Goal: Transaction & Acquisition: Book appointment/travel/reservation

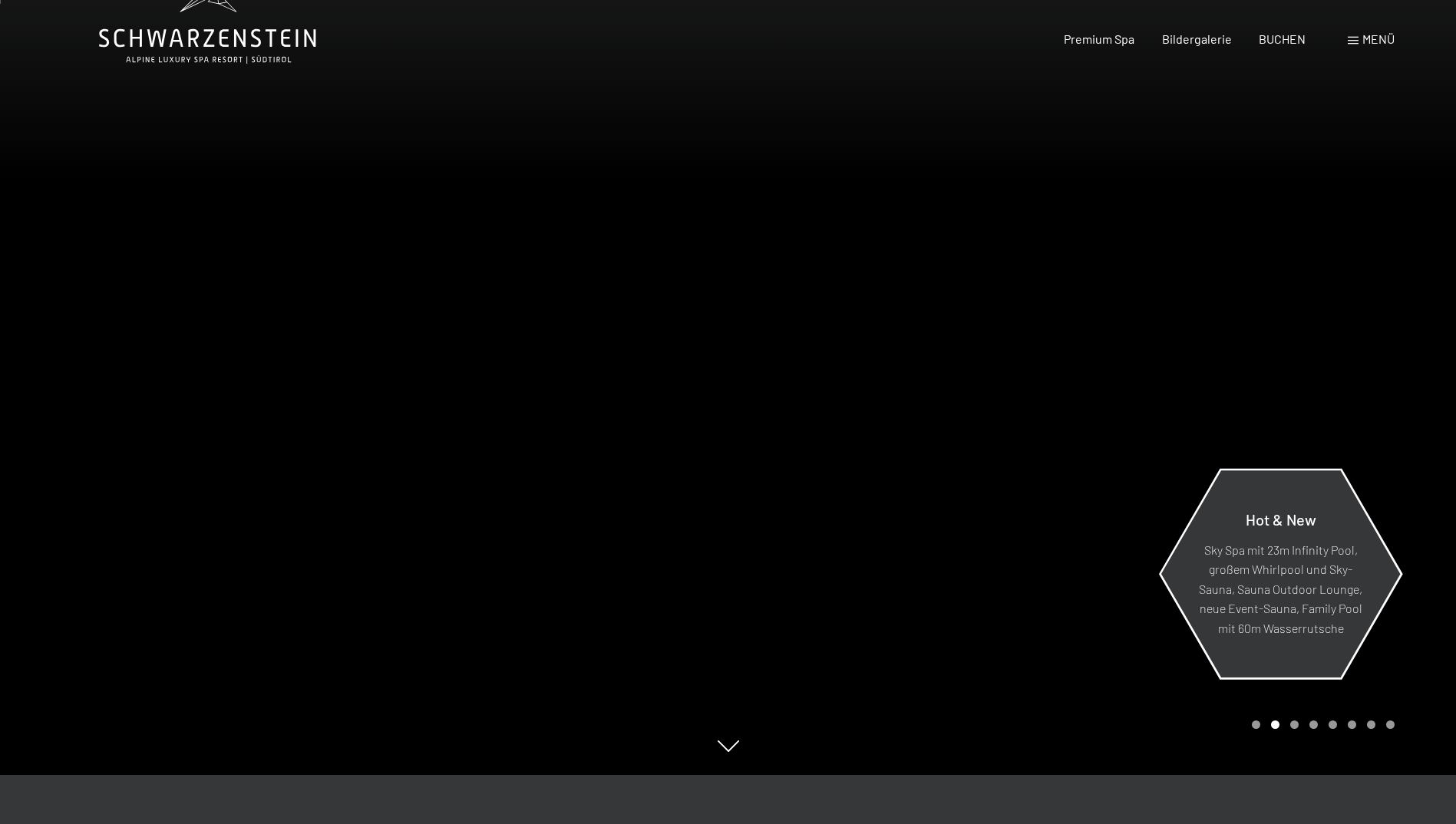
scroll to position [77, 0]
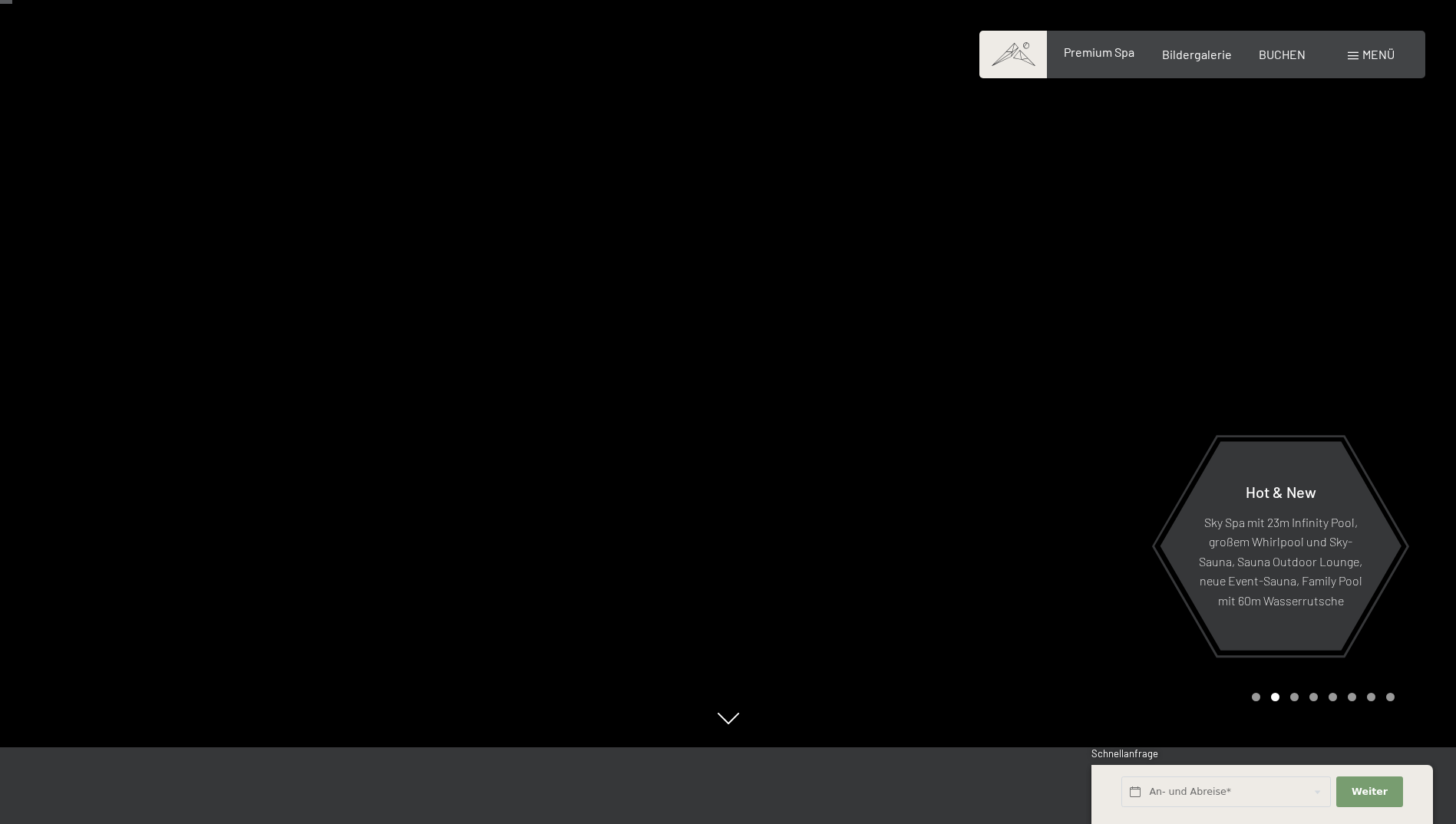
click at [1105, 45] on span "Premium Spa" at bounding box center [1099, 51] width 71 height 14
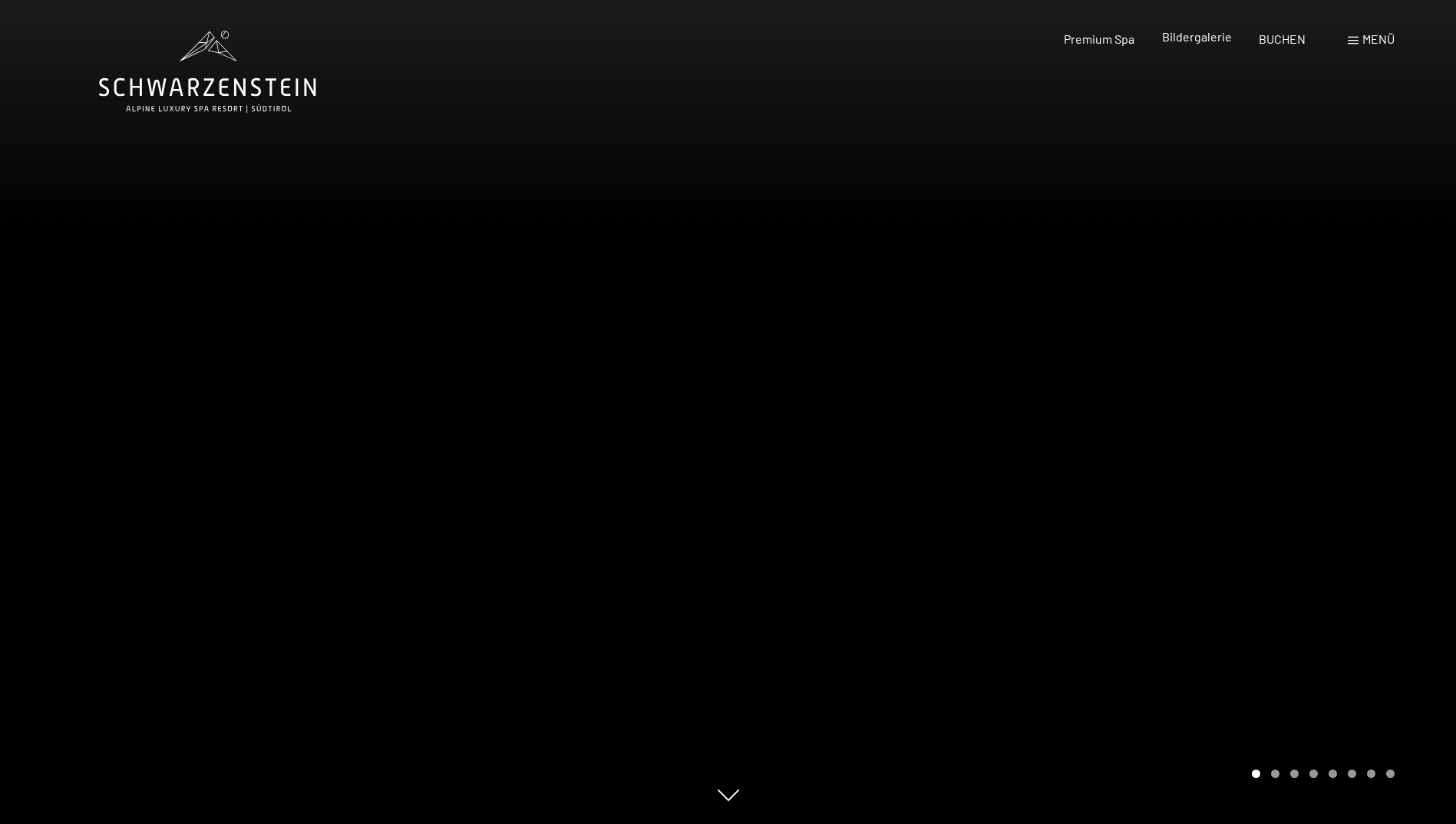
click at [1214, 40] on span "Bildergalerie" at bounding box center [1197, 36] width 70 height 14
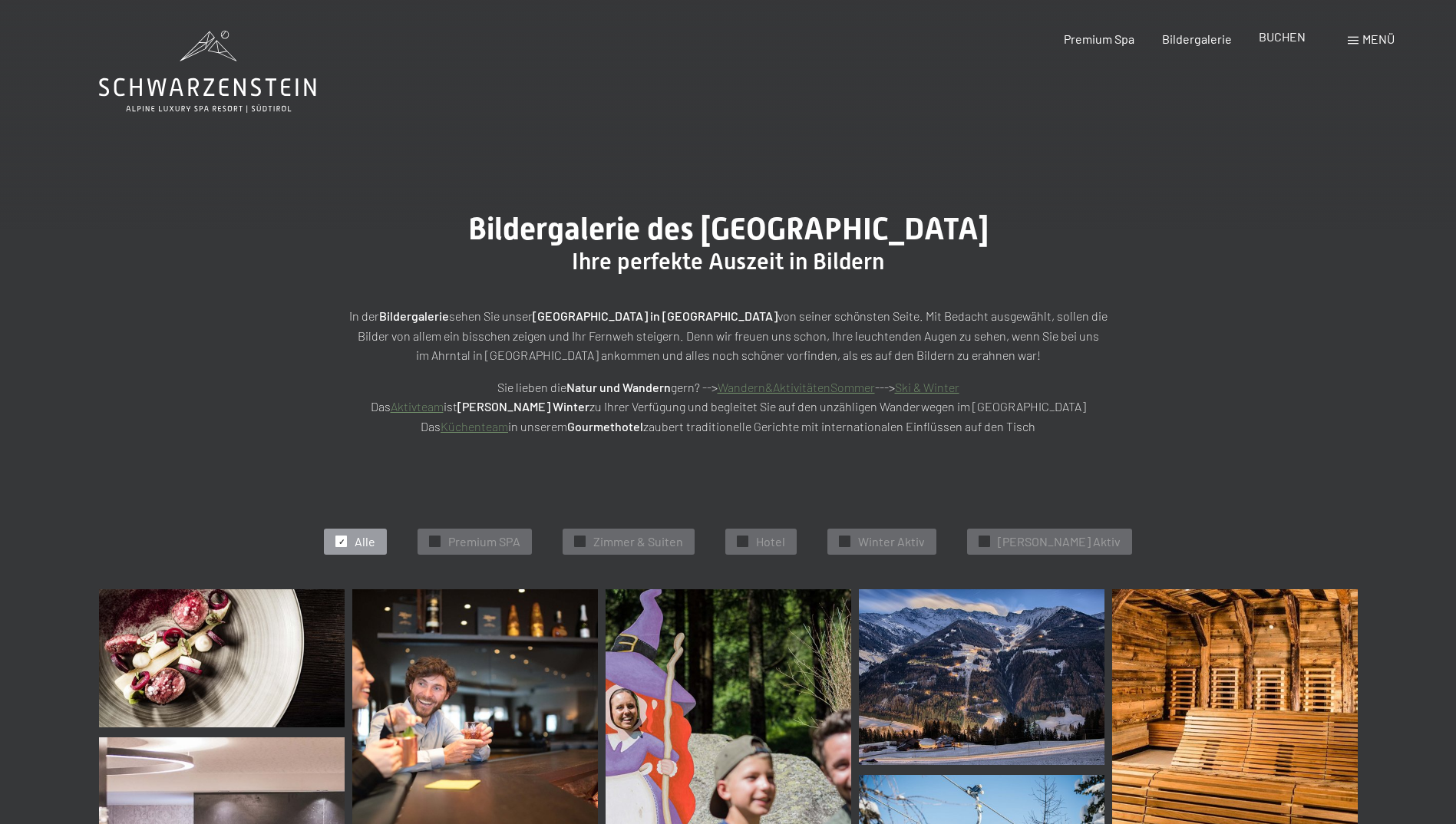
click at [1274, 35] on span "BUCHEN" at bounding box center [1283, 36] width 47 height 14
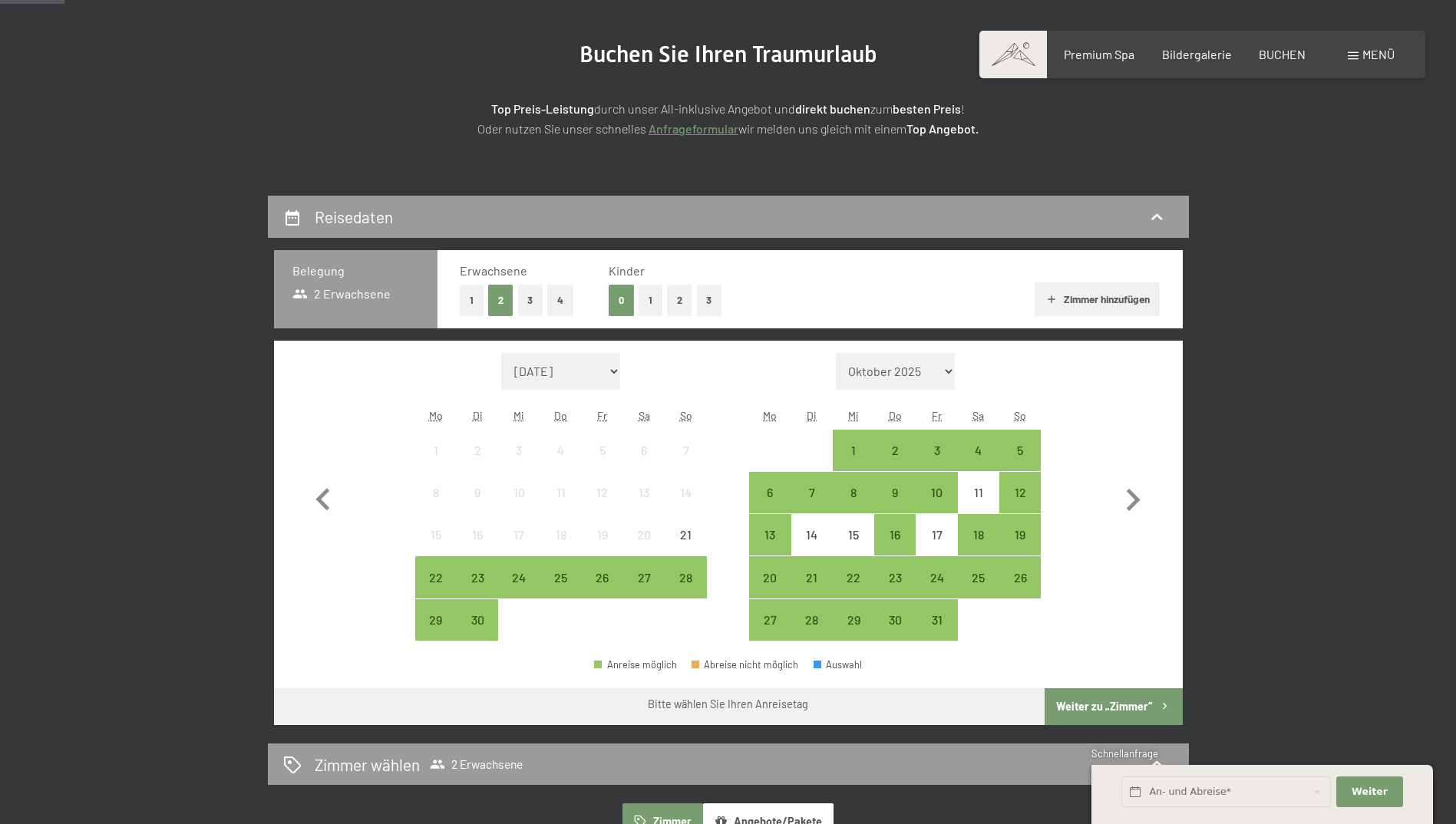
scroll to position [230, 0]
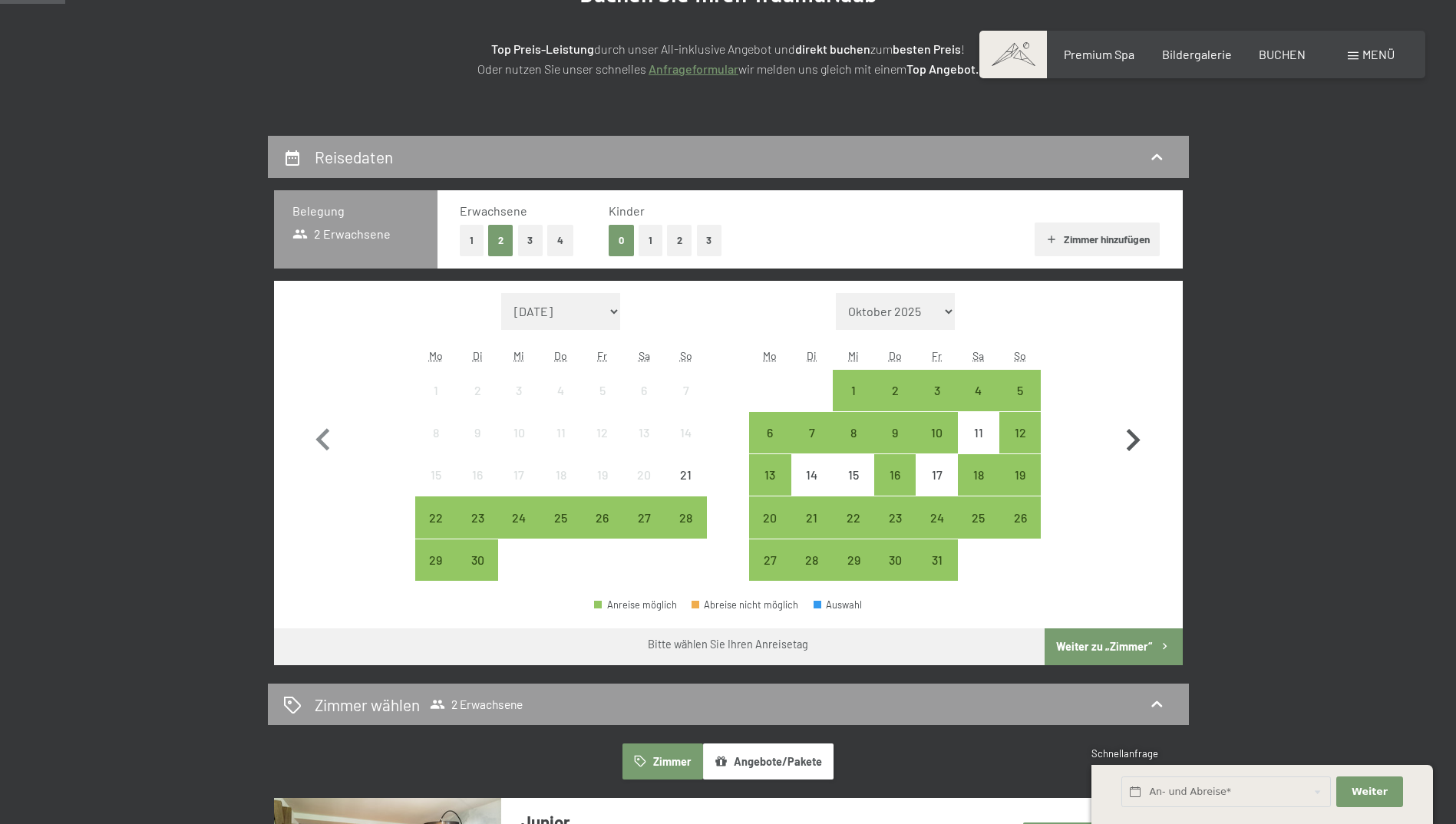
click at [1146, 441] on icon "button" at bounding box center [1133, 440] width 45 height 45
select select "2025-10-01"
select select "2025-11-01"
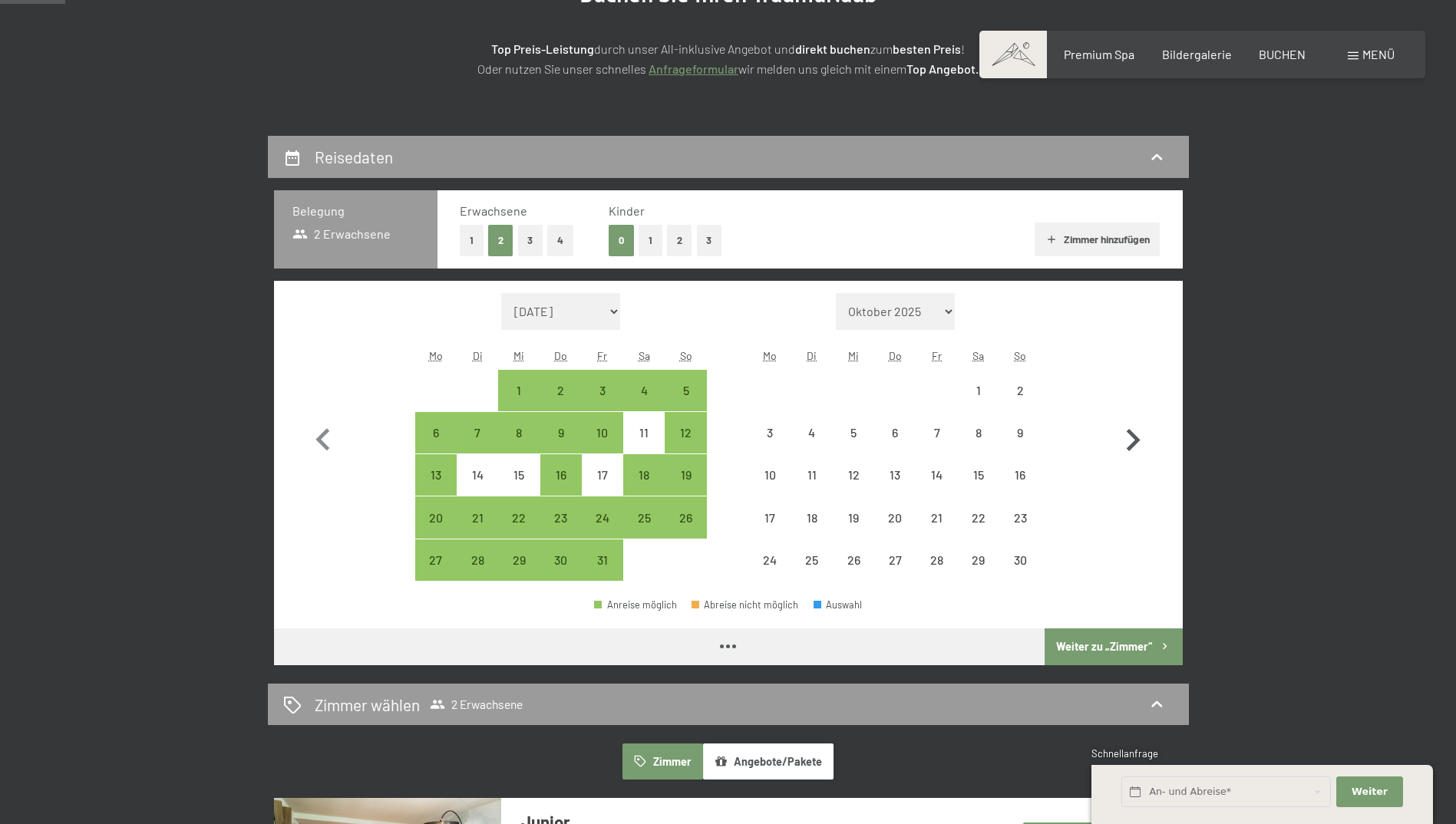
select select "2025-10-01"
select select "2025-11-01"
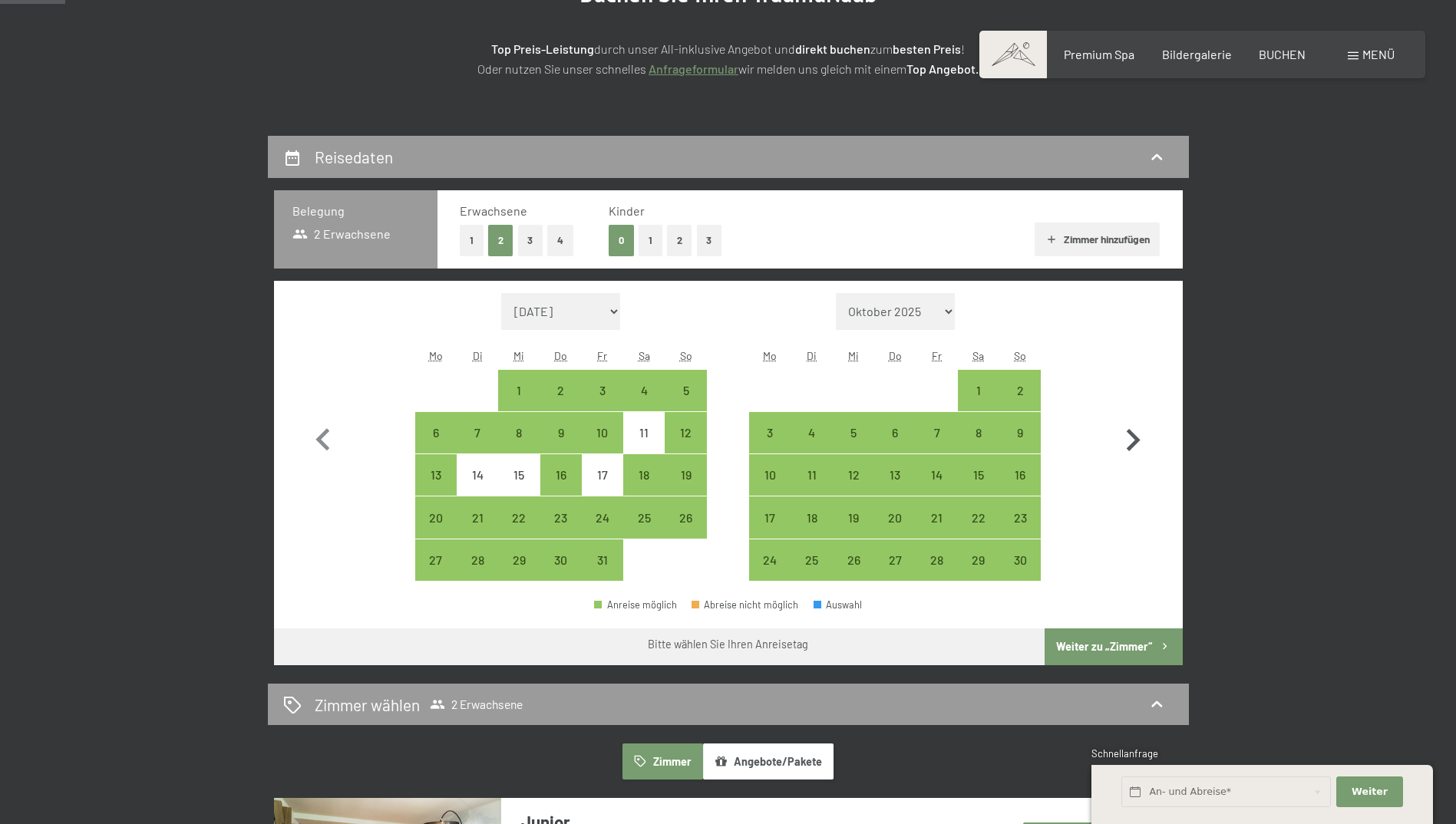
click at [1146, 441] on icon "button" at bounding box center [1133, 440] width 45 height 45
select select "[DATE]"
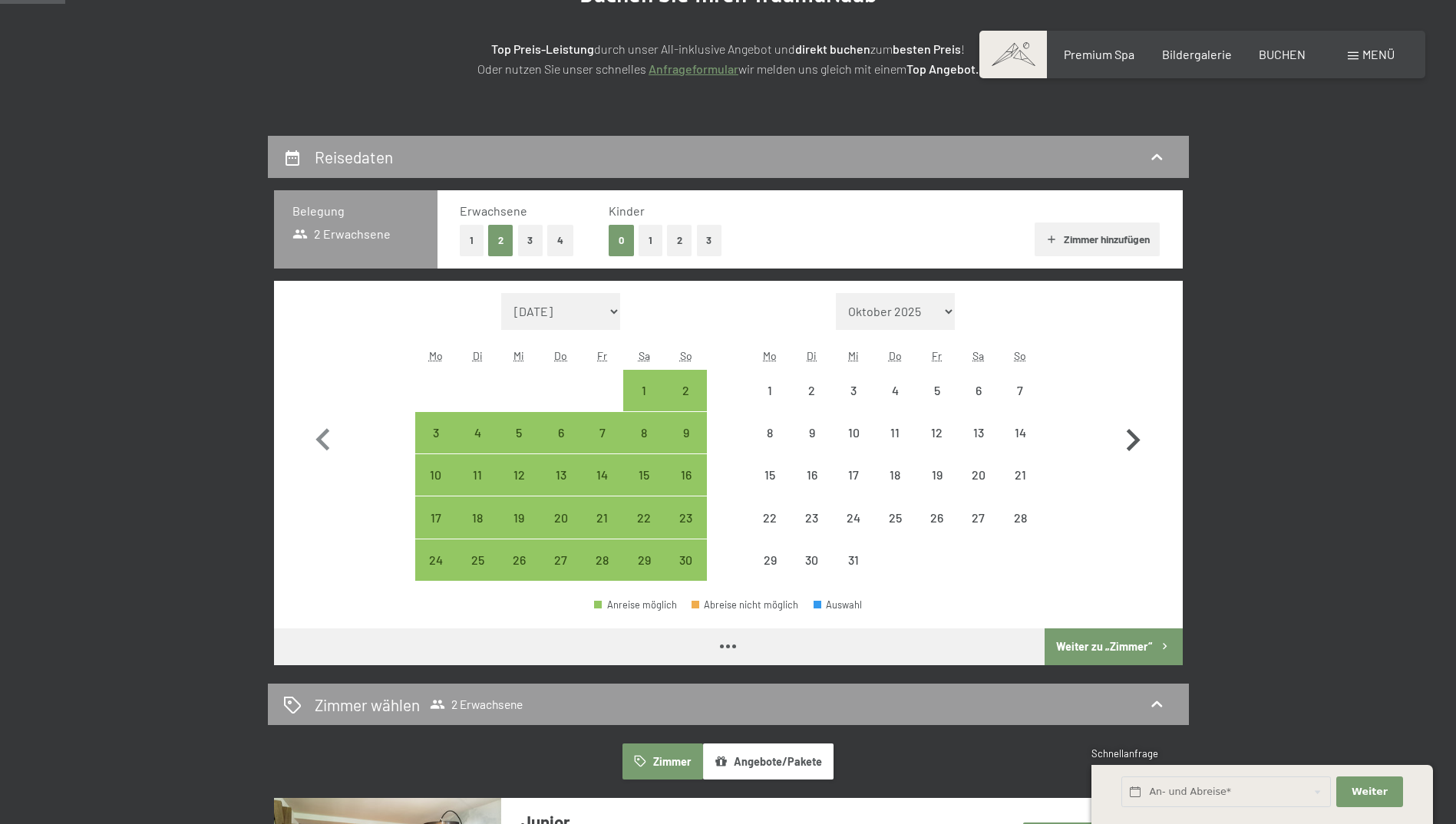
click at [1146, 441] on icon "button" at bounding box center [1133, 440] width 45 height 45
select select "[DATE]"
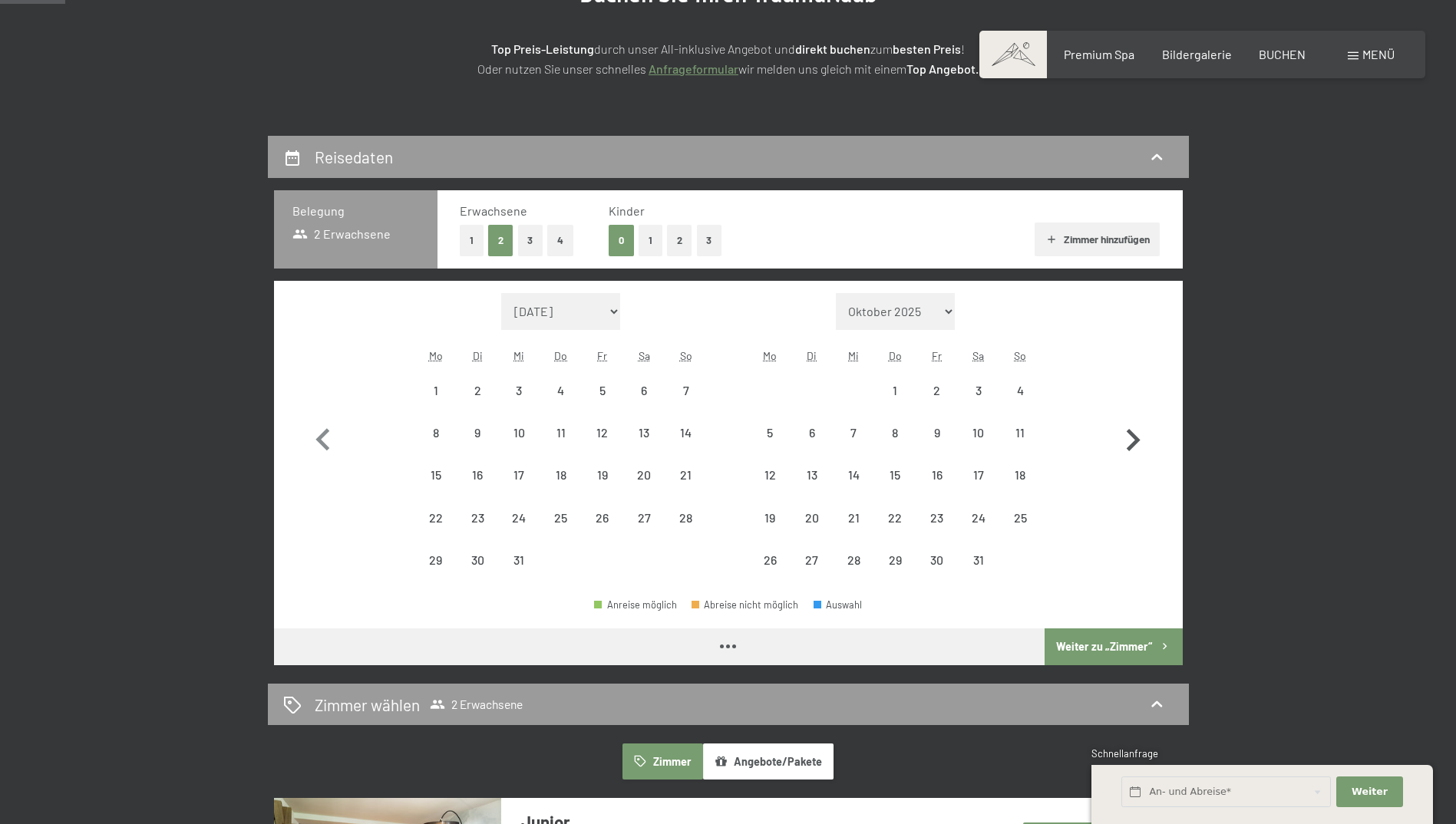
select select "[DATE]"
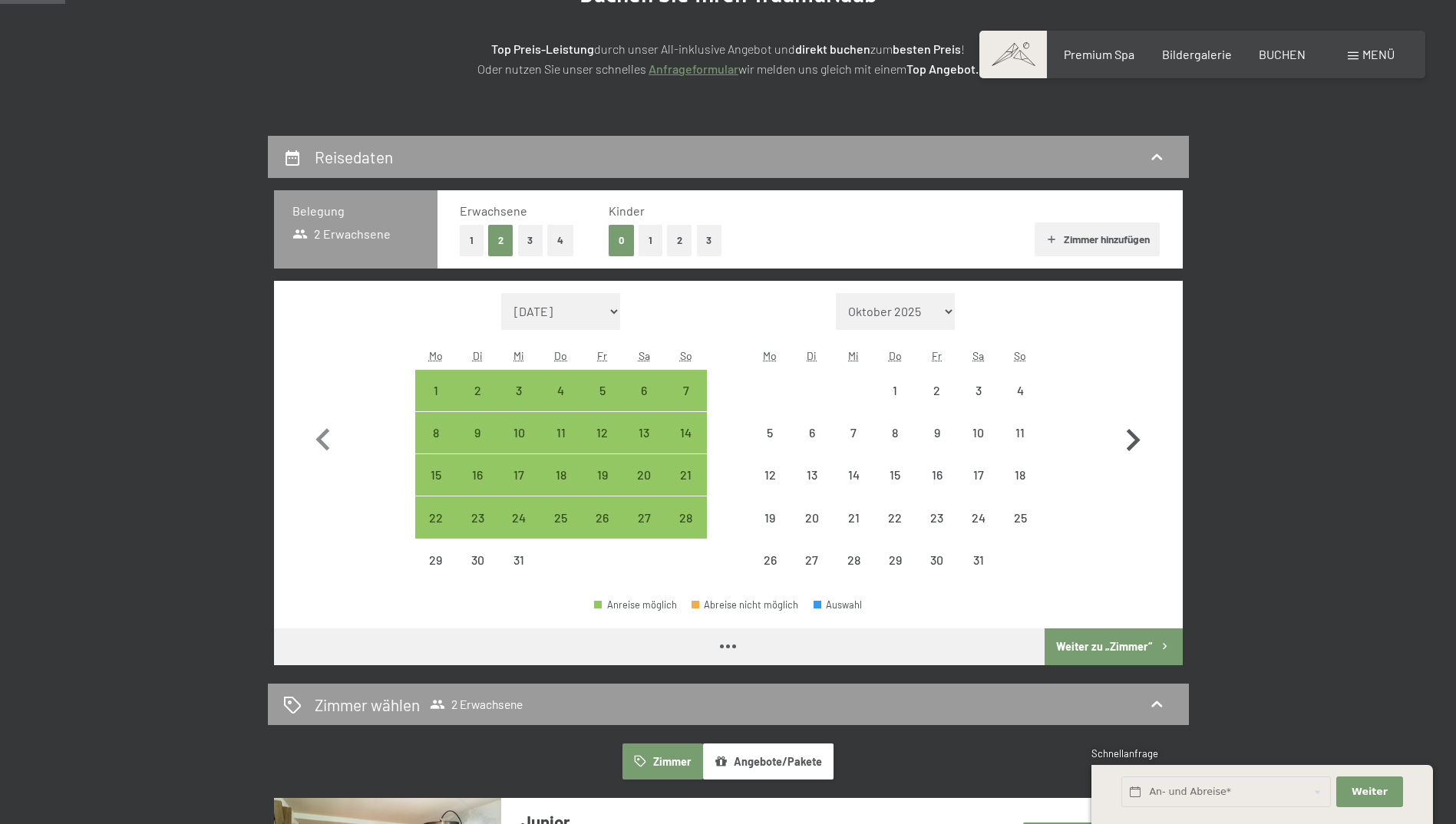
click at [1146, 441] on icon "button" at bounding box center [1133, 440] width 45 height 45
select select "[DATE]"
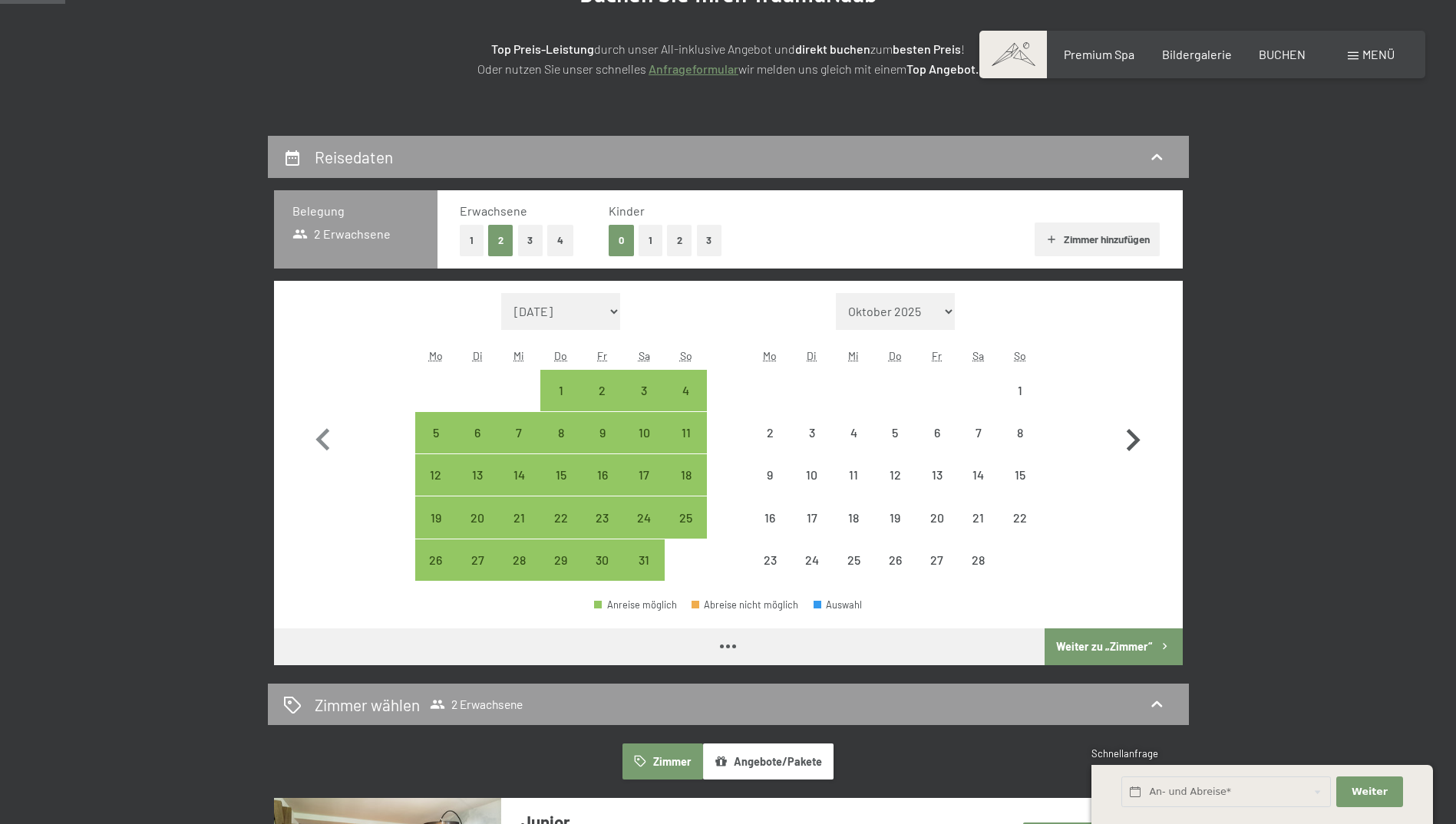
click at [1146, 441] on icon "button" at bounding box center [1133, 440] width 45 height 45
select select "[DATE]"
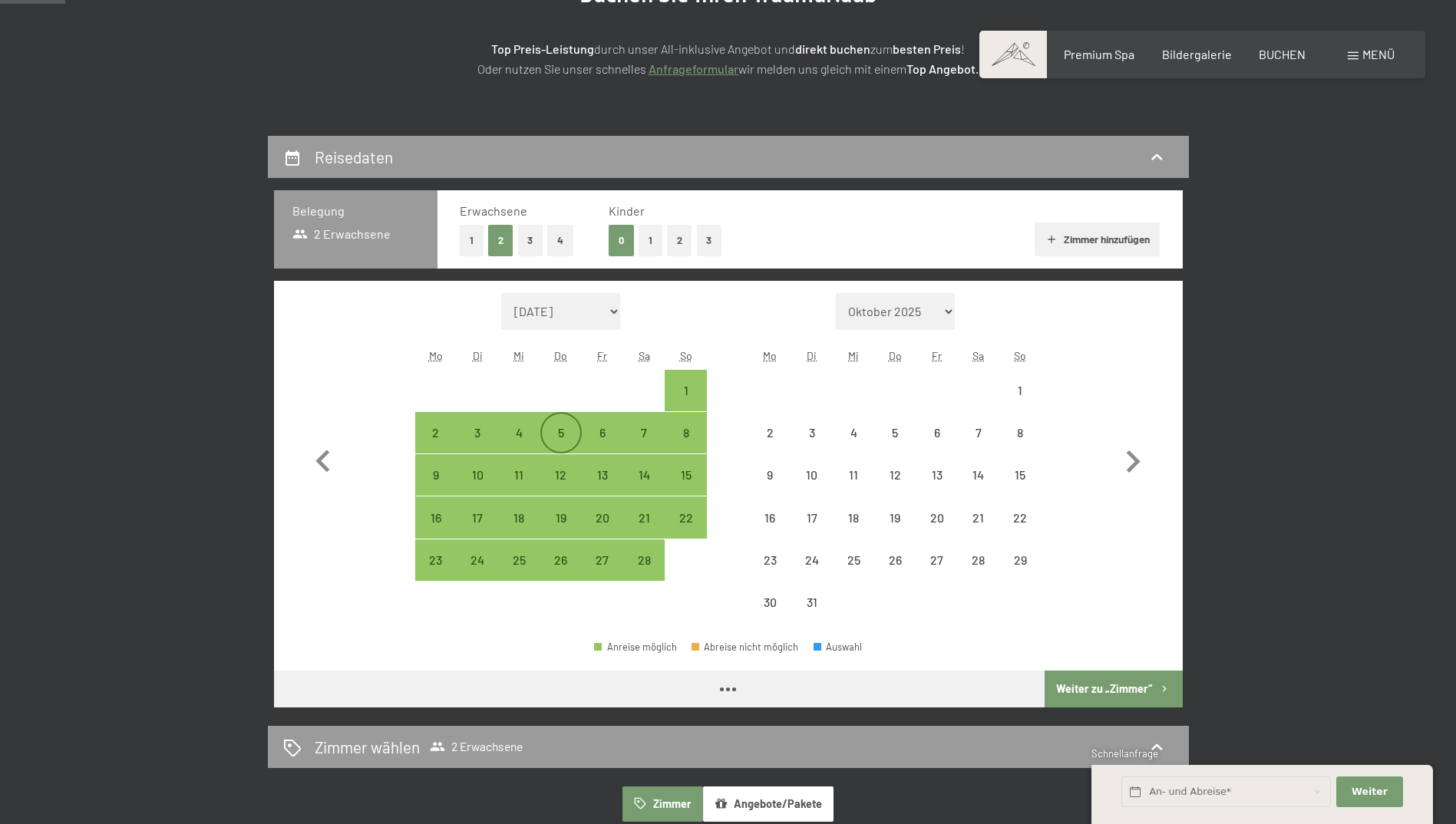
select select "[DATE]"
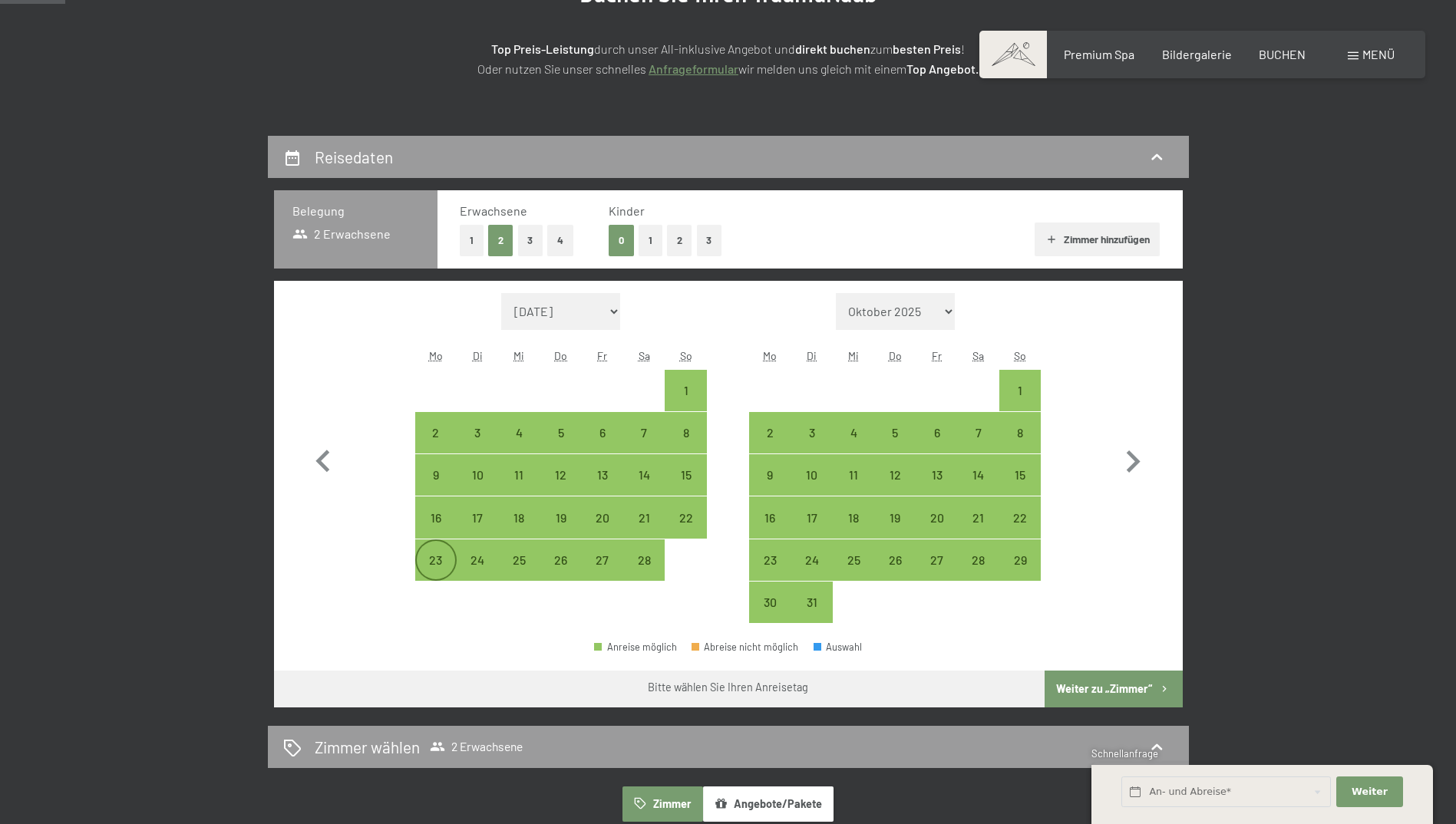
click at [432, 556] on div "23" at bounding box center [437, 573] width 39 height 39
select select "[DATE]"
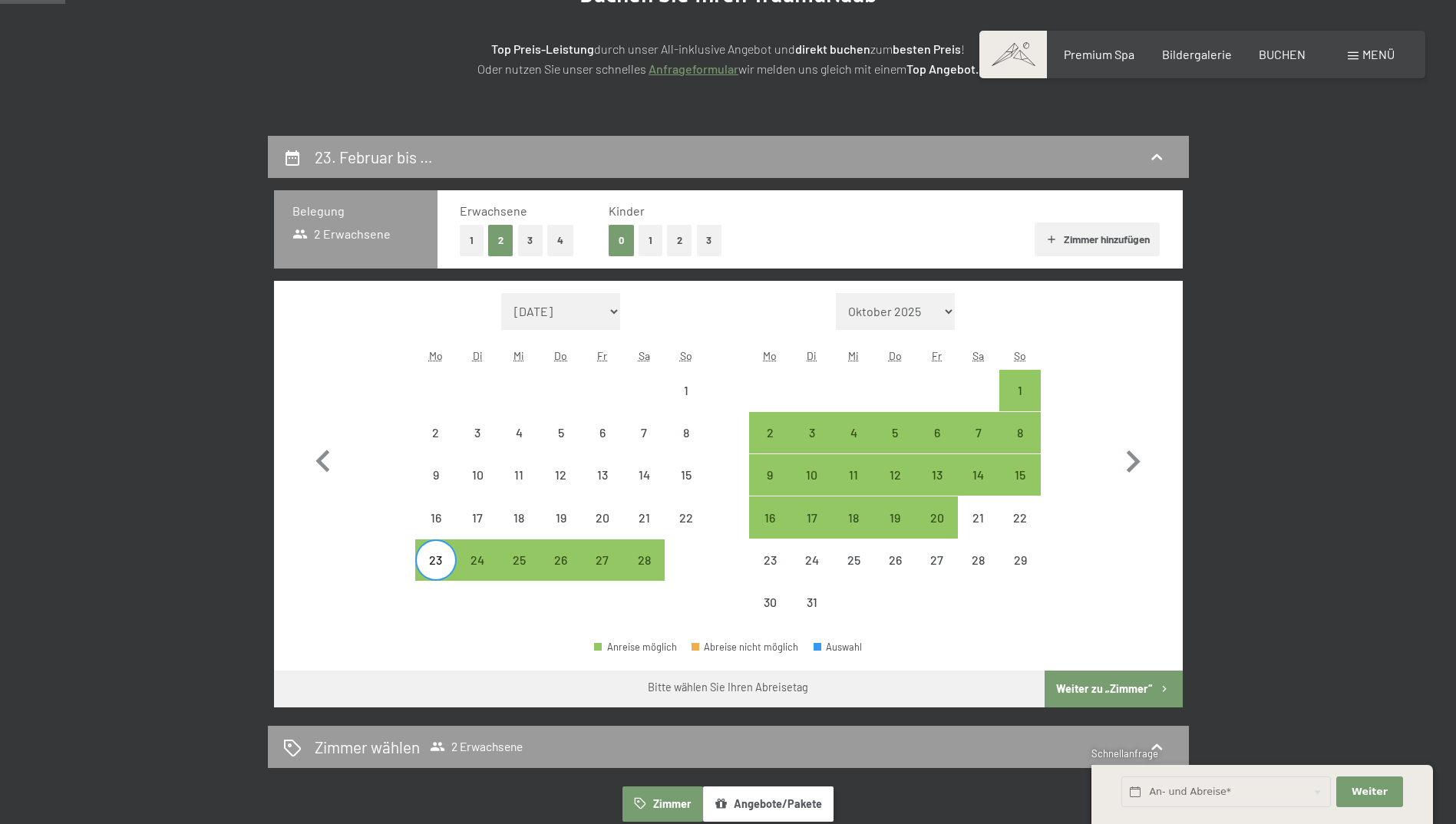
click at [442, 561] on div "23" at bounding box center [437, 573] width 39 height 39
select select "[DATE]"
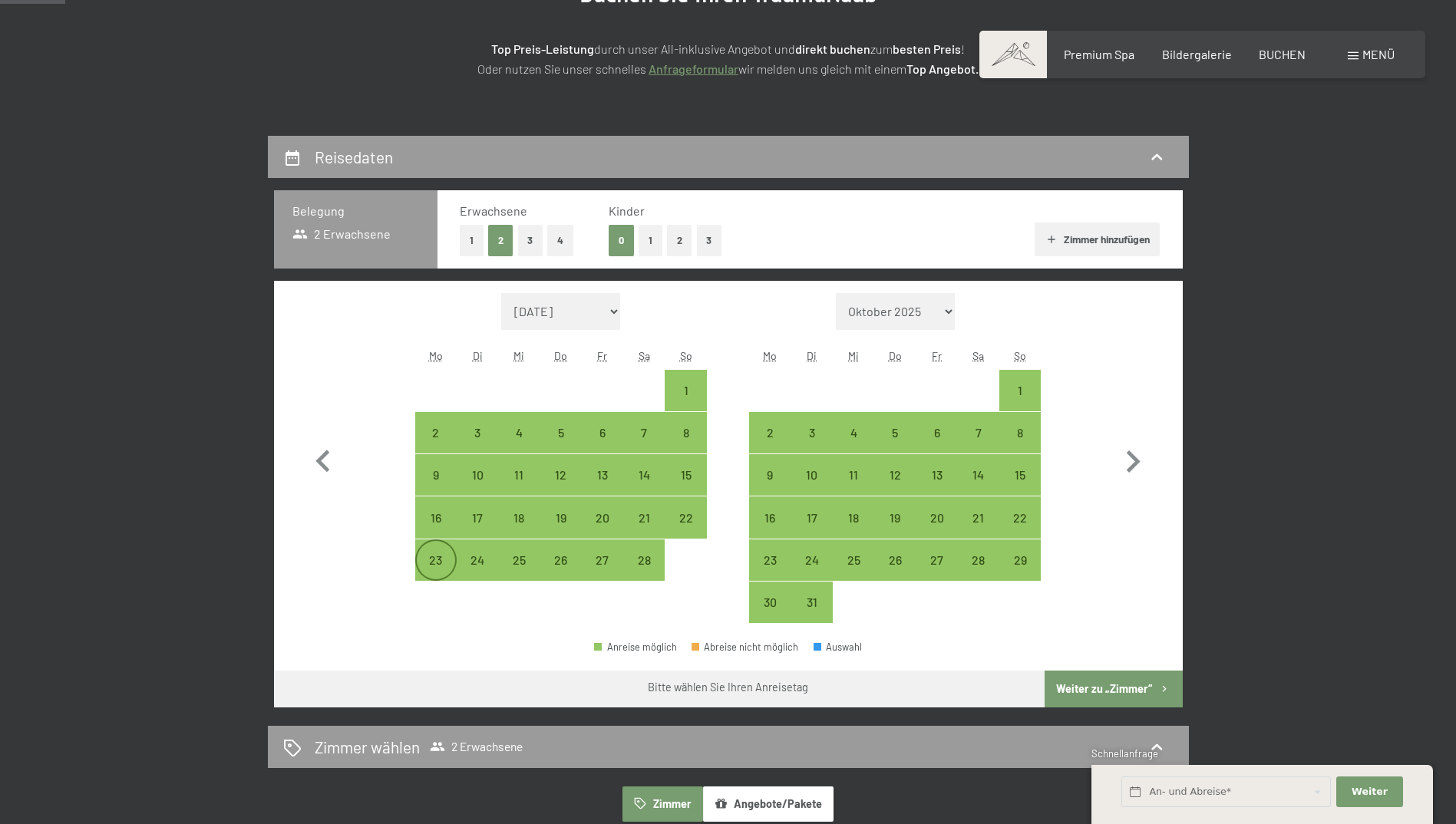
click at [432, 558] on div "23" at bounding box center [437, 573] width 39 height 39
select select "[DATE]"
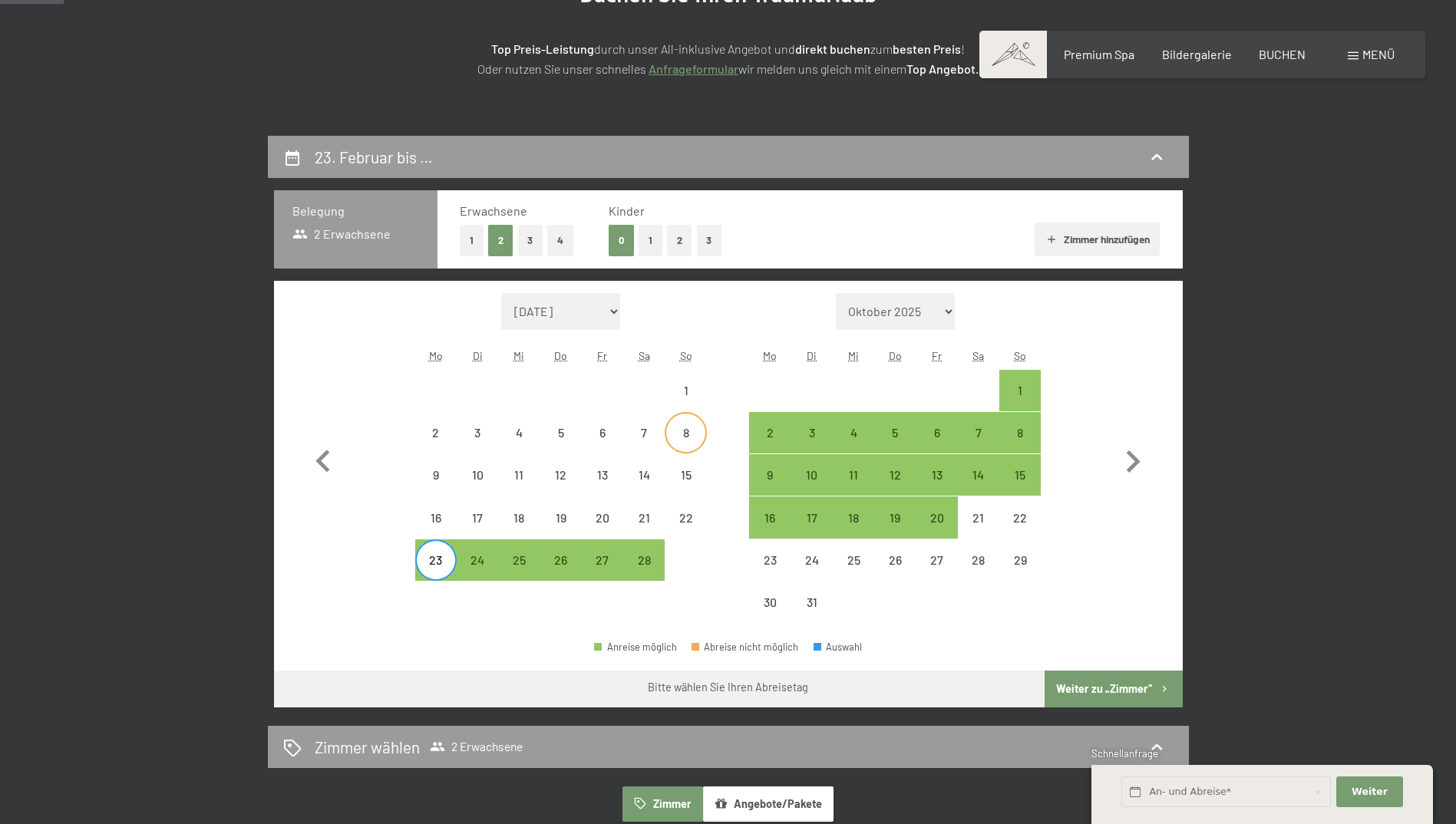
scroll to position [154, 0]
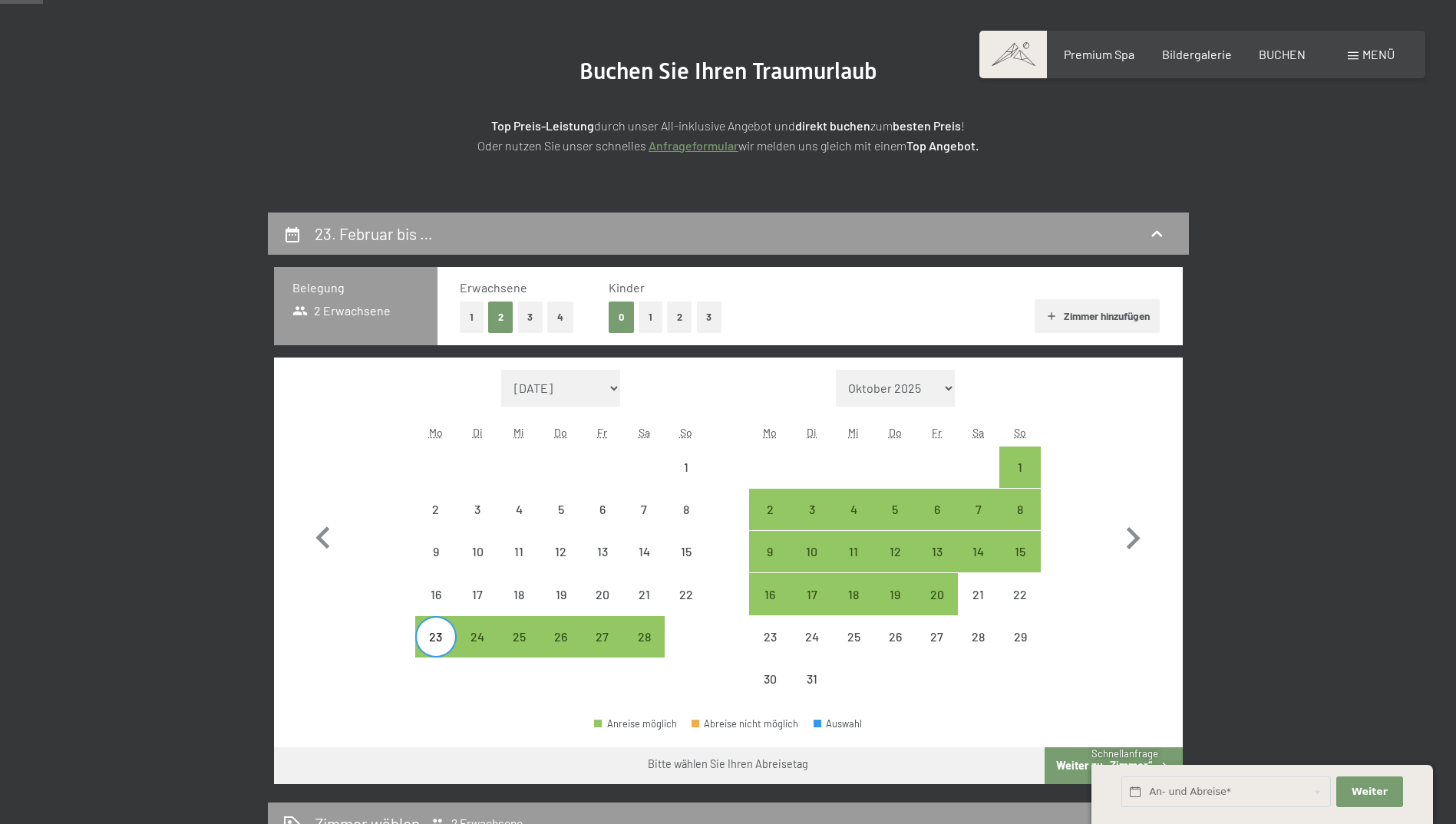
click at [438, 638] on div "23" at bounding box center [437, 650] width 39 height 39
select select "[DATE]"
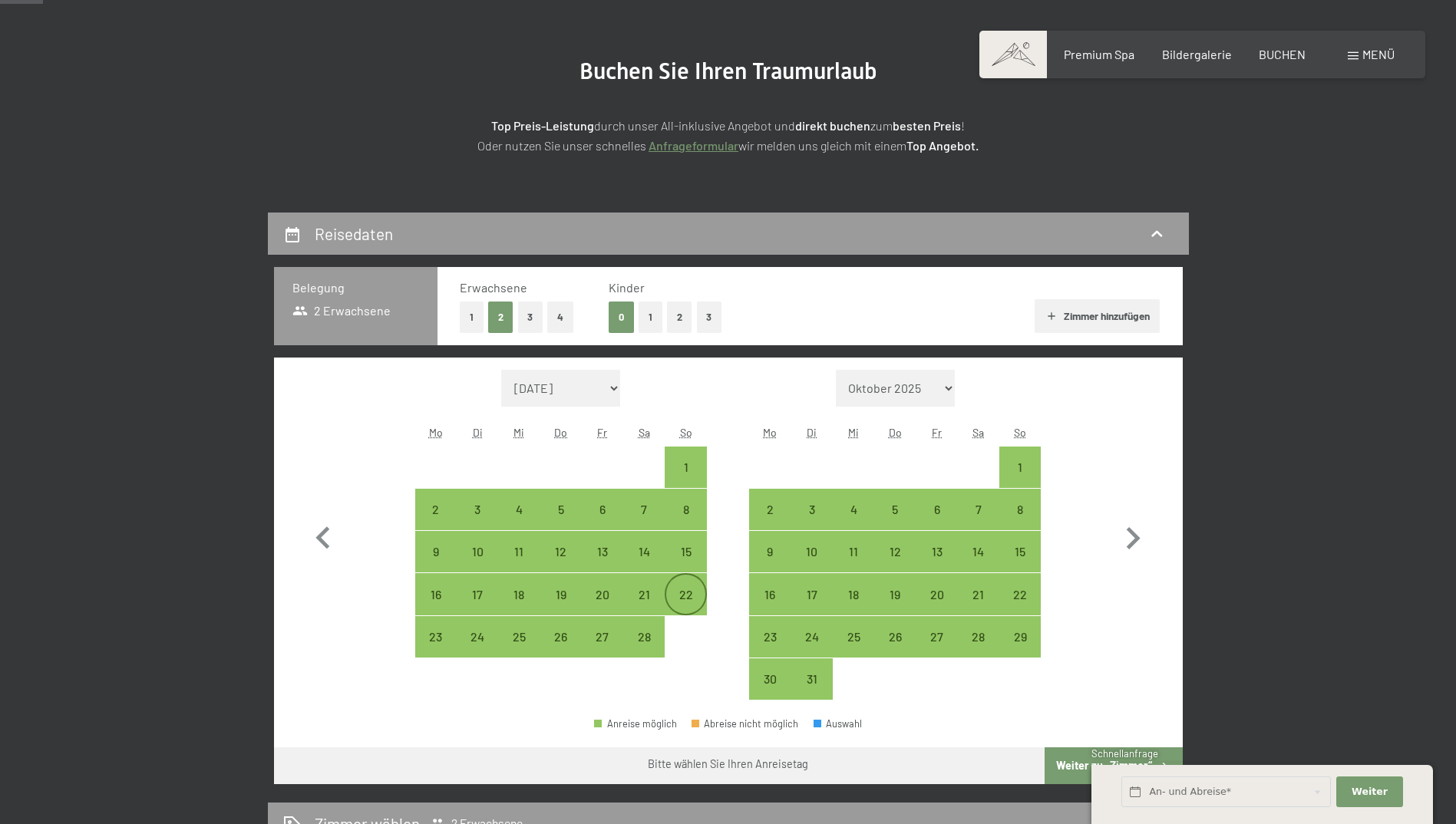
click at [702, 592] on div "22" at bounding box center [686, 608] width 39 height 39
select select "[DATE]"
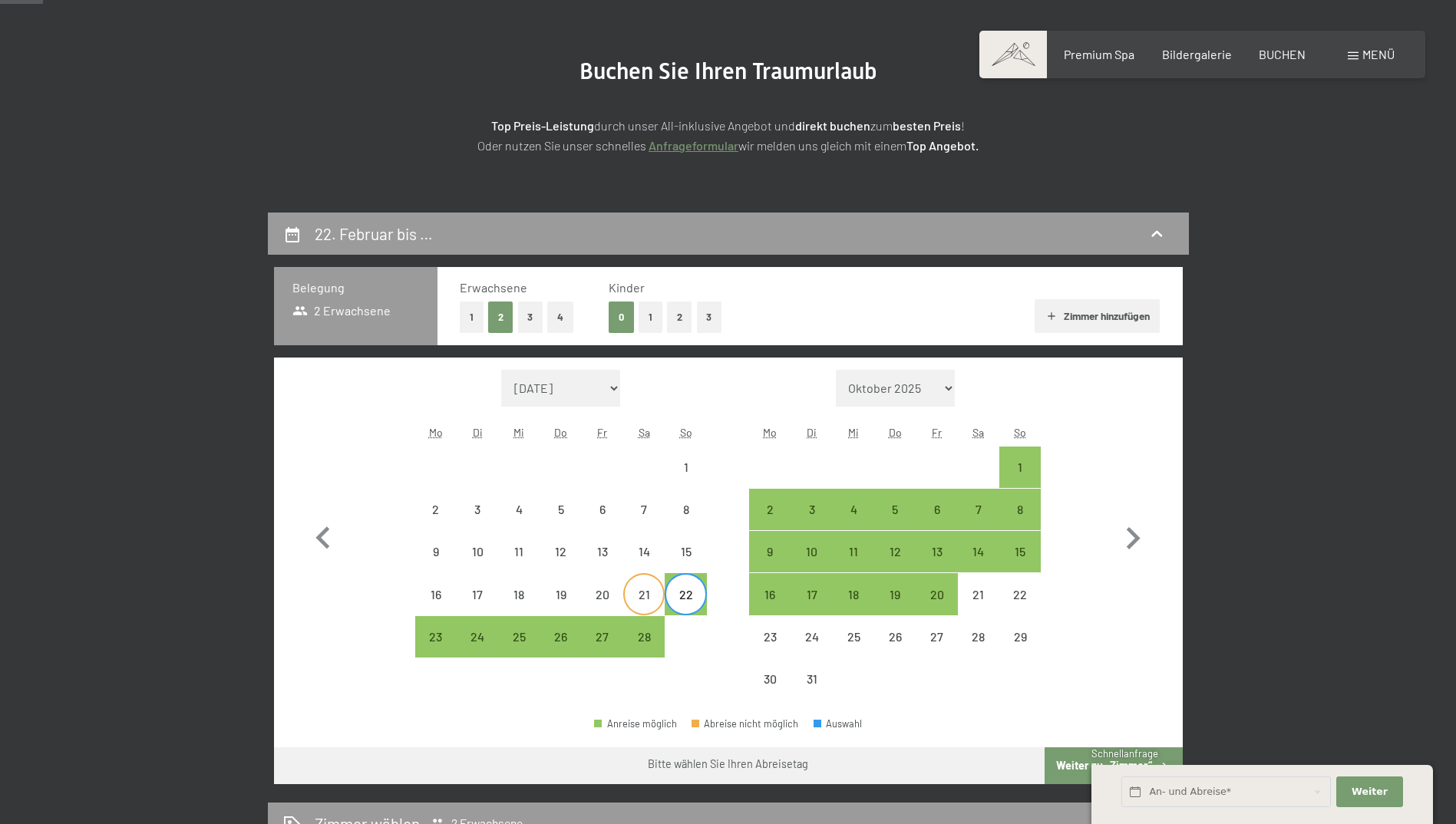
click at [643, 600] on div "21" at bounding box center [644, 608] width 39 height 39
select select "[DATE]"
click at [689, 604] on div "22" at bounding box center [686, 608] width 39 height 39
select select "[DATE]"
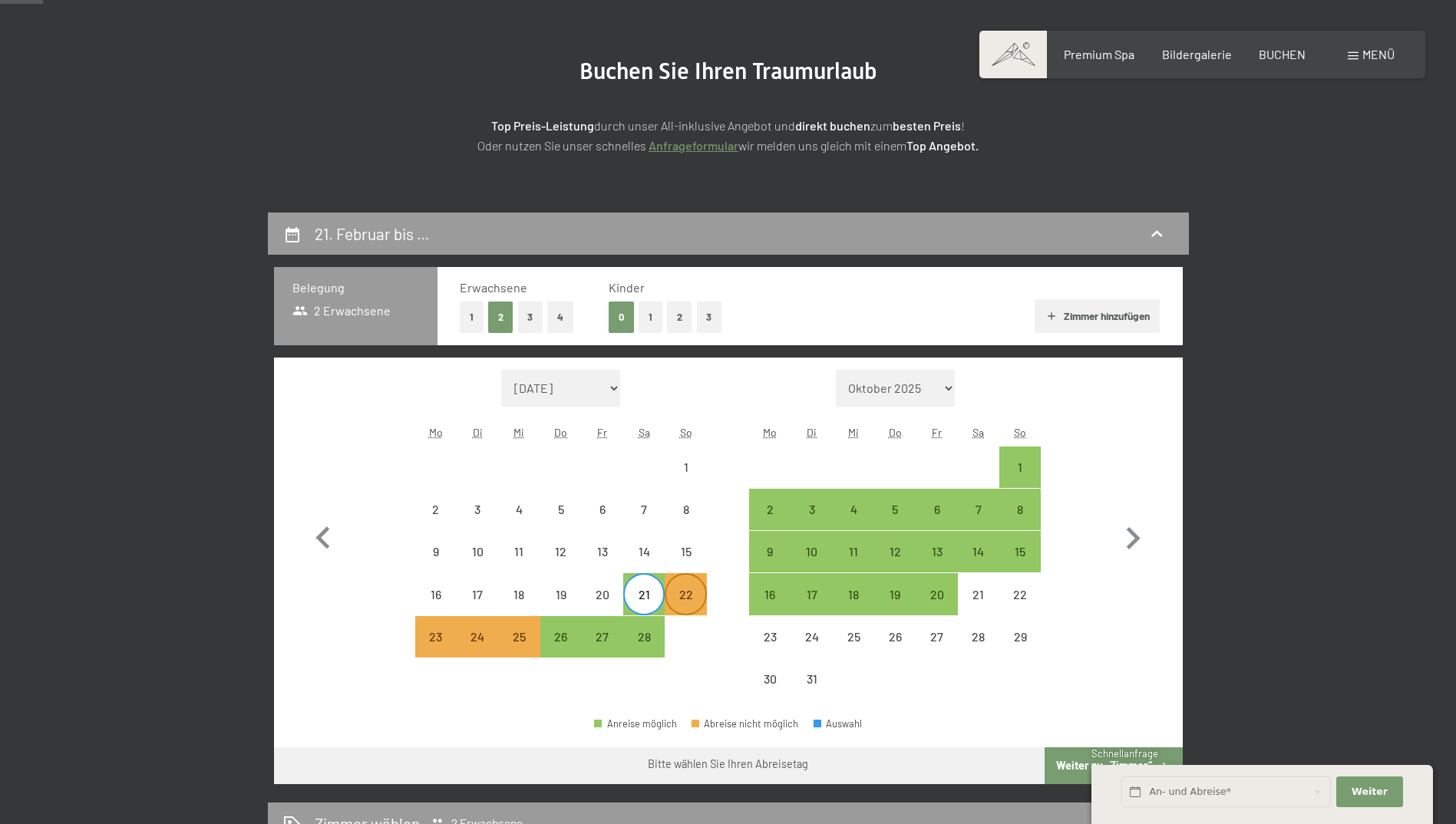
select select "[DATE]"
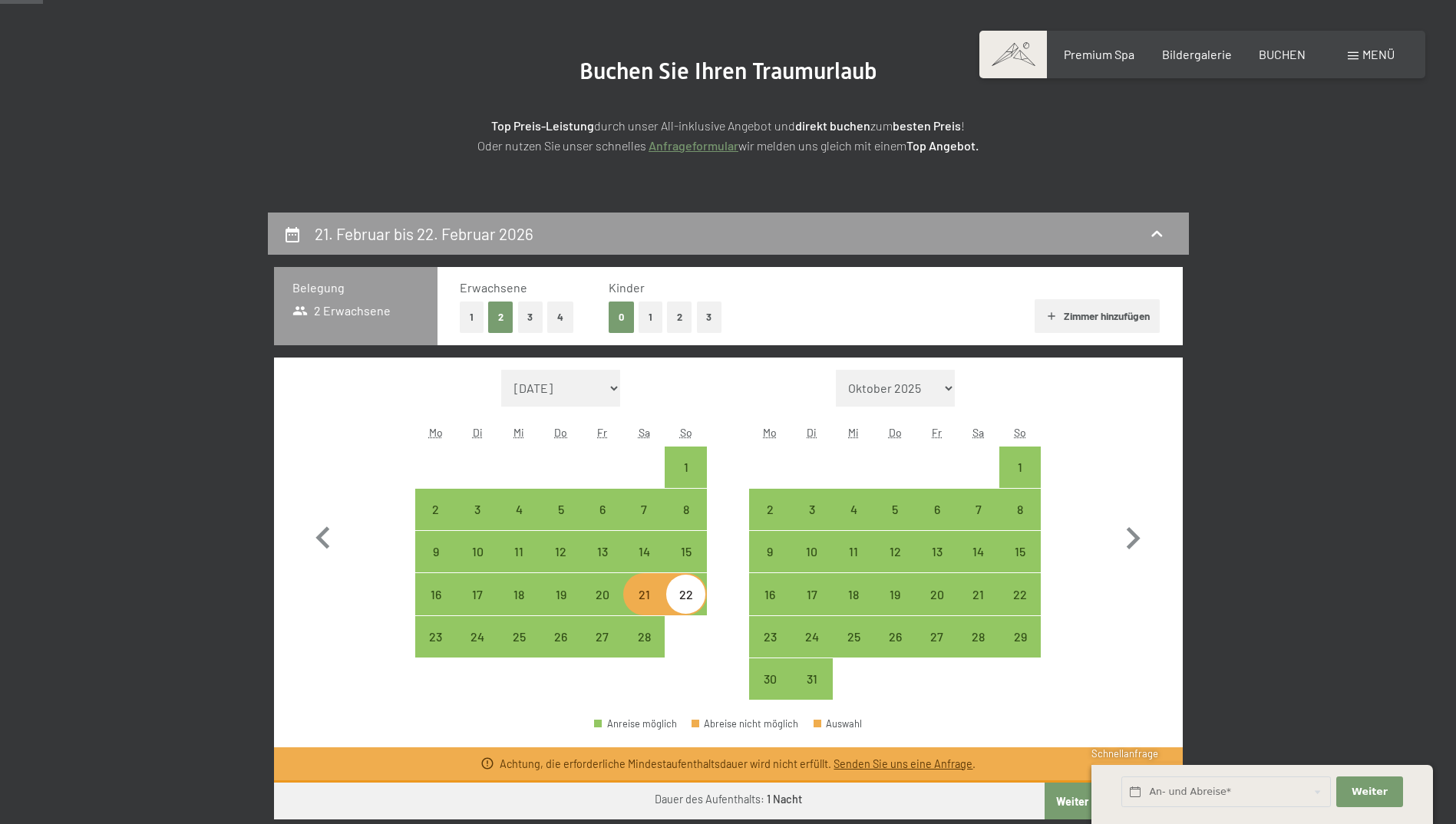
click at [654, 605] on div "21" at bounding box center [644, 608] width 39 height 39
select select "[DATE]"
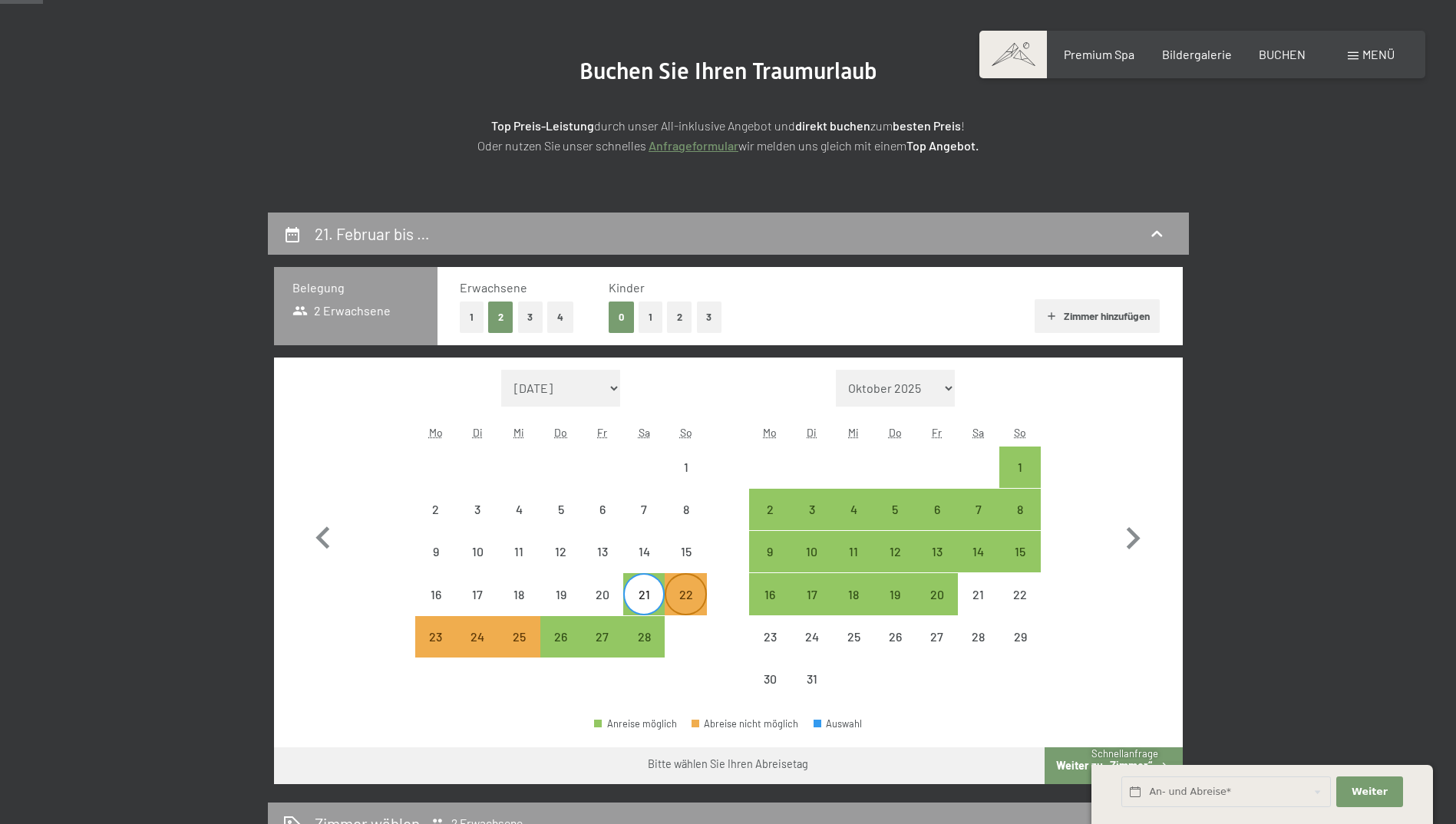
click at [681, 604] on div "22" at bounding box center [686, 608] width 39 height 39
select select "[DATE]"
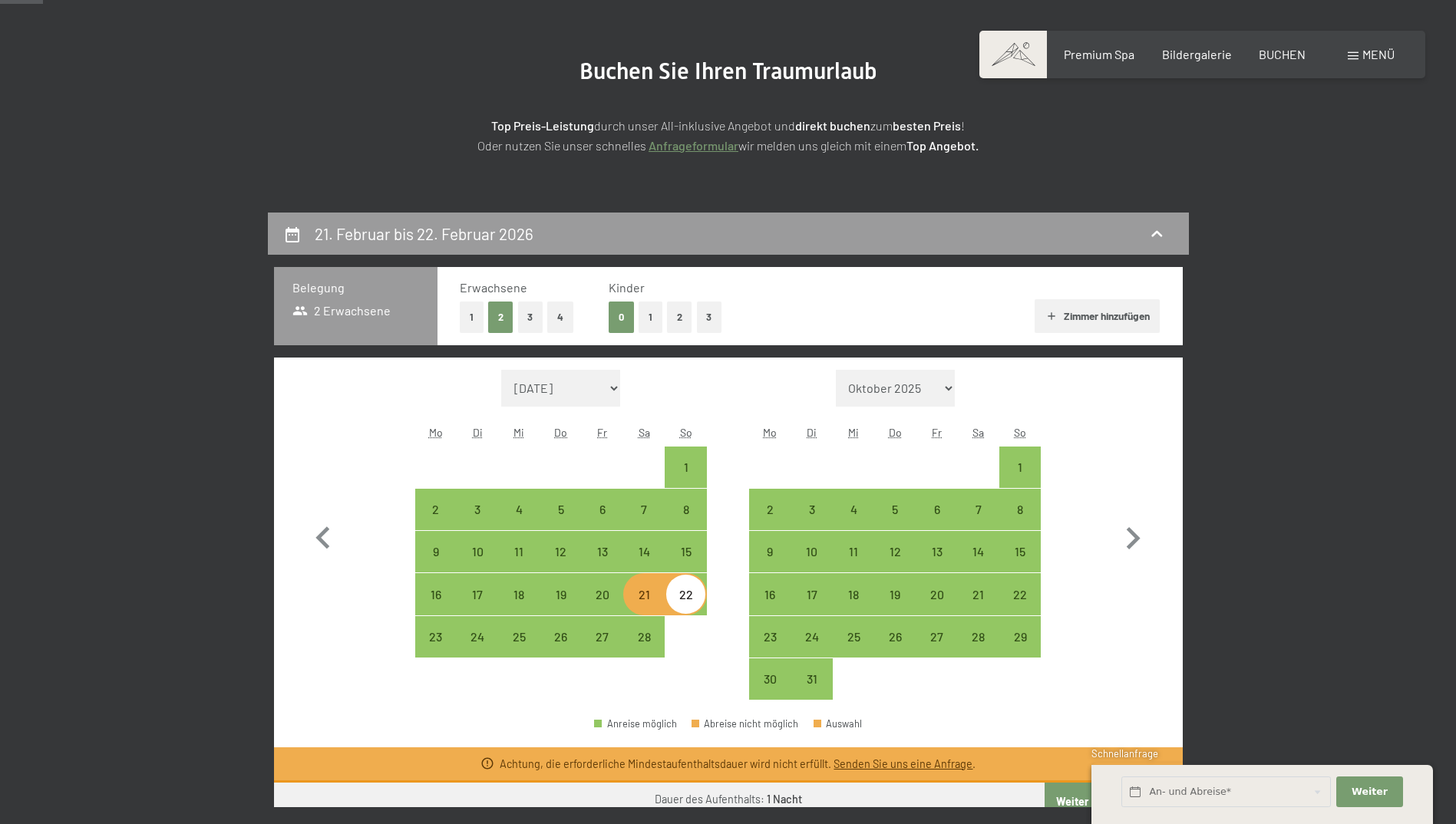
click at [651, 604] on div "21" at bounding box center [644, 608] width 39 height 39
select select "[DATE]"
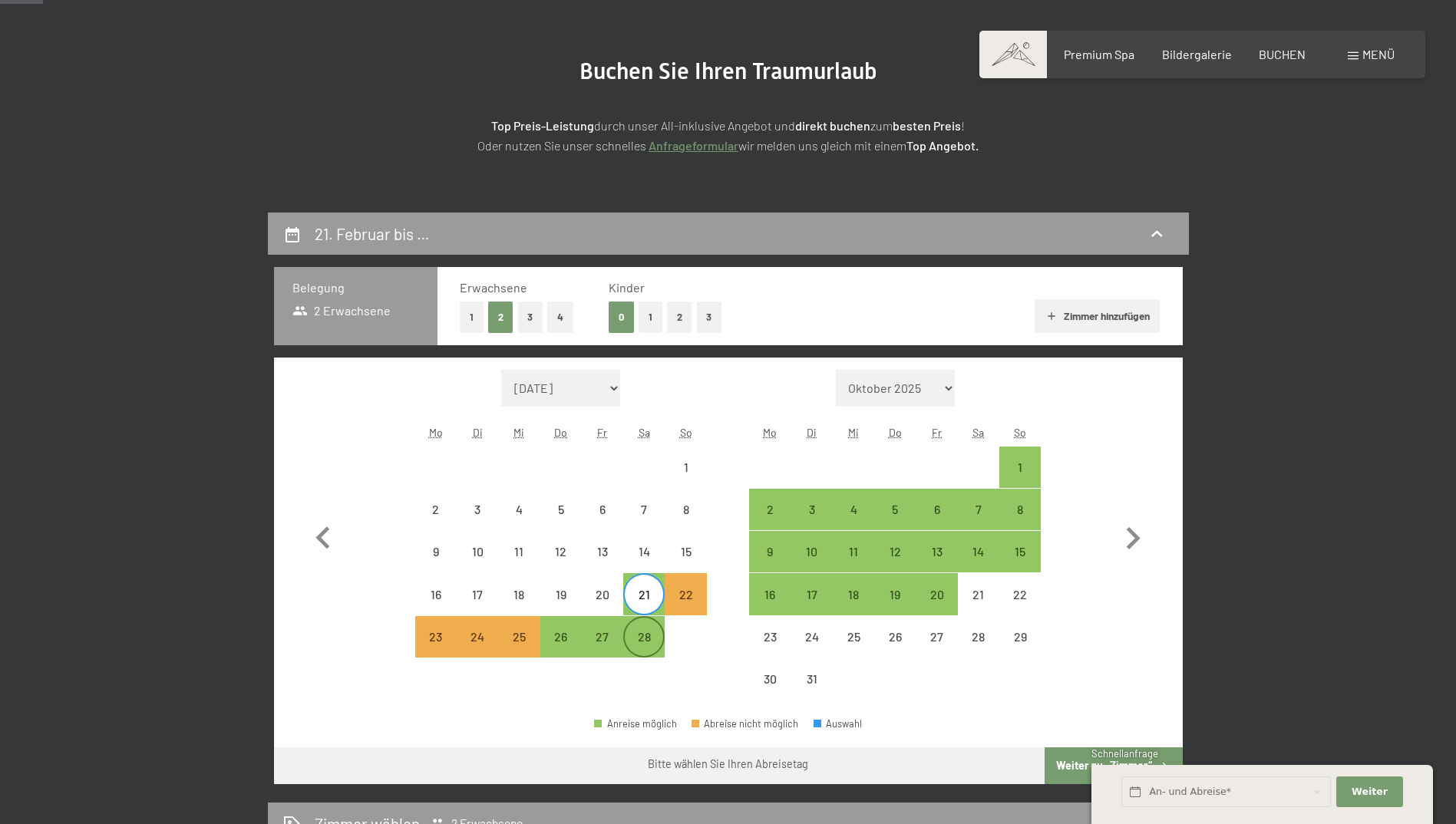
click at [645, 627] on div "28" at bounding box center [644, 637] width 39 height 39
select select "[DATE]"
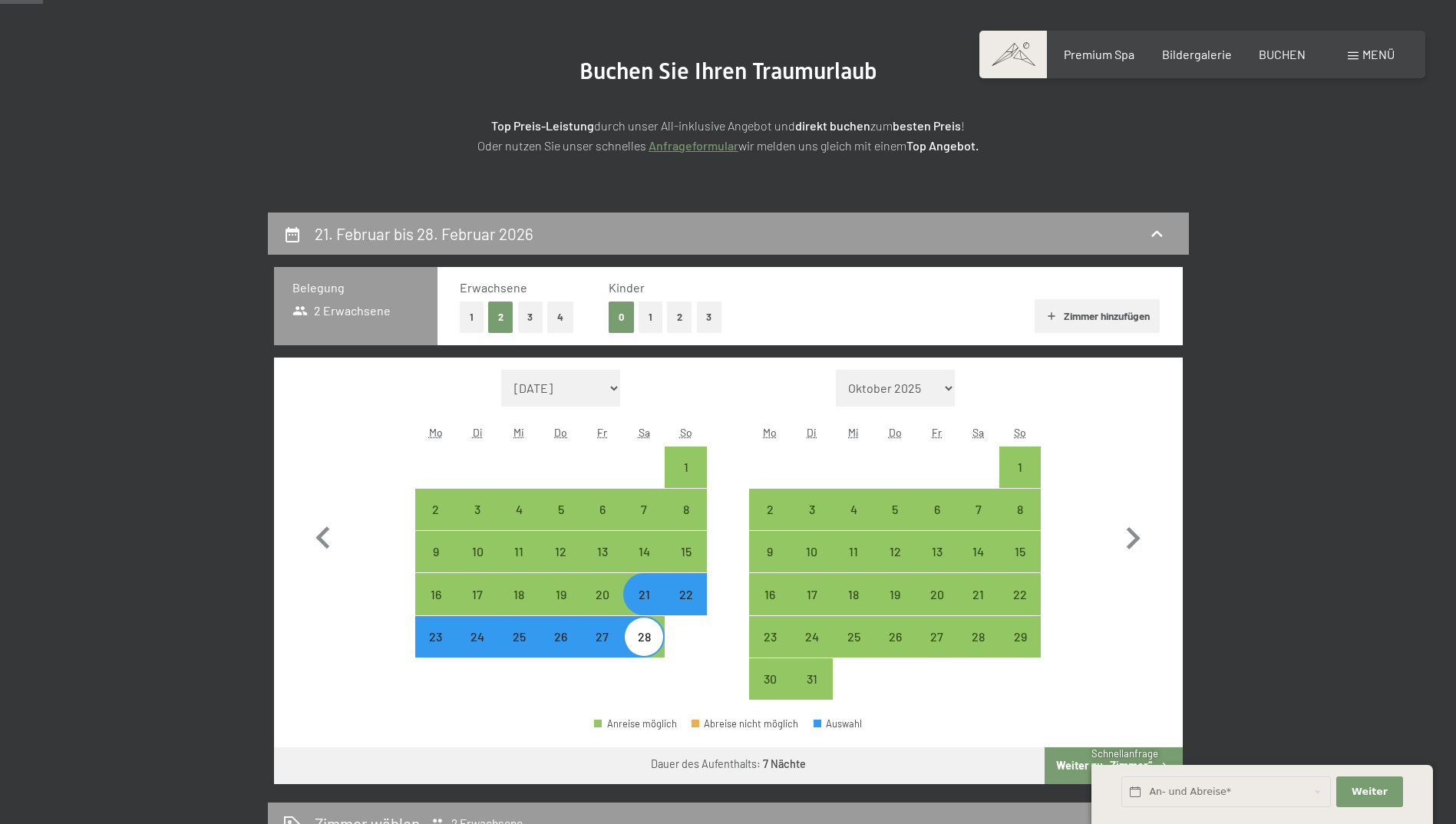
click at [649, 600] on div "21" at bounding box center [644, 608] width 39 height 39
select select "[DATE]"
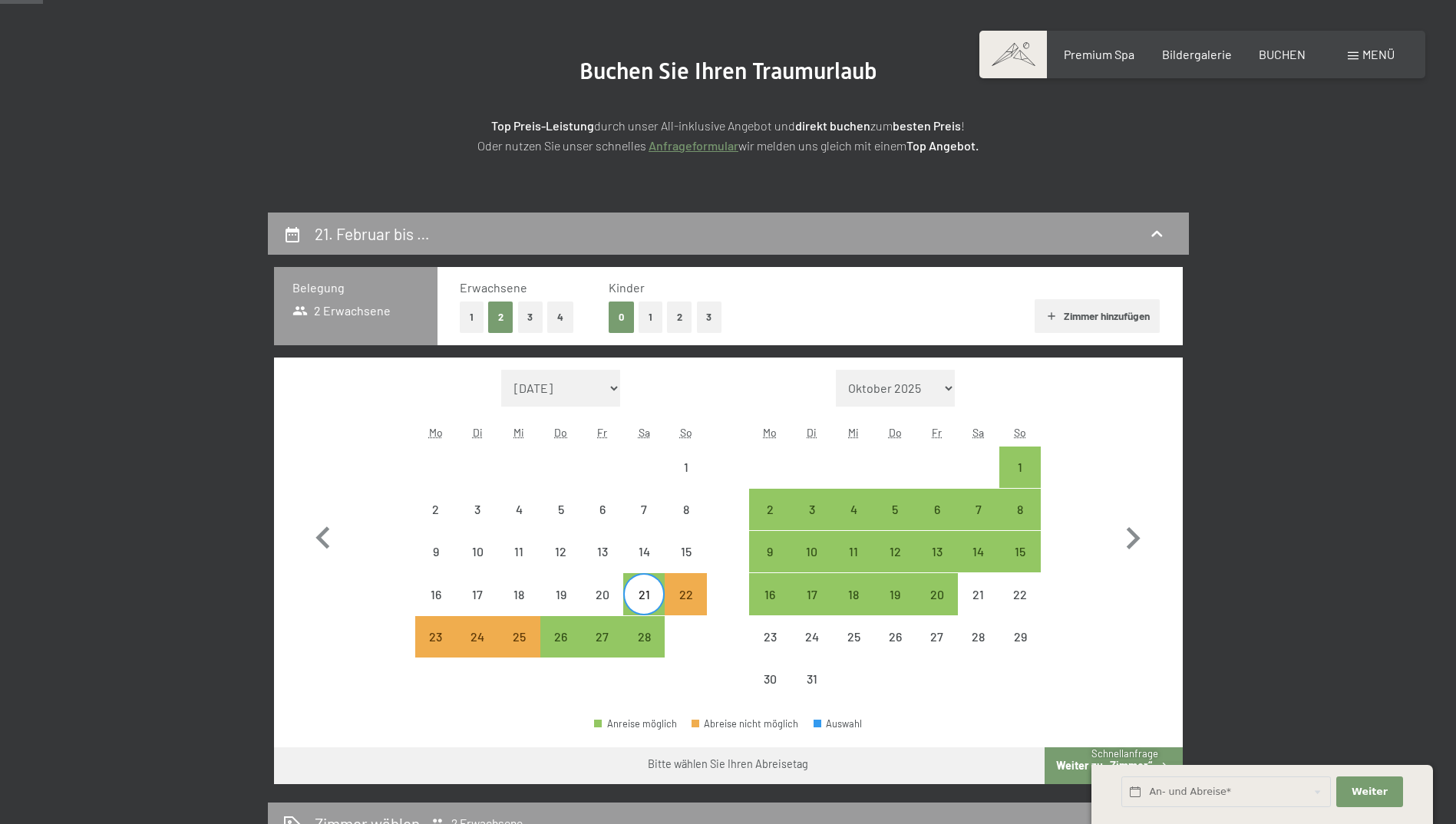
click at [638, 597] on div "21" at bounding box center [644, 608] width 39 height 39
select select "[DATE]"
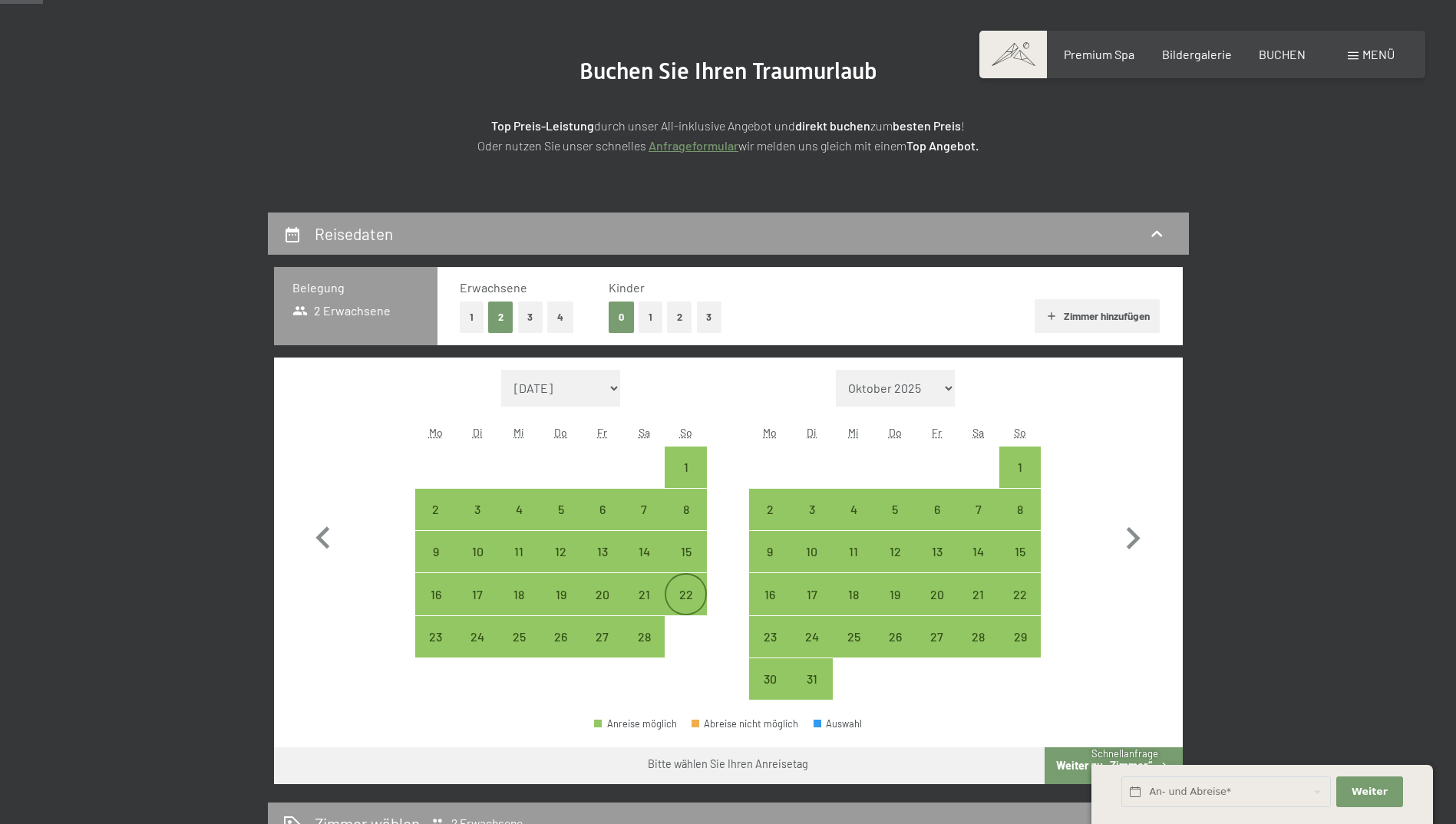
click at [675, 601] on div "22" at bounding box center [686, 608] width 39 height 39
select select "[DATE]"
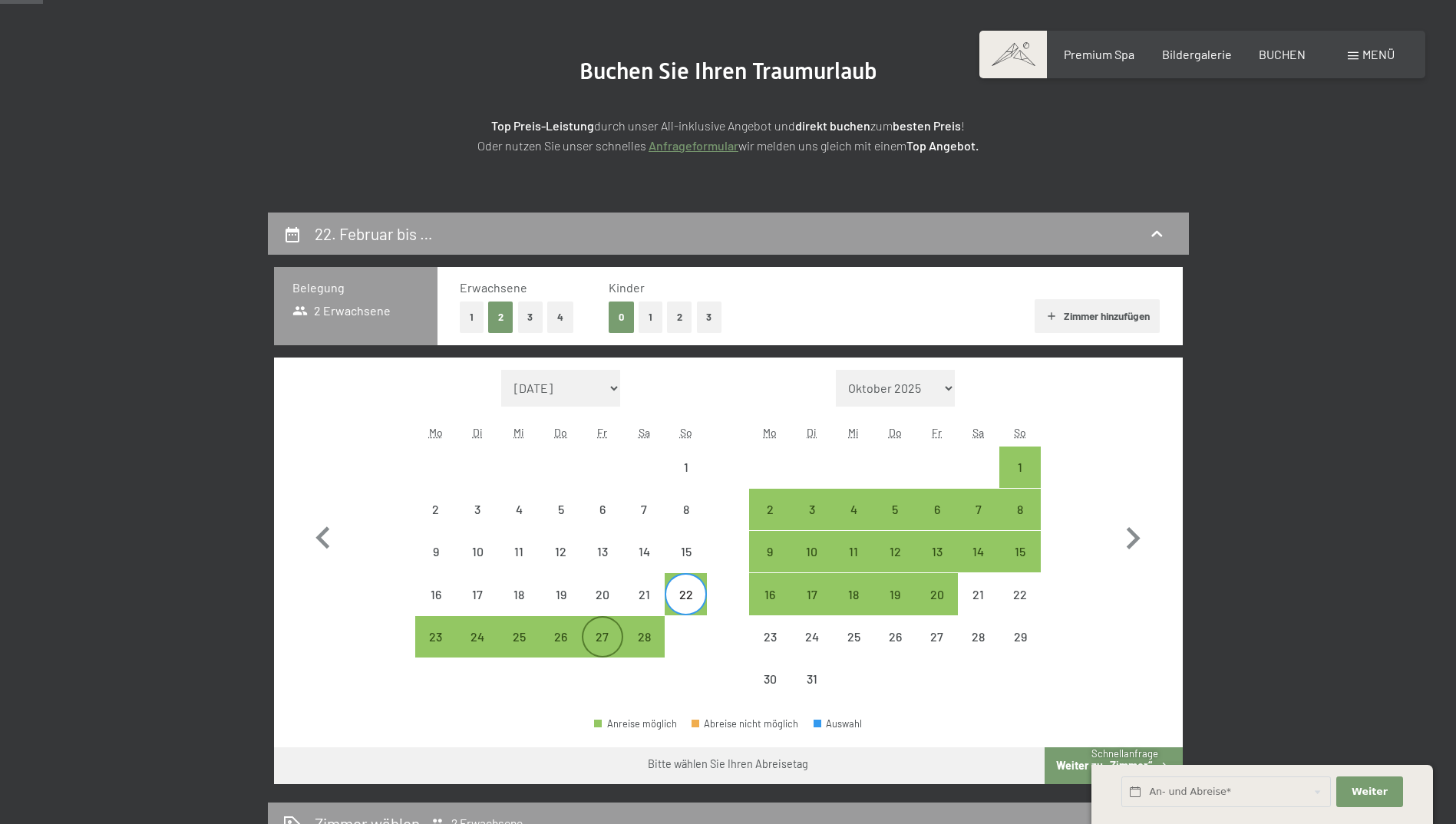
click at [597, 642] on div "27" at bounding box center [603, 650] width 39 height 39
select select "[DATE]"
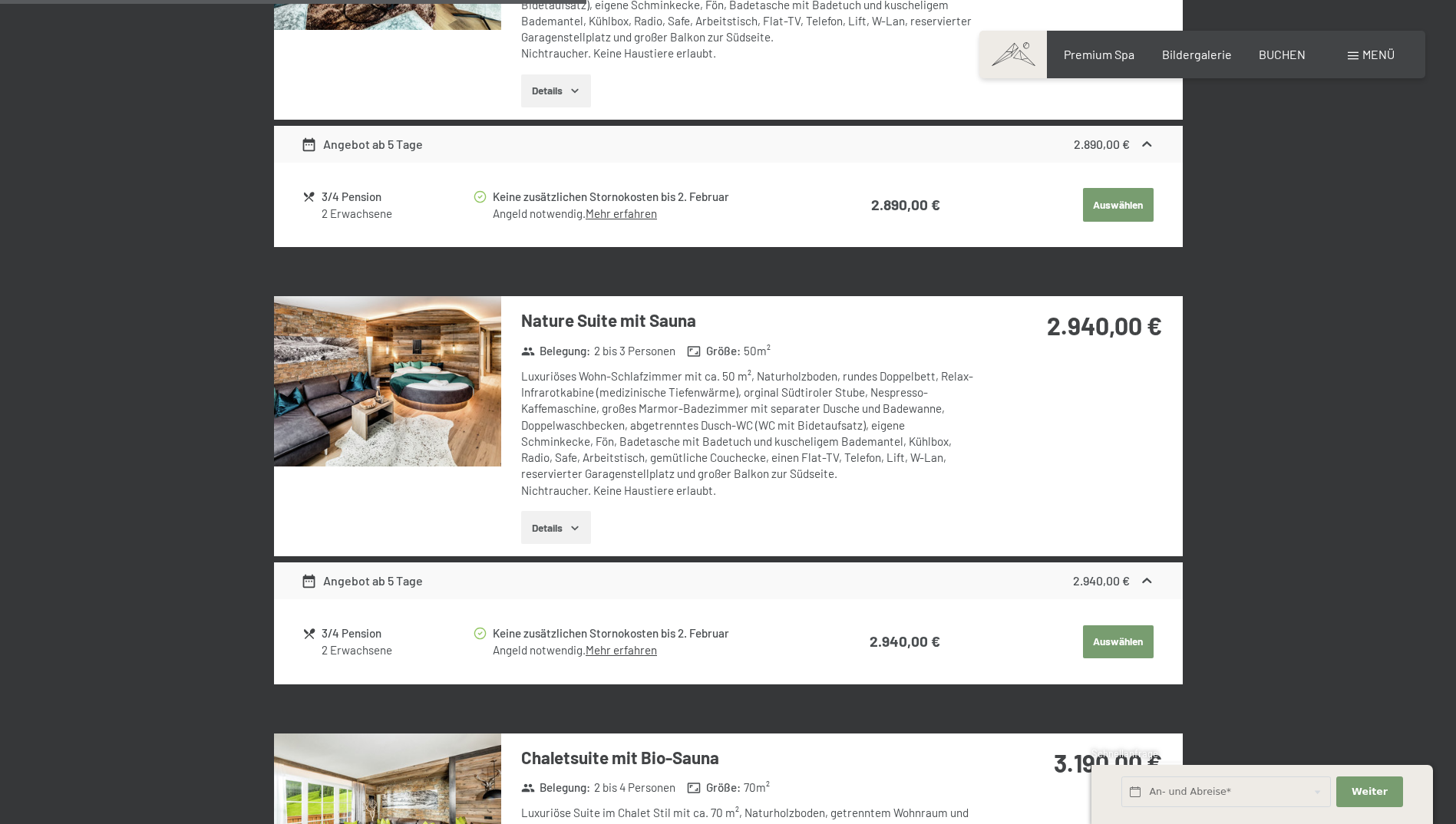
scroll to position [1995, 0]
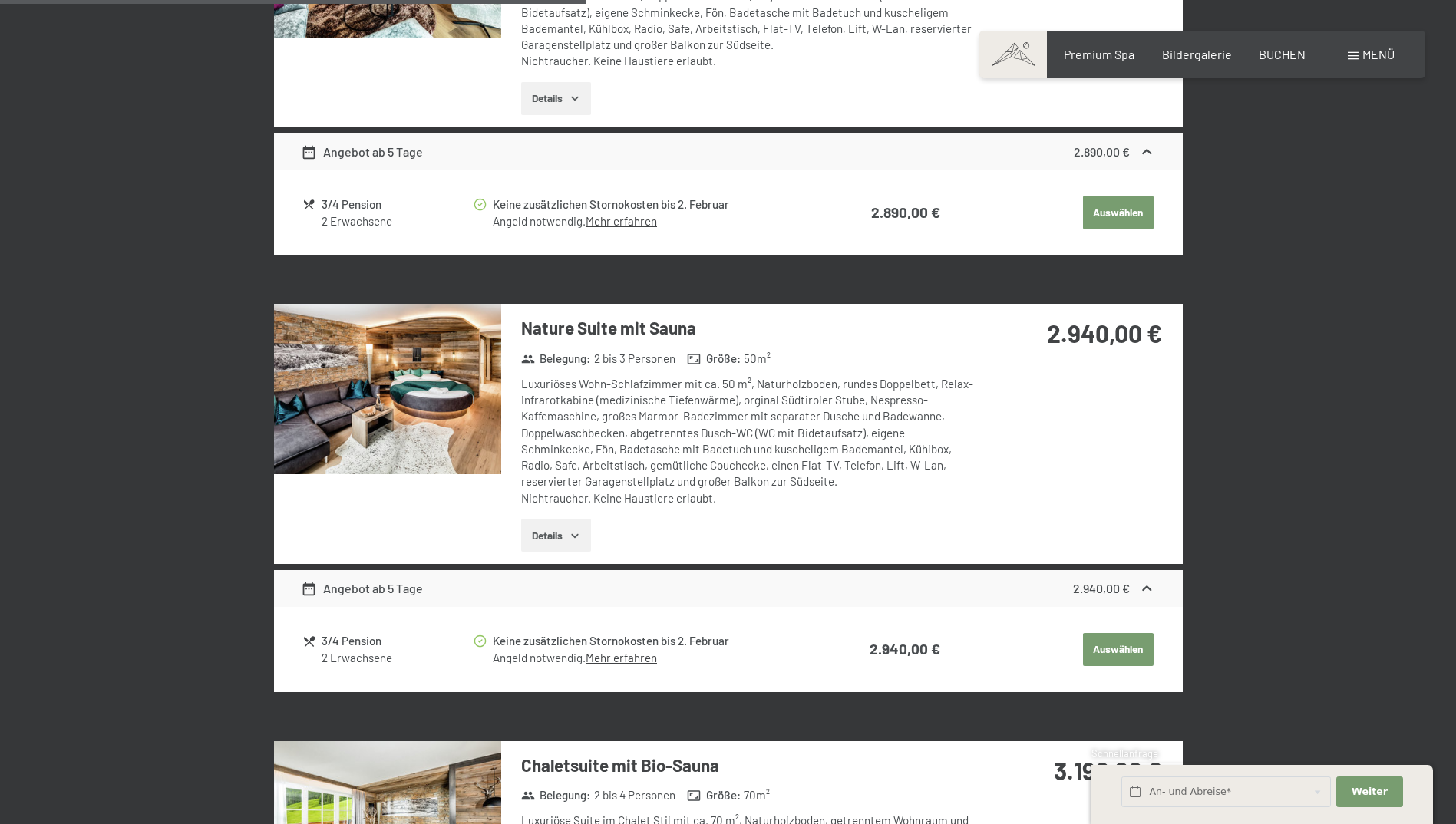
click at [404, 441] on img at bounding box center [388, 388] width 227 height 171
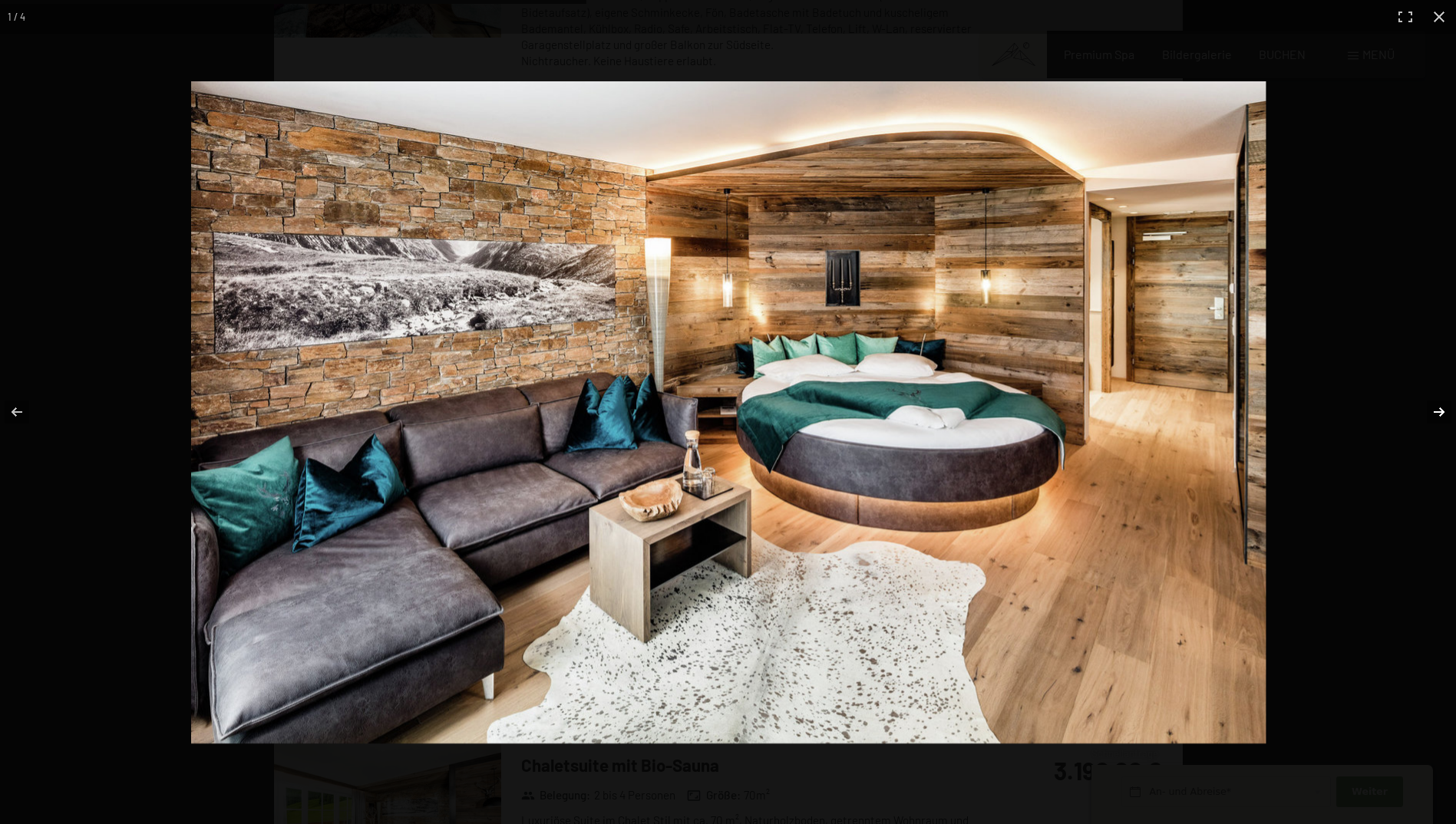
click at [1439, 409] on button "button" at bounding box center [1429, 411] width 54 height 77
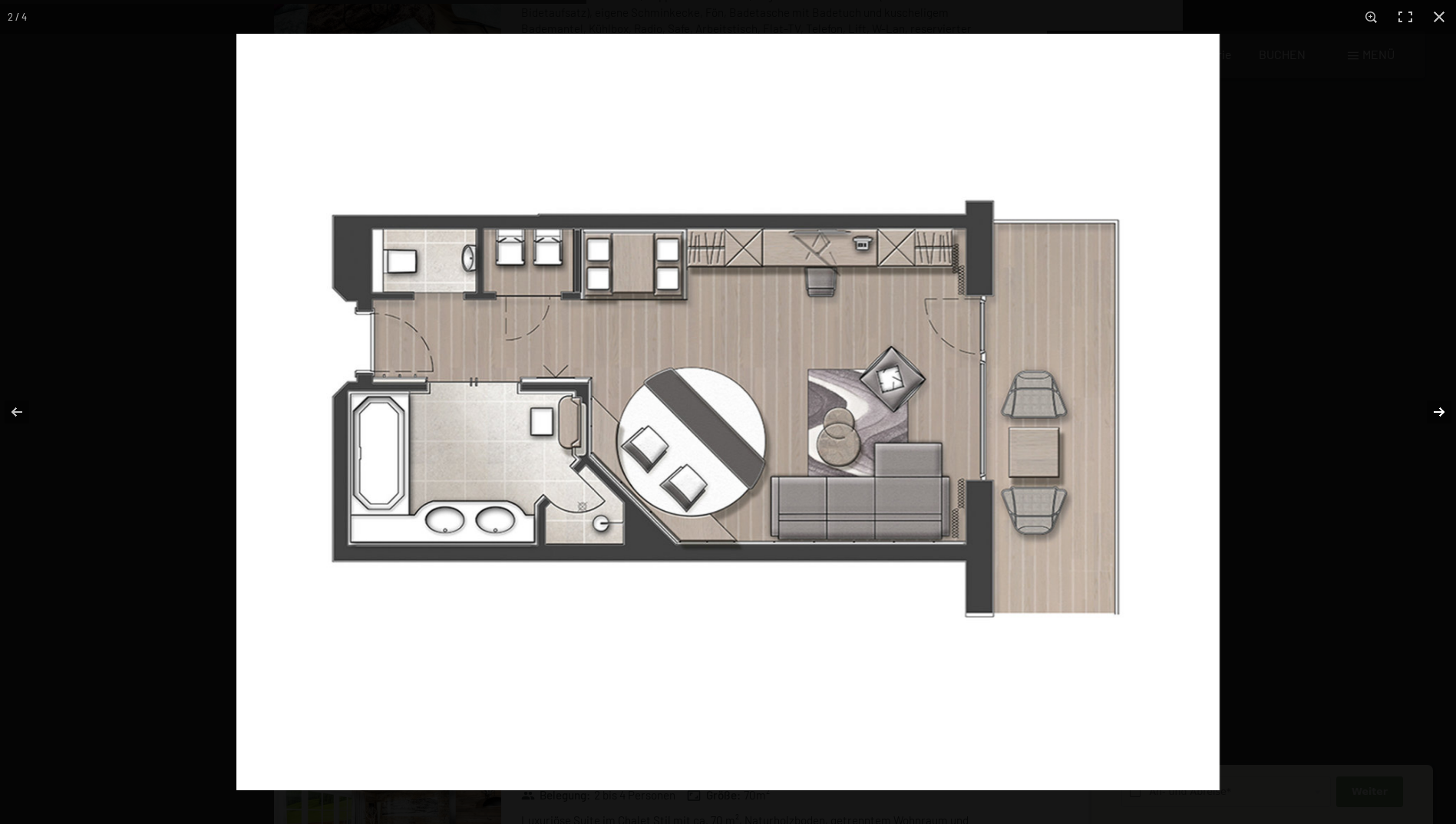
click at [1439, 409] on button "button" at bounding box center [1429, 411] width 54 height 77
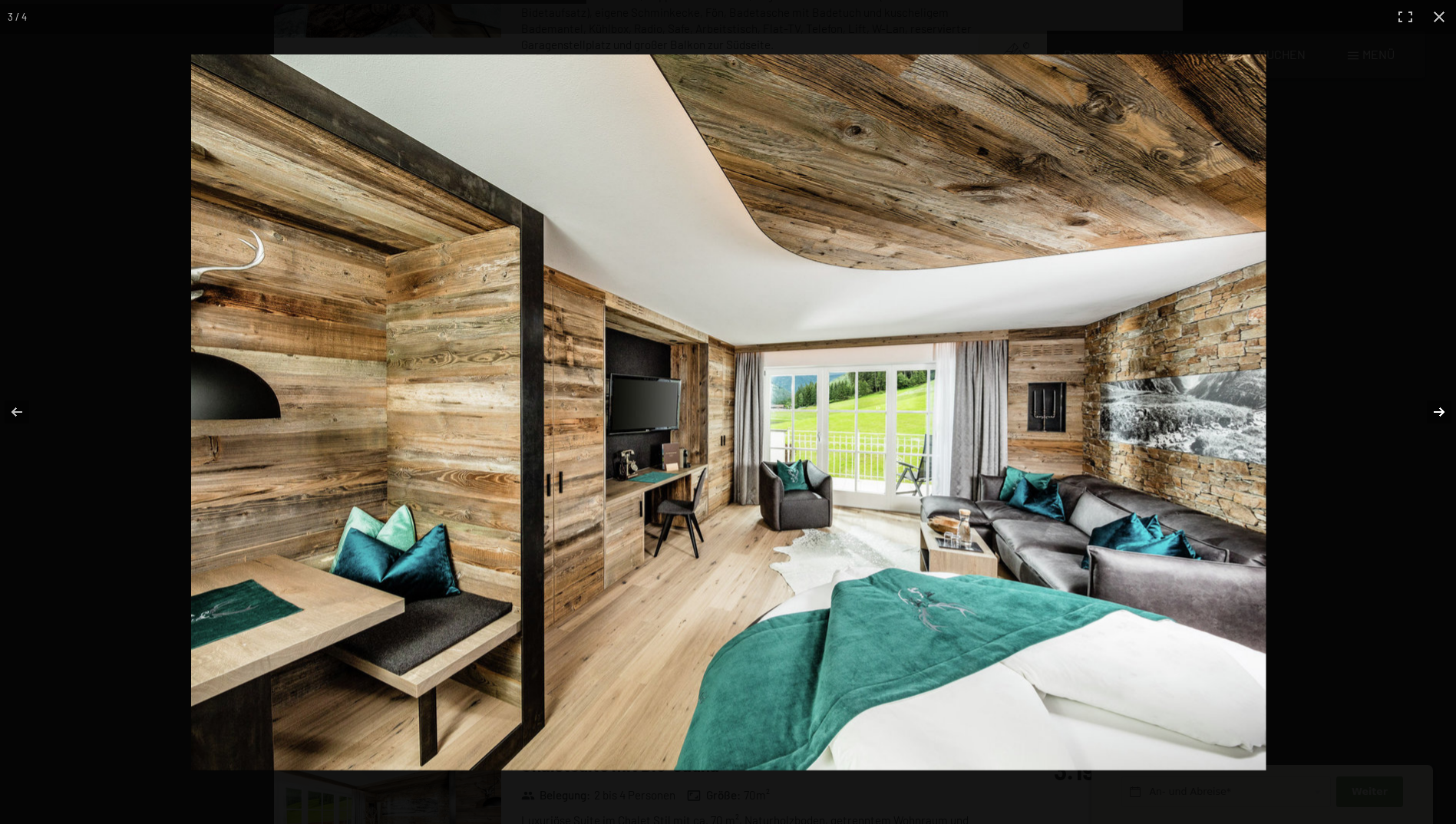
click at [1439, 409] on button "button" at bounding box center [1429, 411] width 54 height 77
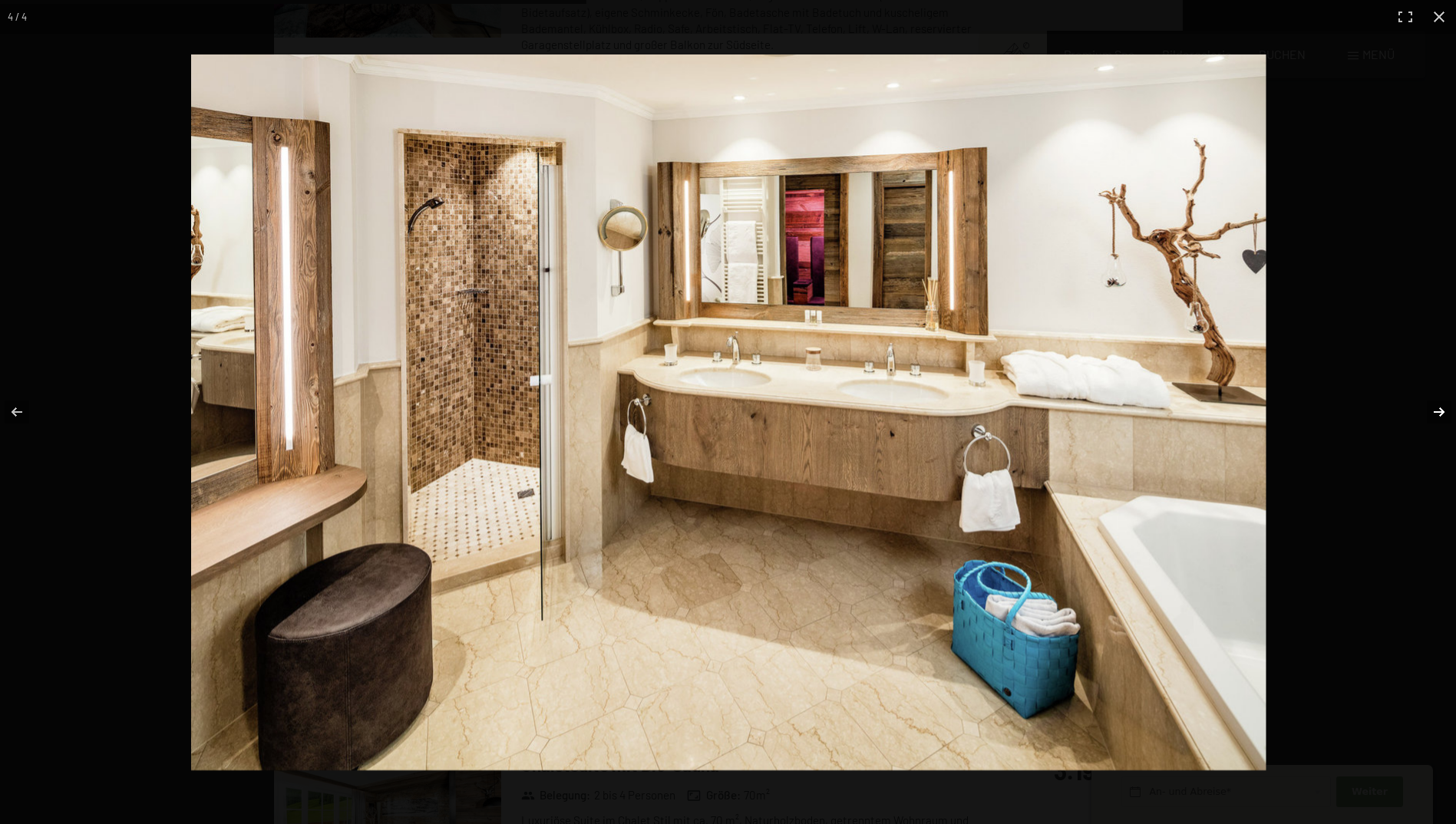
click at [1439, 409] on button "button" at bounding box center [1429, 411] width 54 height 77
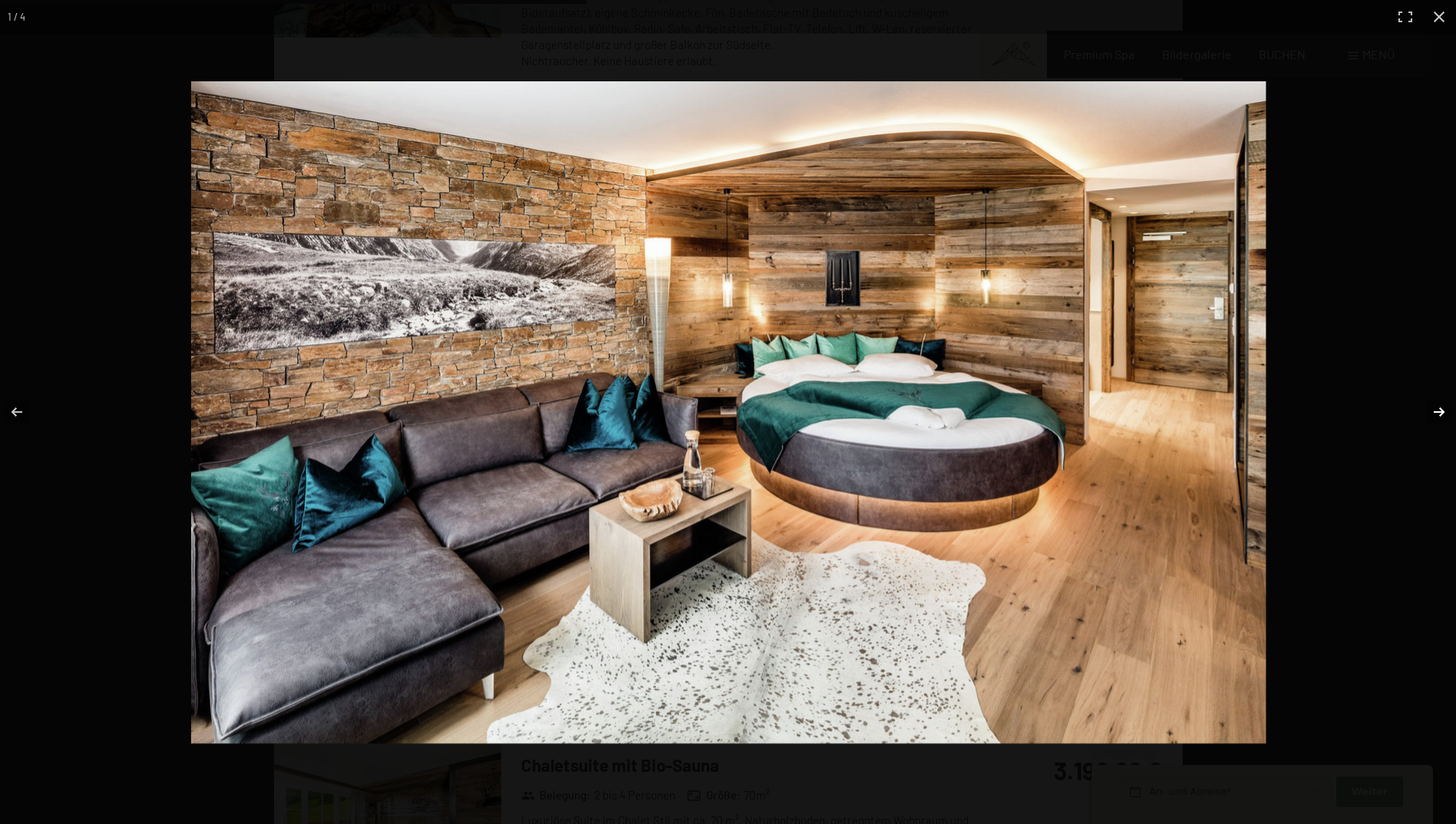
click at [1444, 407] on button "button" at bounding box center [1429, 411] width 54 height 77
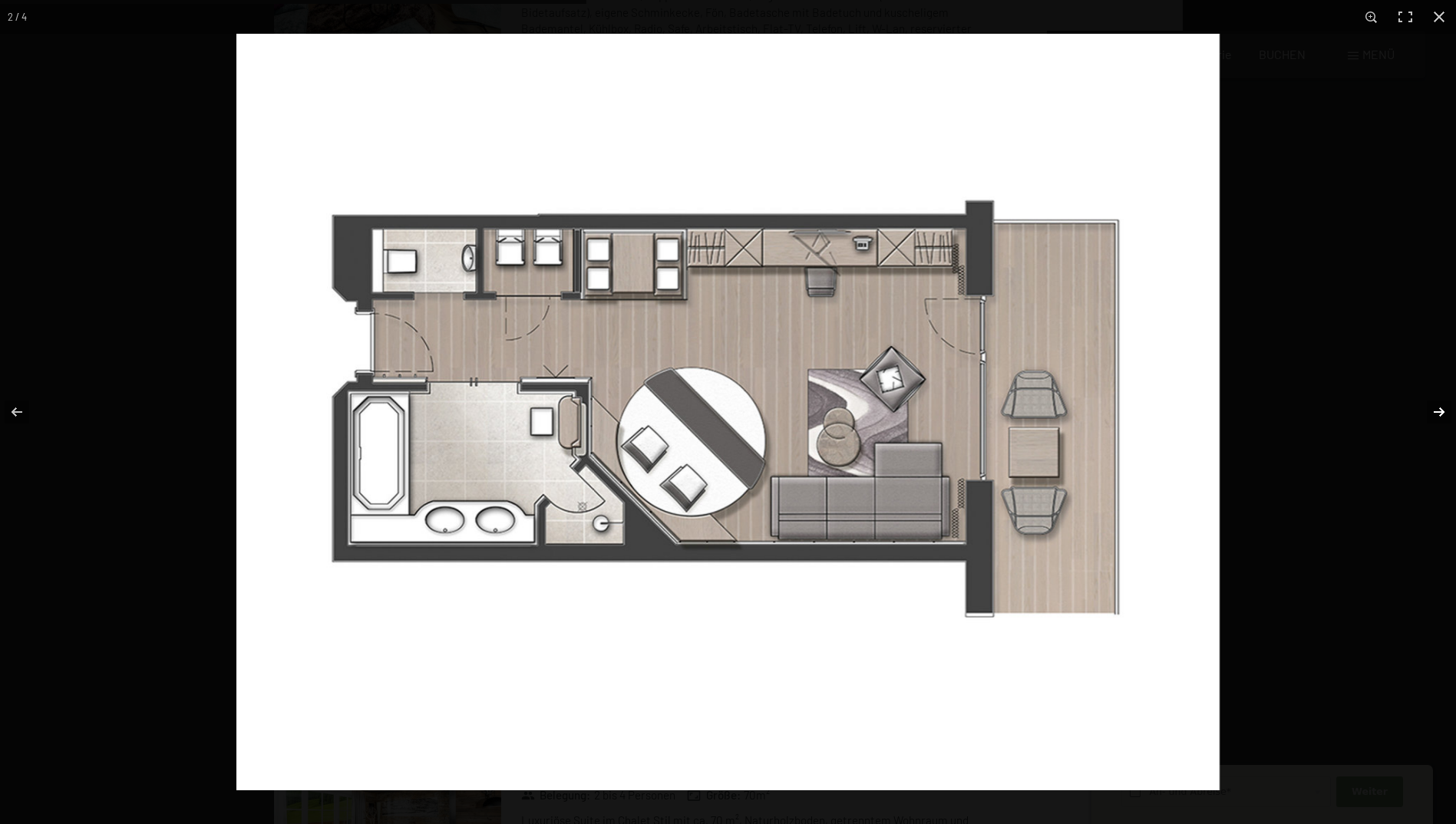
click at [1445, 415] on button "button" at bounding box center [1429, 411] width 54 height 77
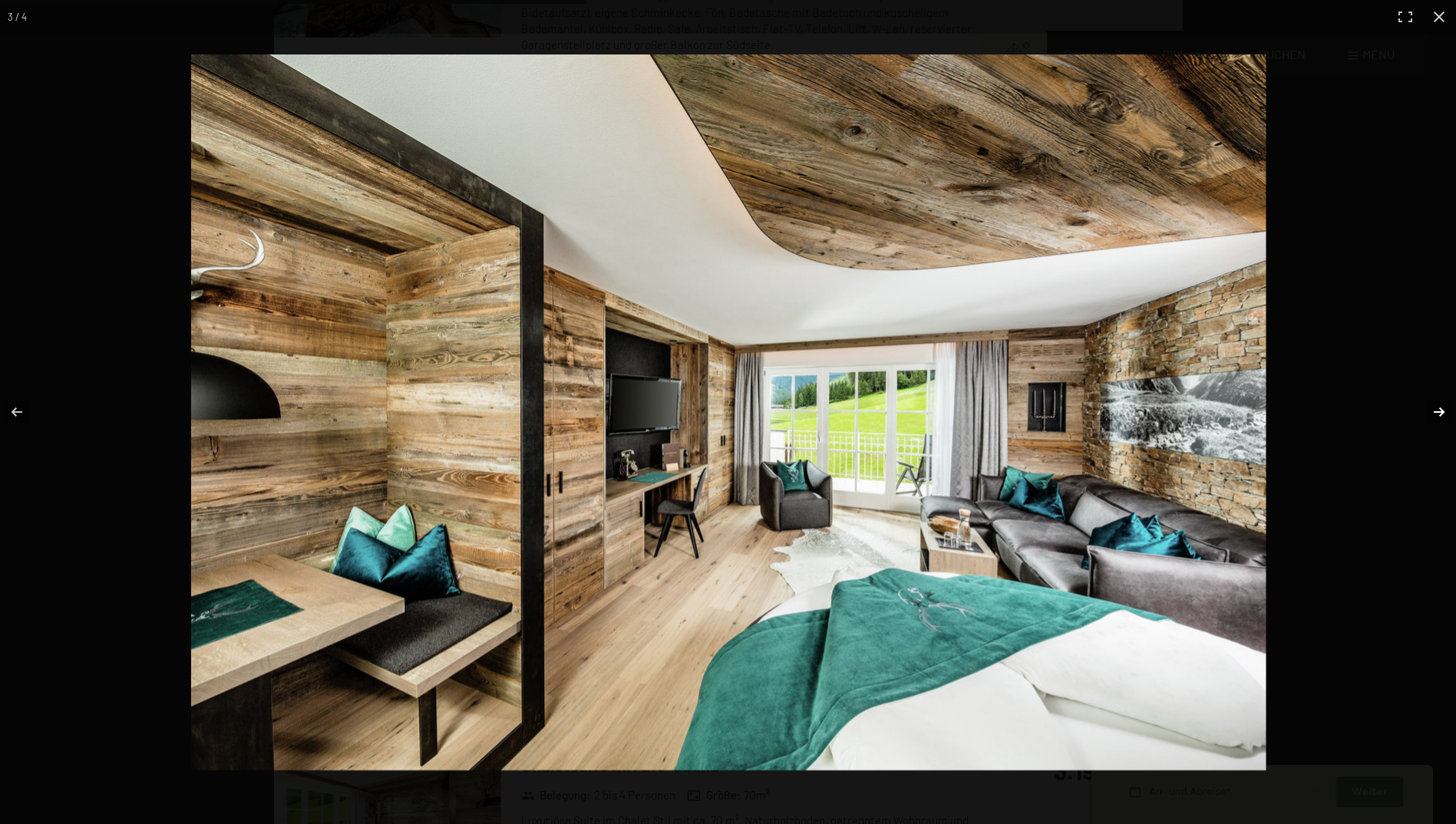
click at [1445, 415] on button "button" at bounding box center [1429, 411] width 54 height 77
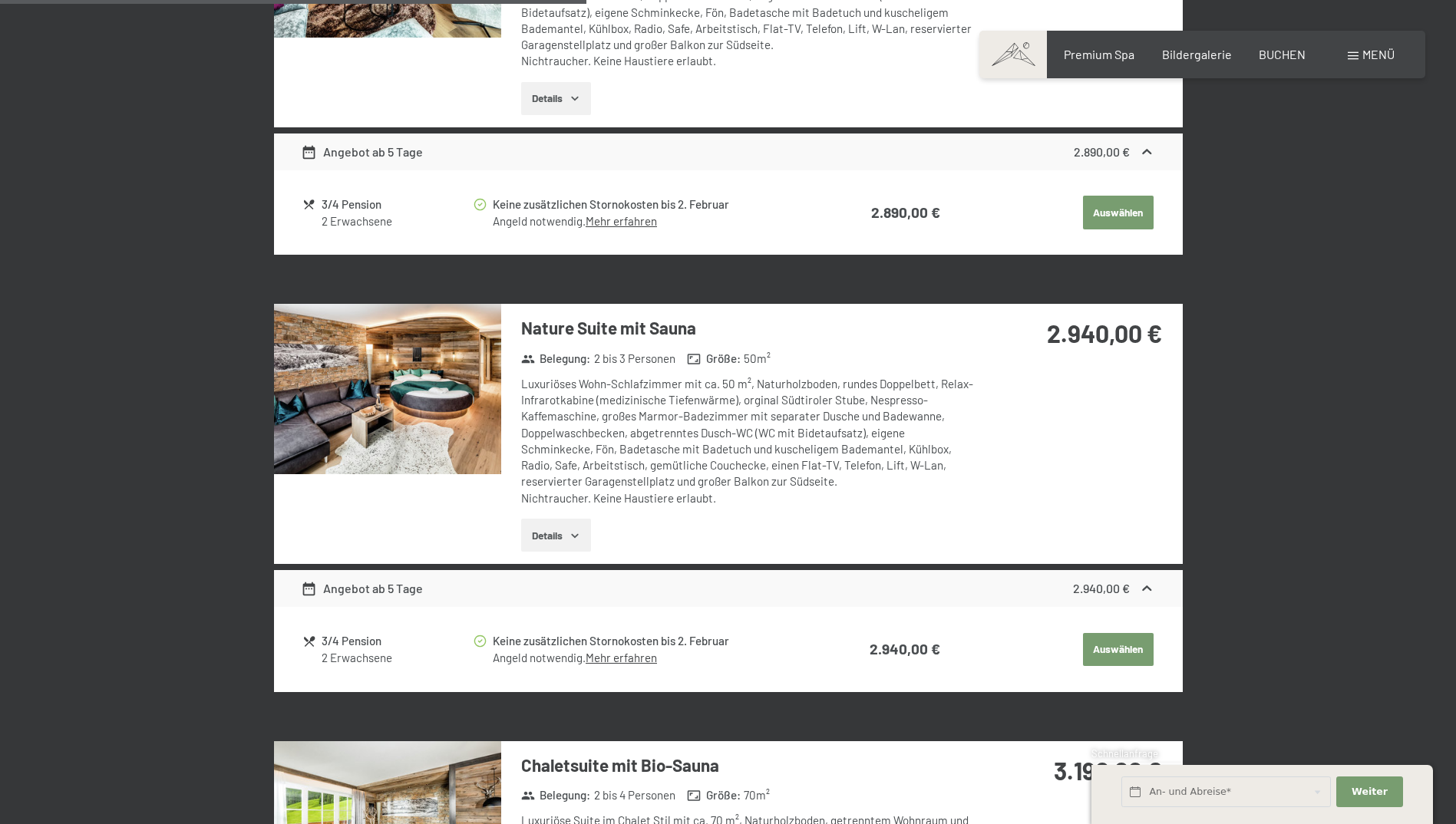
click at [0, 0] on button "button" at bounding box center [0, 0] width 0 height 0
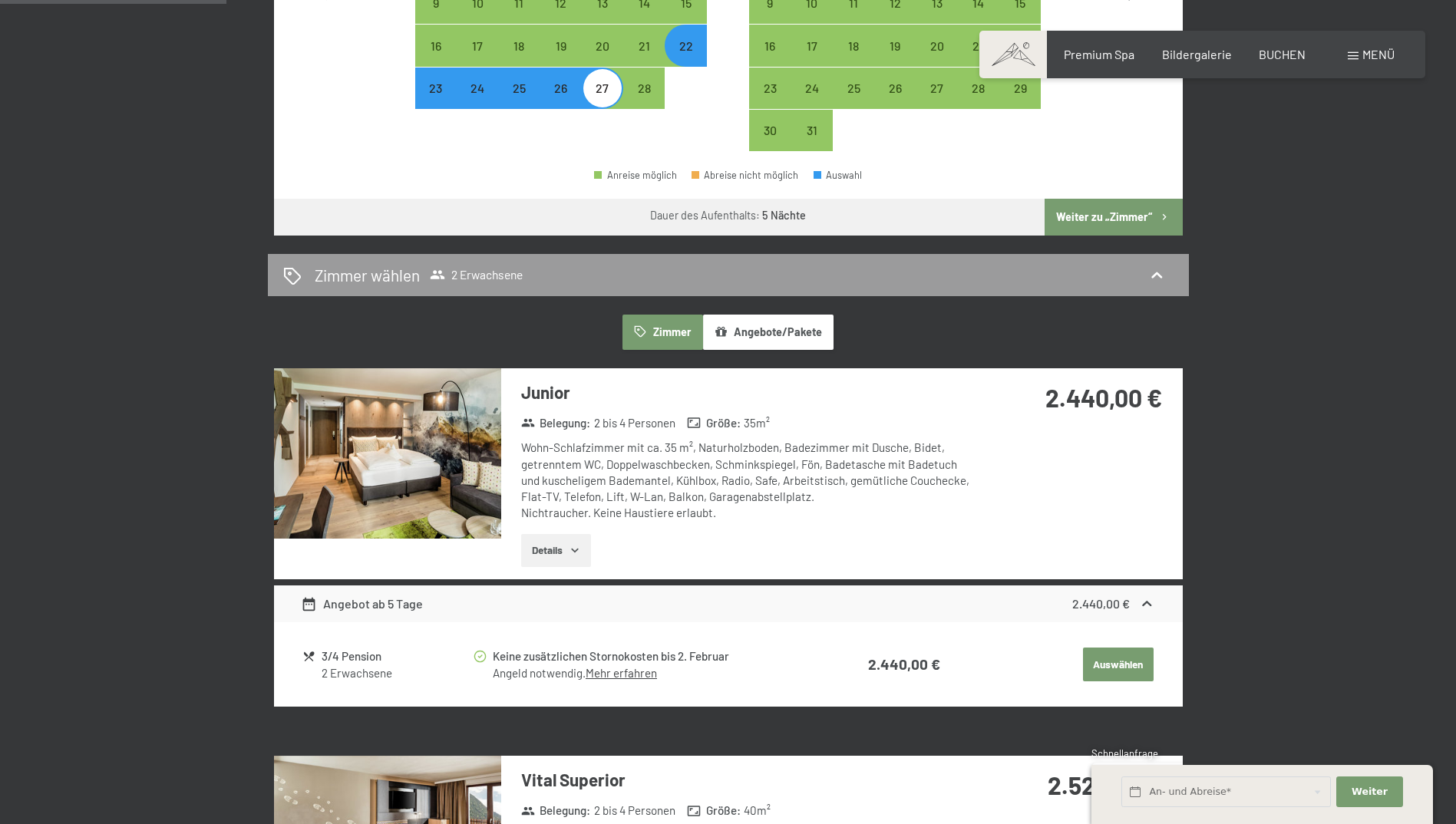
scroll to position [844, 0]
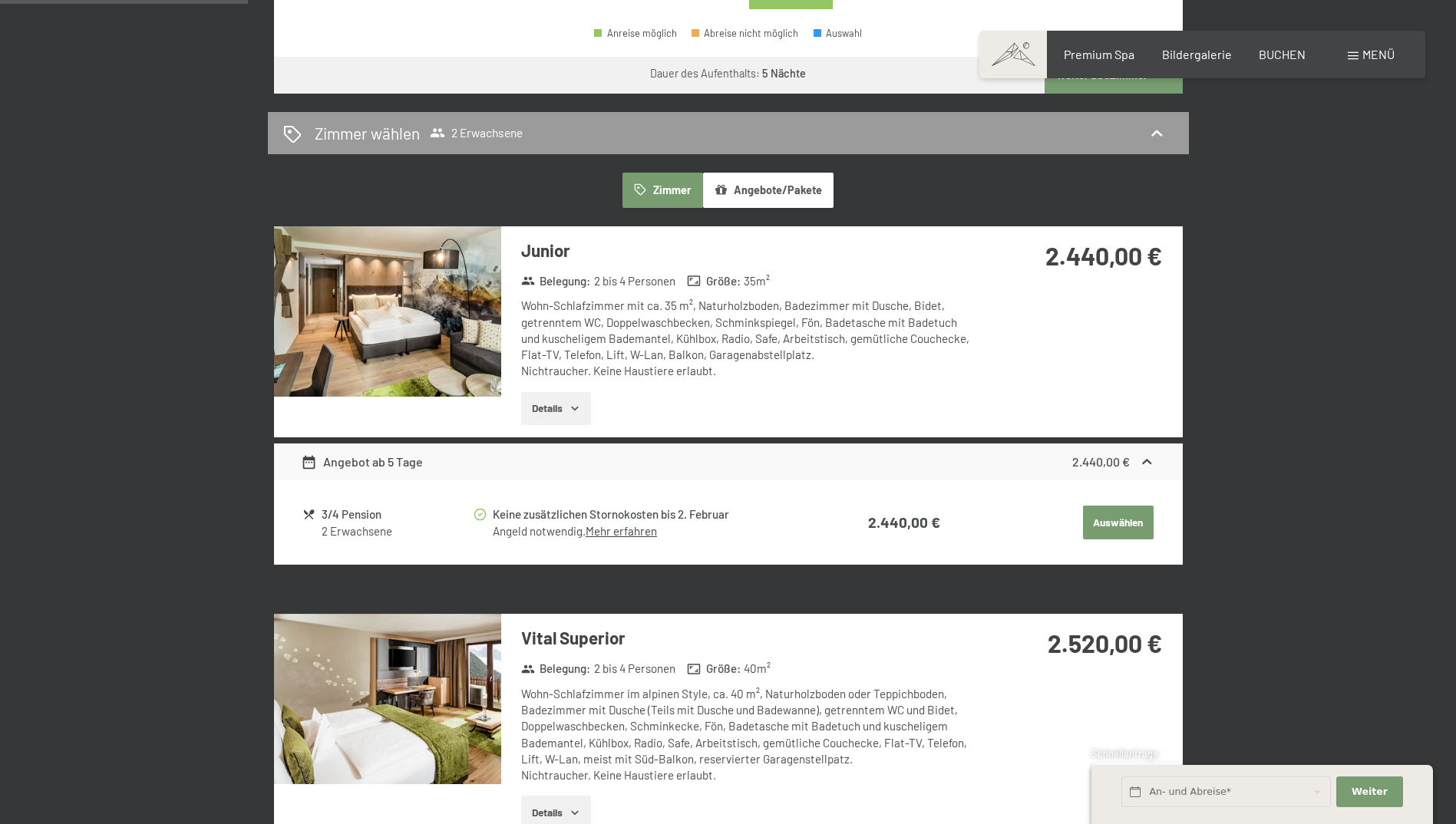
click at [432, 341] on img at bounding box center [388, 311] width 227 height 171
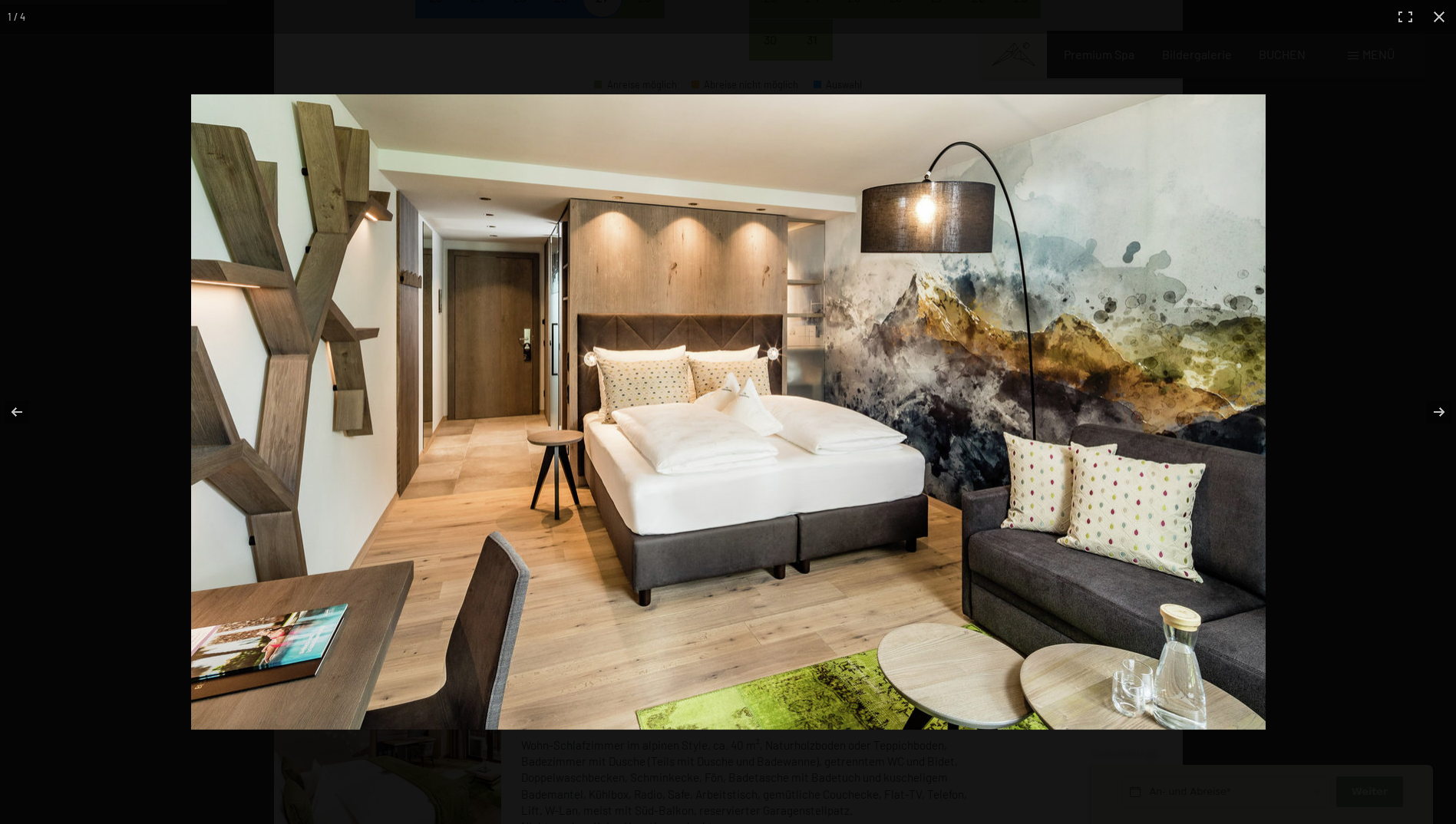
scroll to position [768, 0]
click at [1448, 415] on button "button" at bounding box center [1429, 411] width 54 height 77
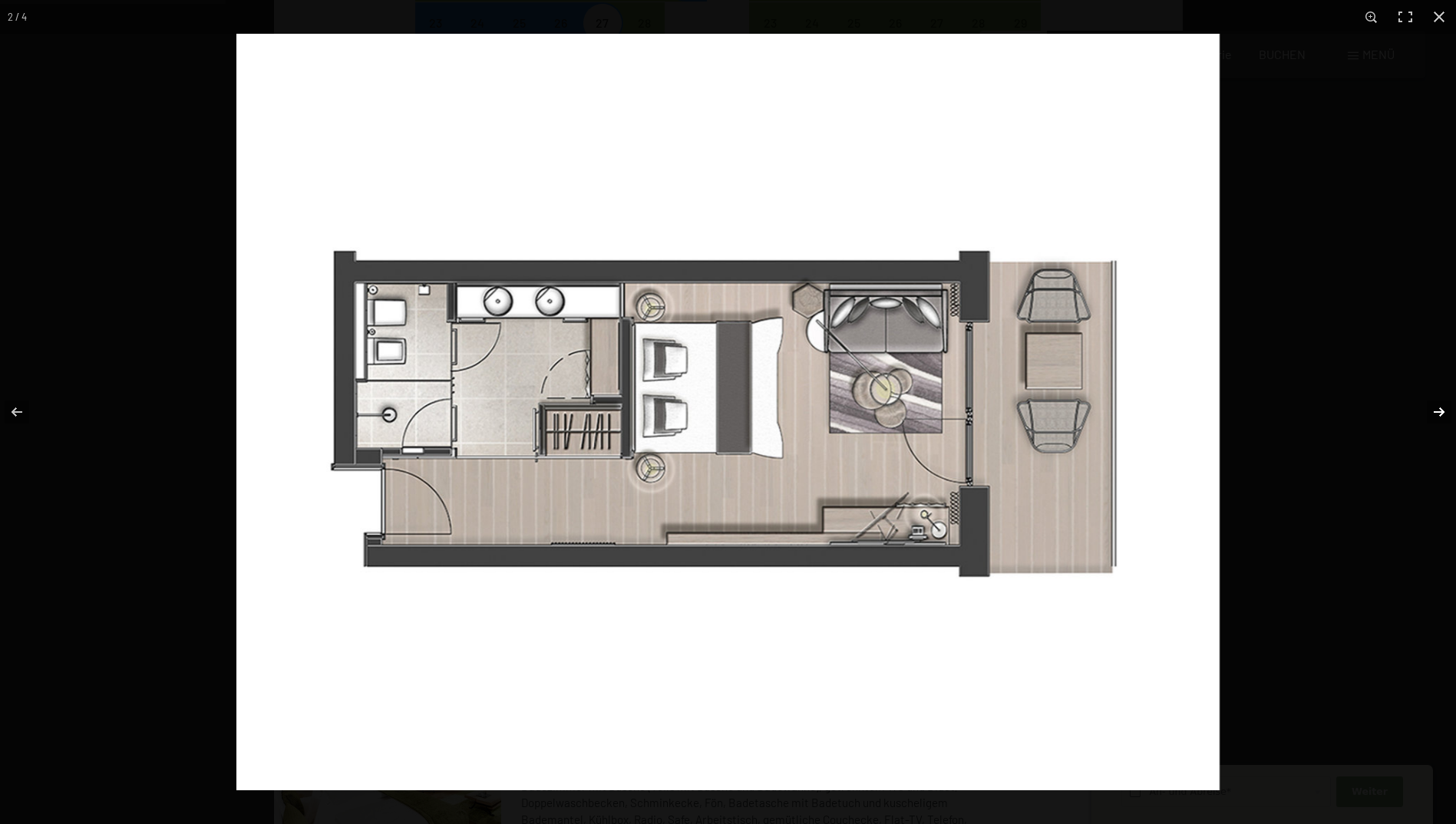
click at [1448, 415] on button "button" at bounding box center [1429, 411] width 54 height 77
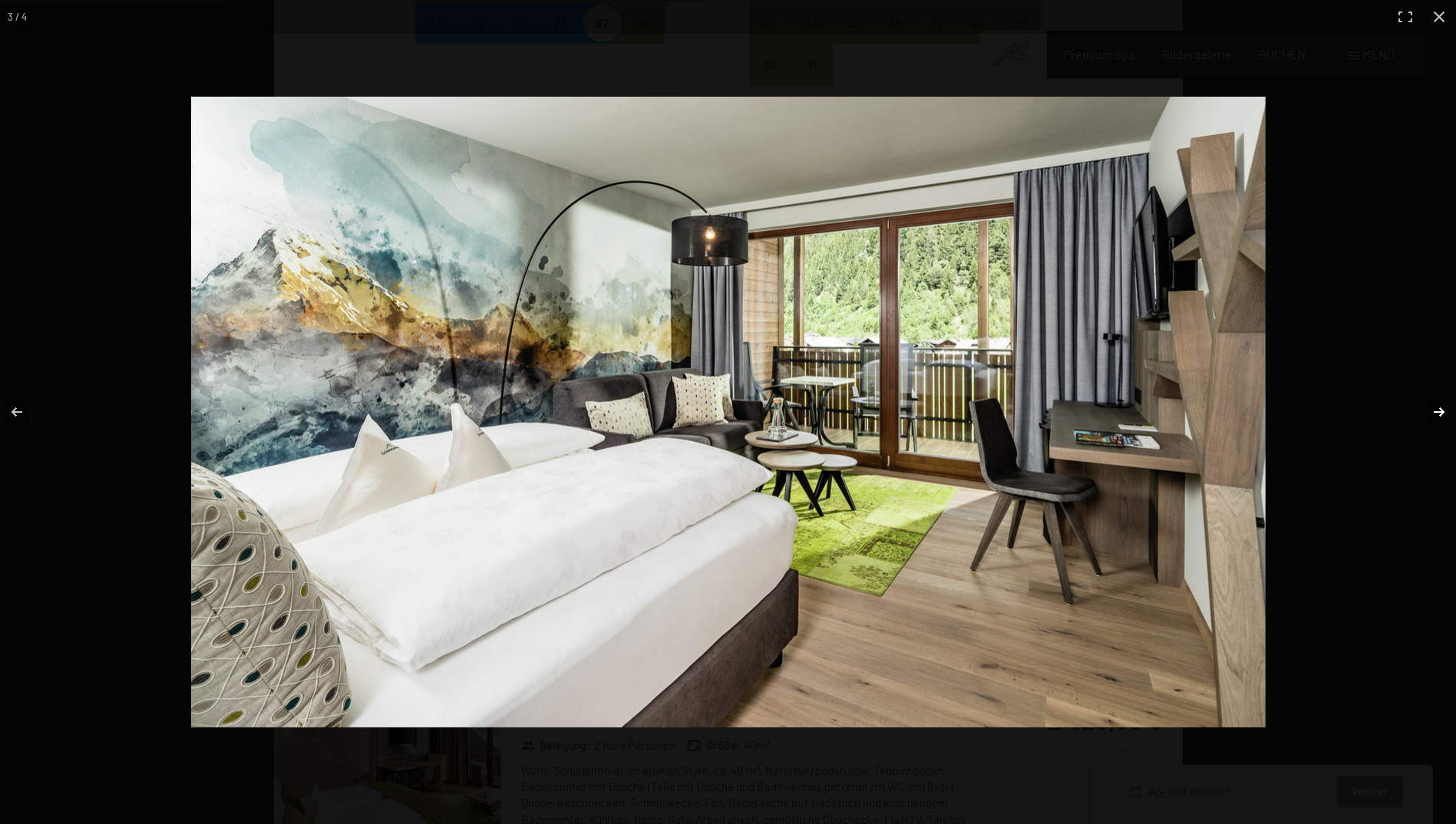
click at [1448, 415] on button "button" at bounding box center [1429, 411] width 54 height 77
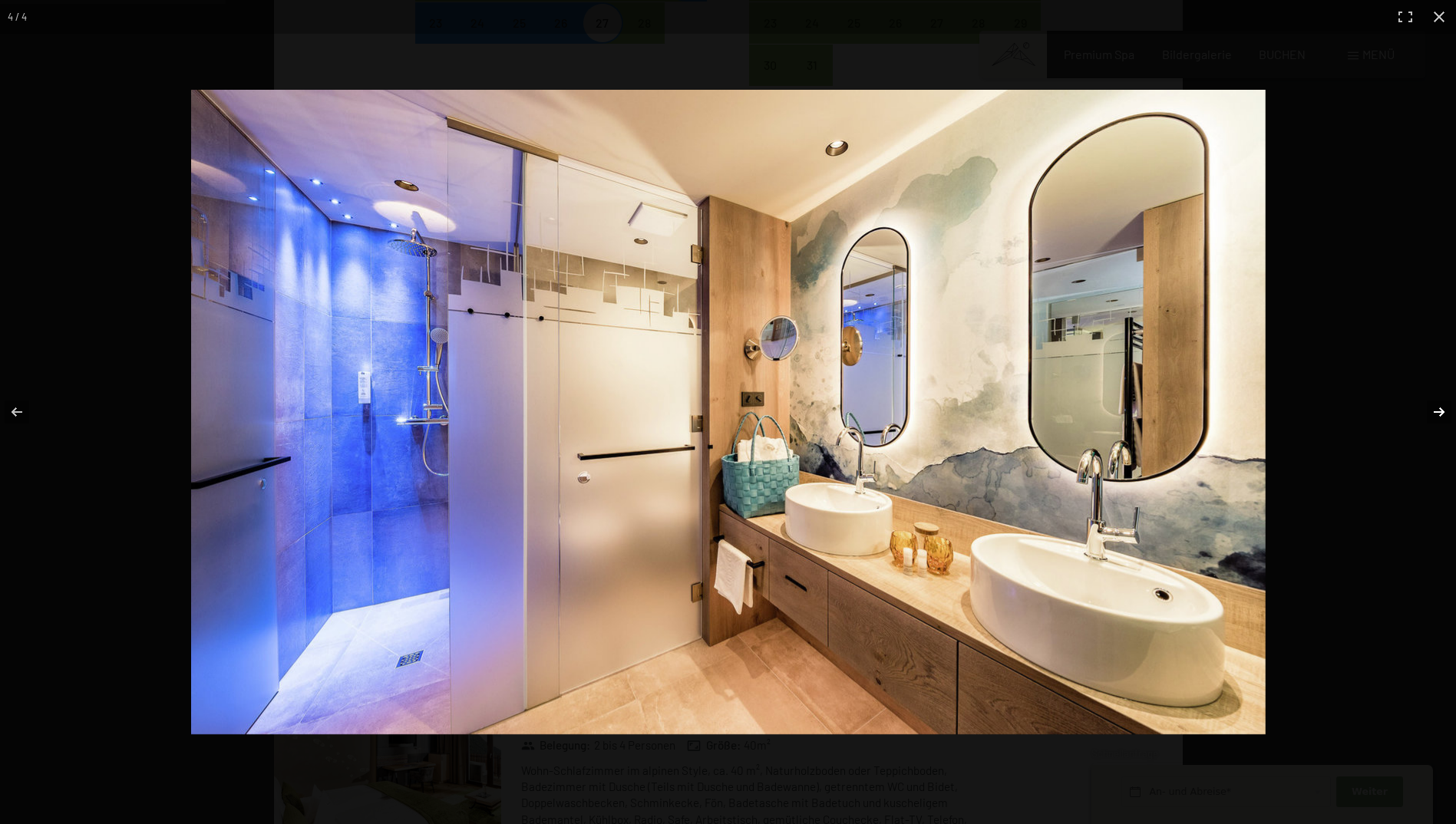
click at [1448, 415] on button "button" at bounding box center [1429, 411] width 54 height 77
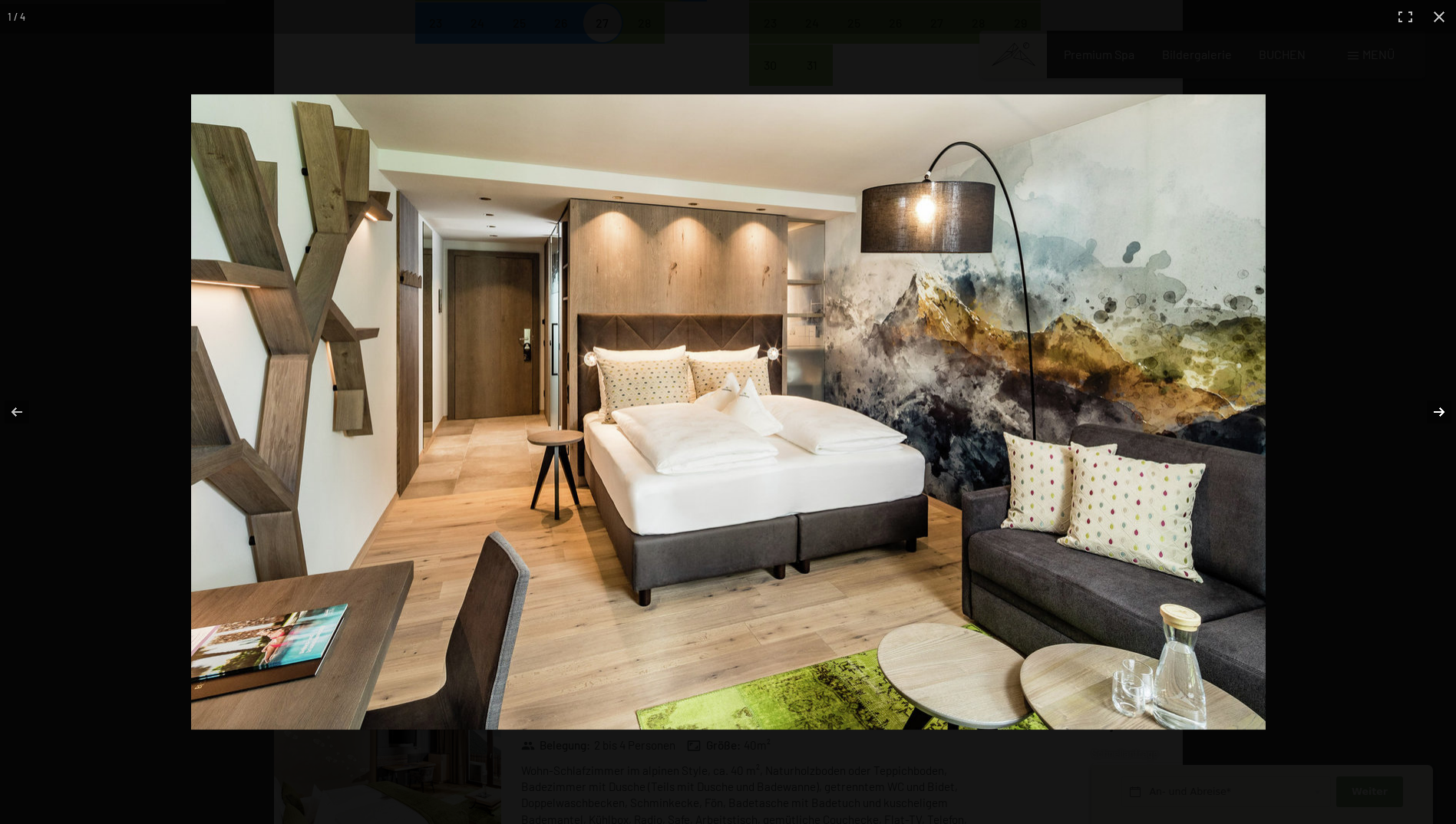
click at [1448, 415] on button "button" at bounding box center [1429, 411] width 54 height 77
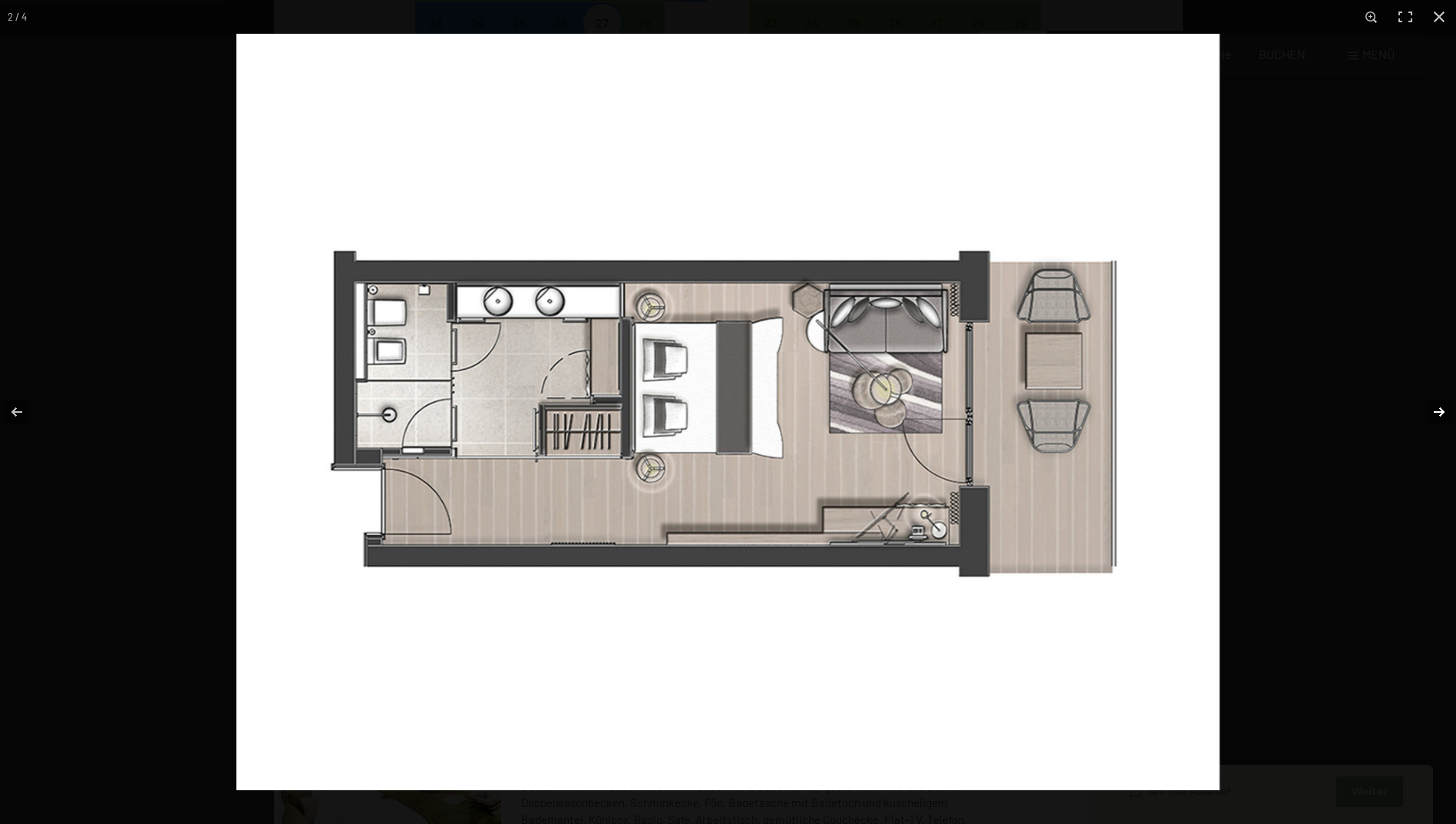
click at [1448, 415] on button "button" at bounding box center [1429, 411] width 54 height 77
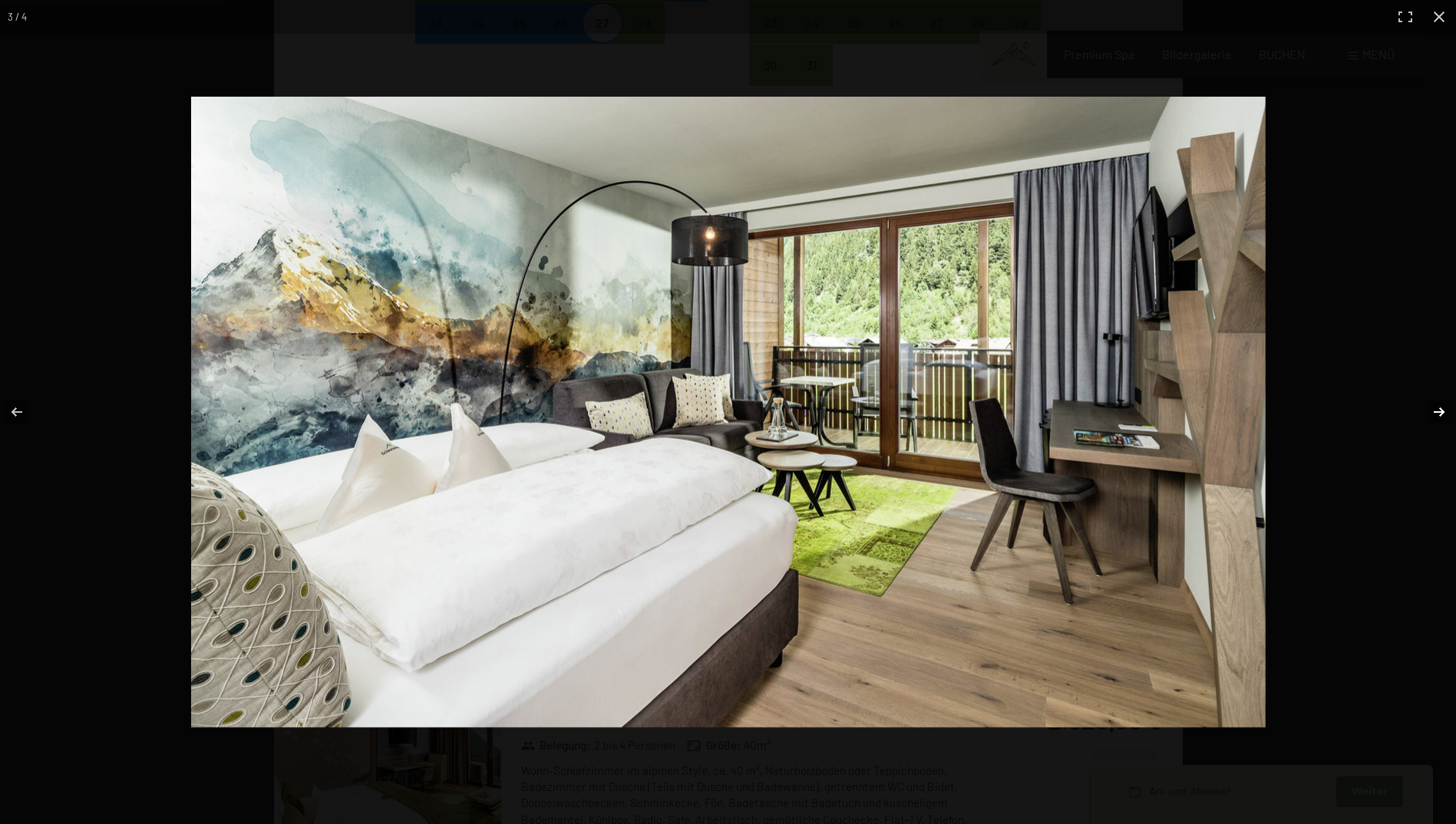
click at [1448, 415] on button "button" at bounding box center [1429, 411] width 54 height 77
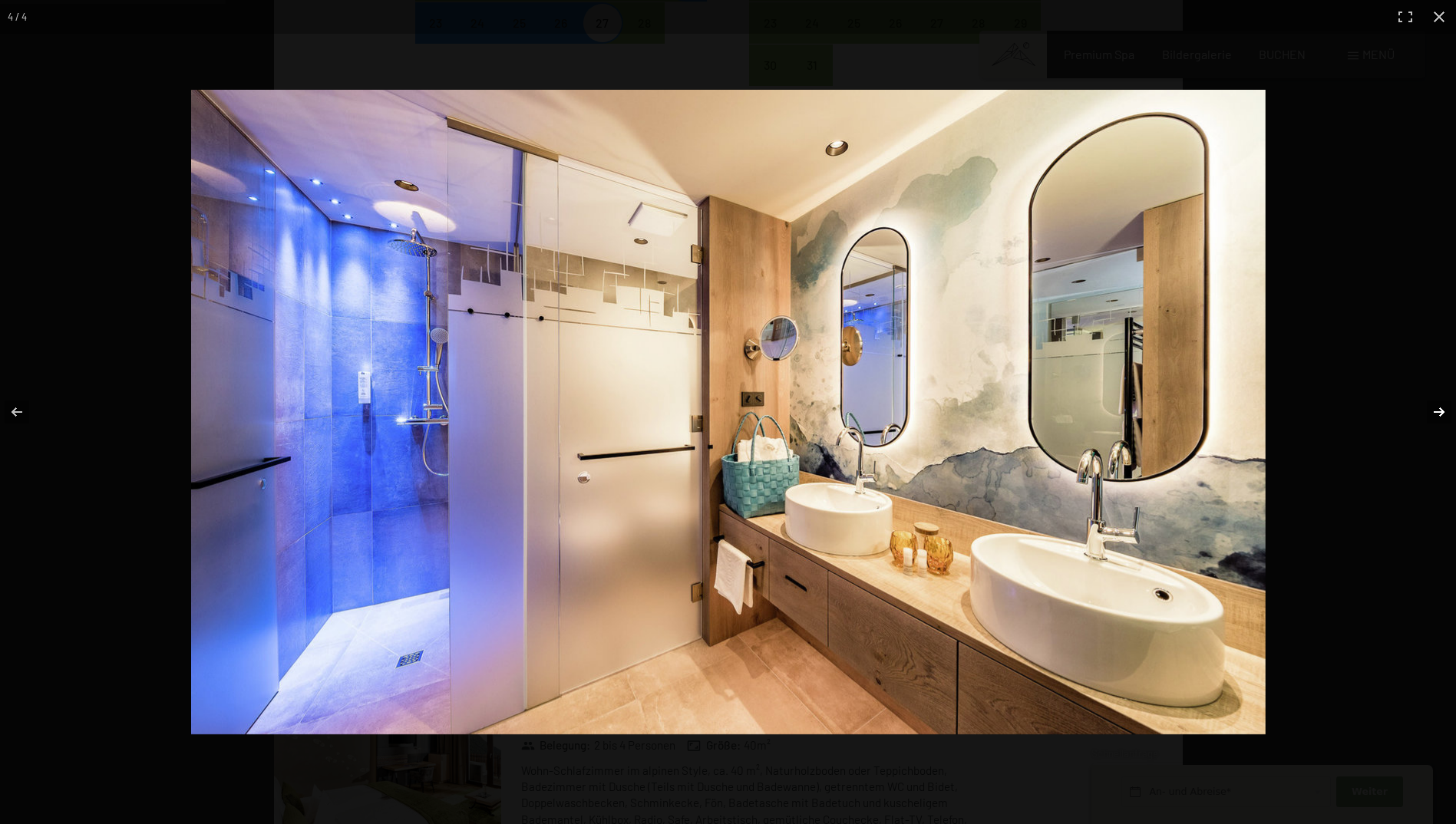
click at [1448, 415] on button "button" at bounding box center [1429, 411] width 54 height 77
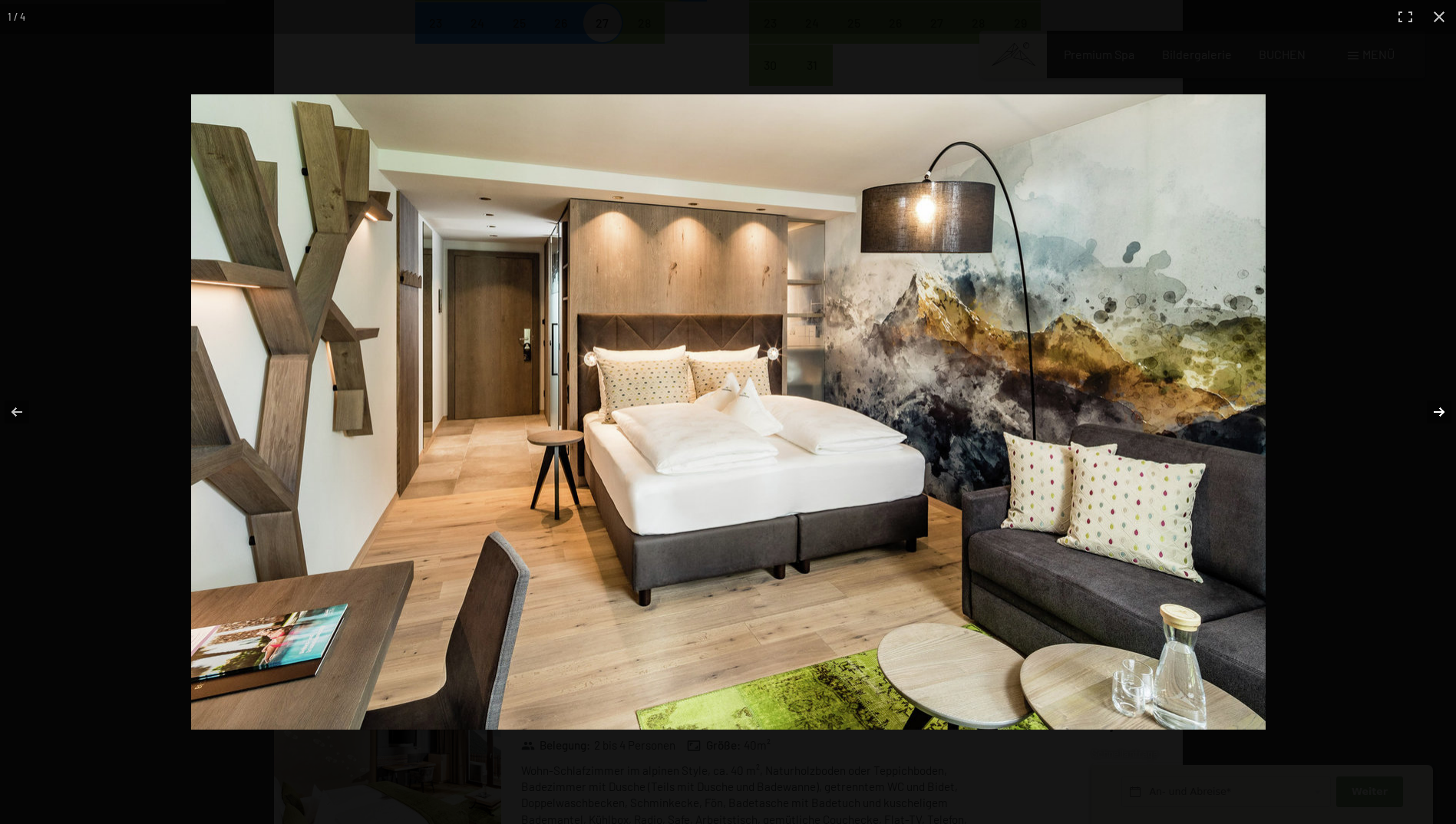
click at [1448, 415] on button "button" at bounding box center [1429, 411] width 54 height 77
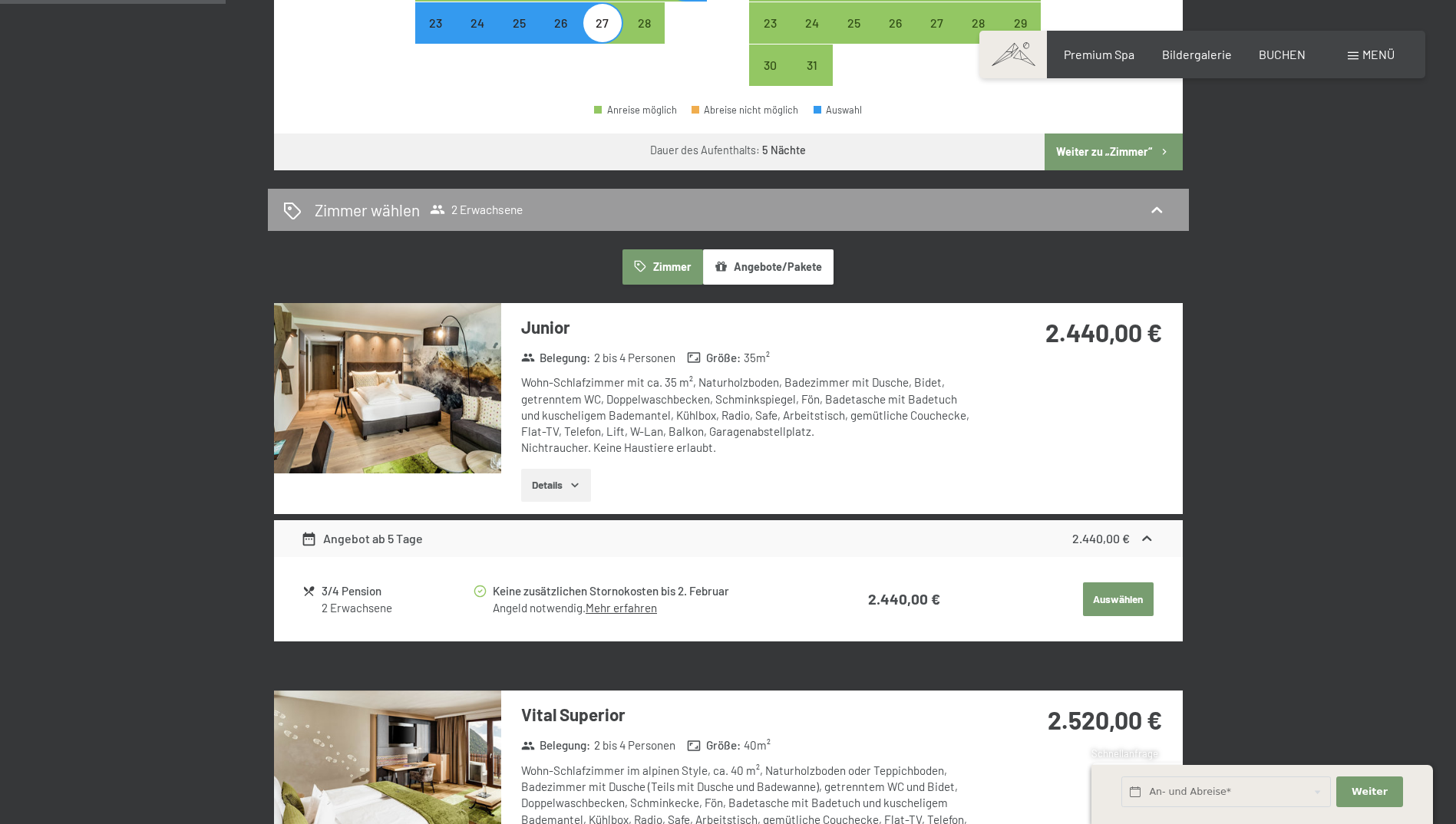
click at [0, 0] on button "button" at bounding box center [0, 0] width 0 height 0
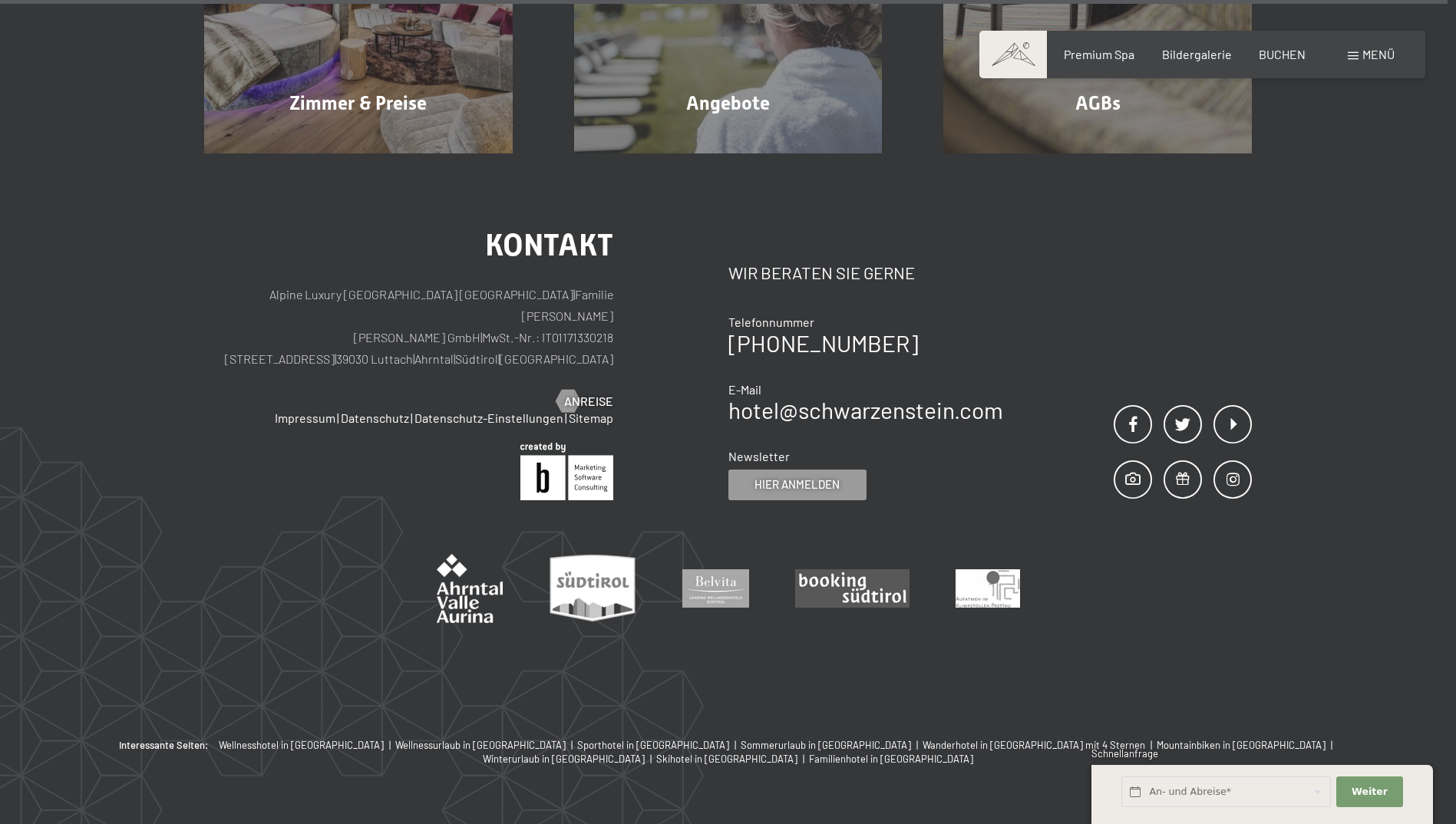
scroll to position [4880, 0]
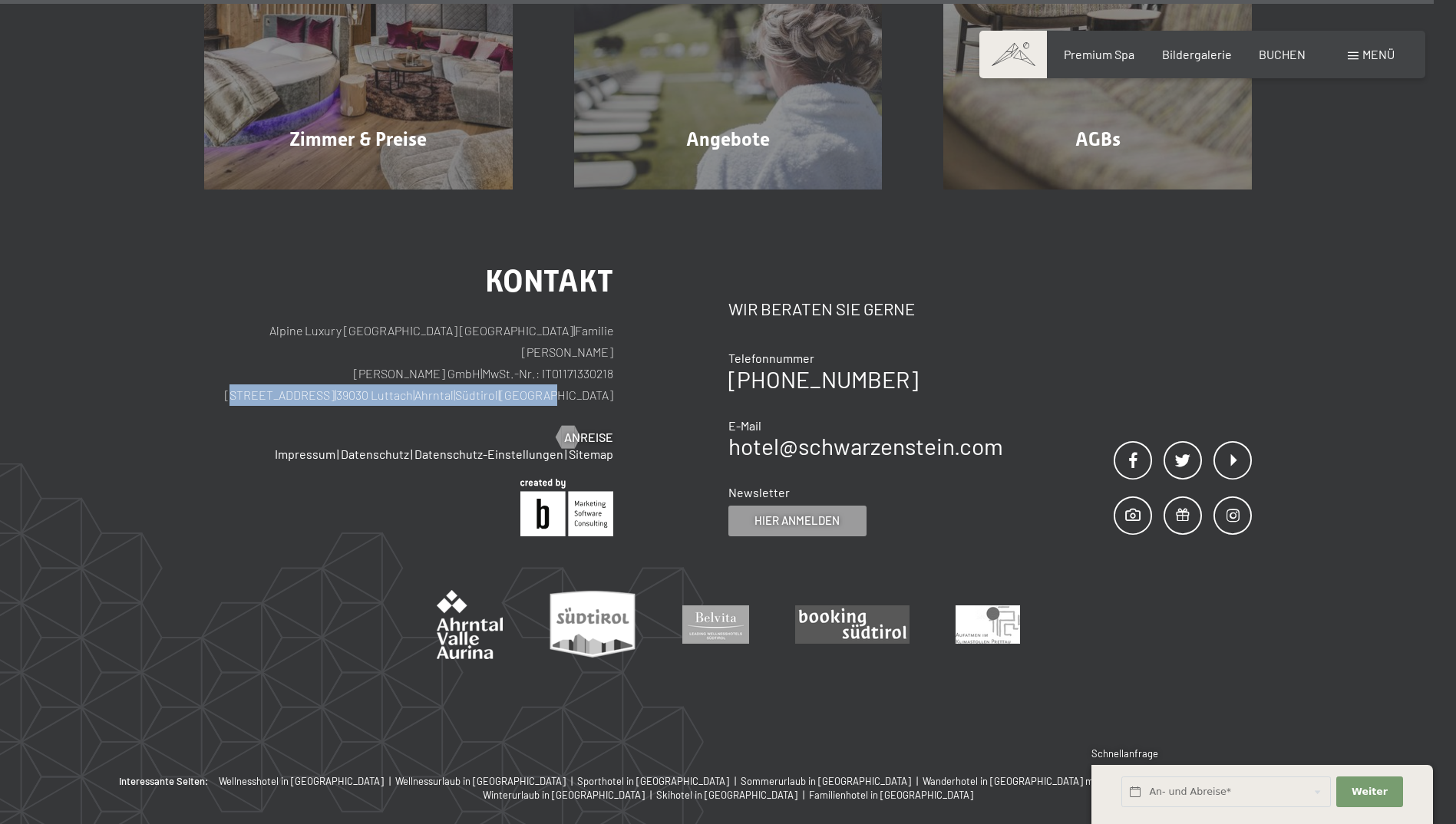
drag, startPoint x: 326, startPoint y: 373, endPoint x: 611, endPoint y: 377, distance: 285.0
click at [611, 377] on p "Alpine Luxury SPA Resort SCHWARZENSTEIN | Familie Zimmerhofer Otmar Zimmerhofer…" at bounding box center [409, 363] width 409 height 86
copy p "Dorfstraße 11 | 39030 Luttach | Ahrntal | Südtirol | Italien"
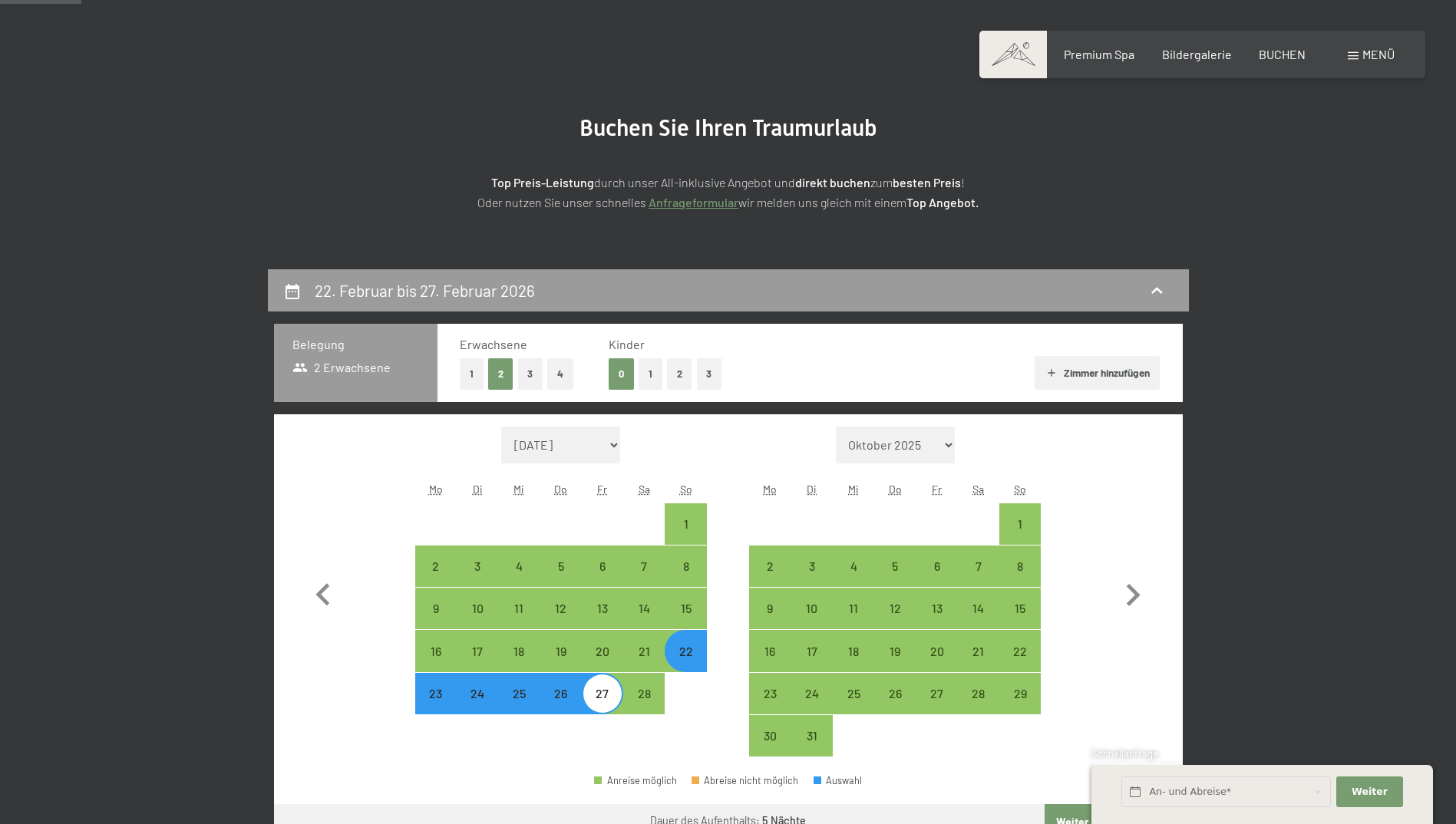
scroll to position [0, 0]
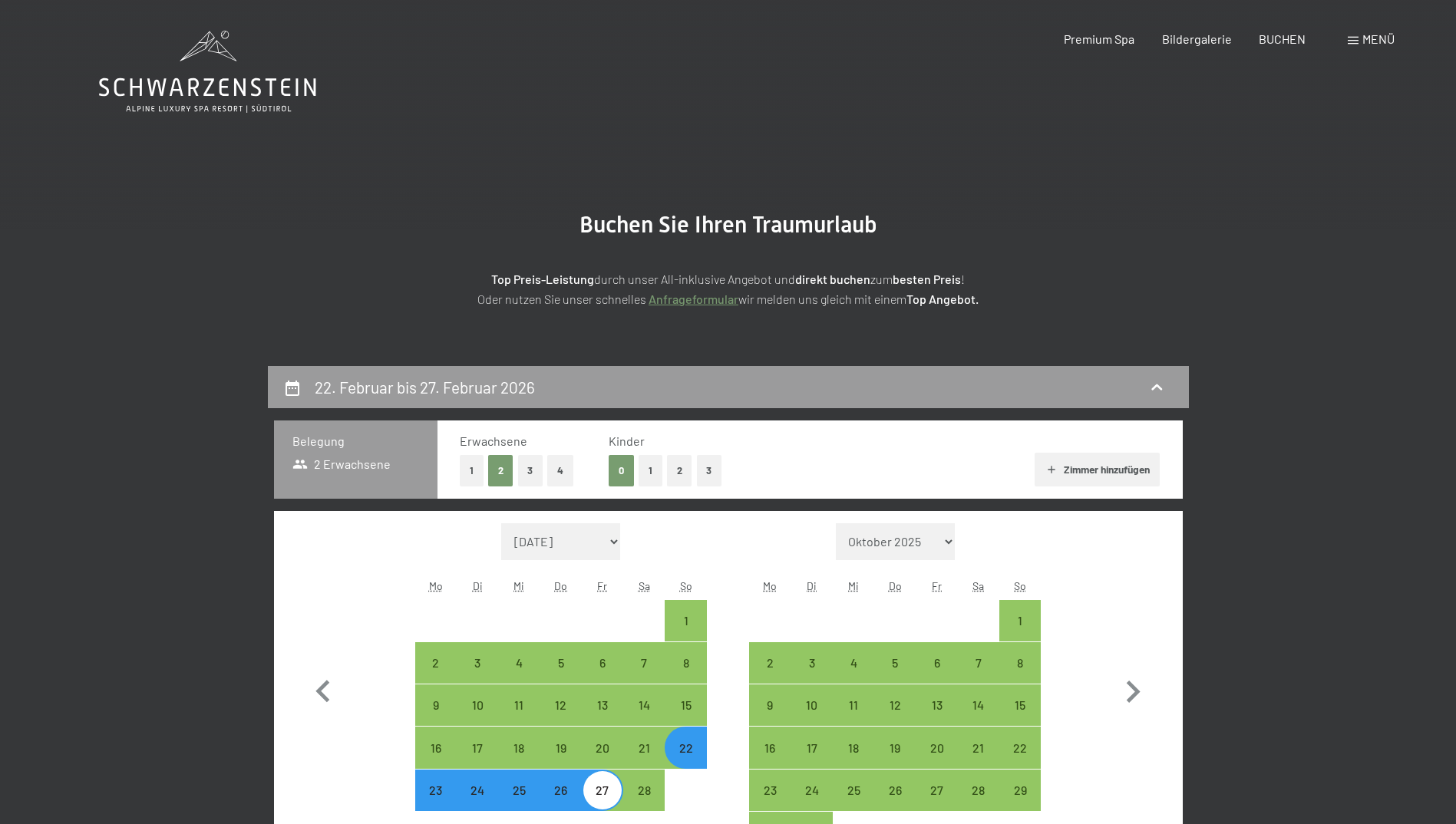
click at [151, 83] on icon at bounding box center [208, 72] width 217 height 82
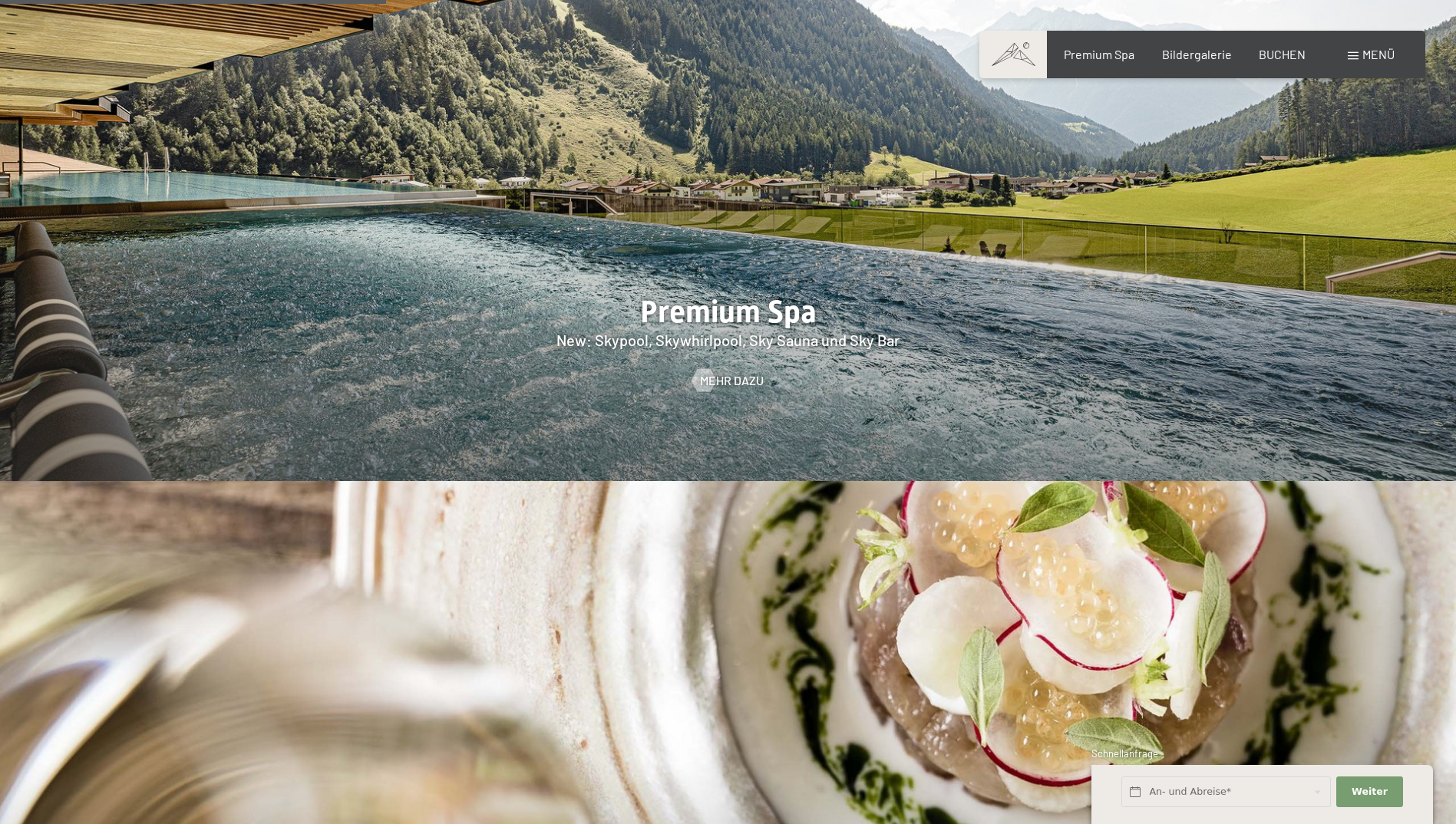
scroll to position [2379, 0]
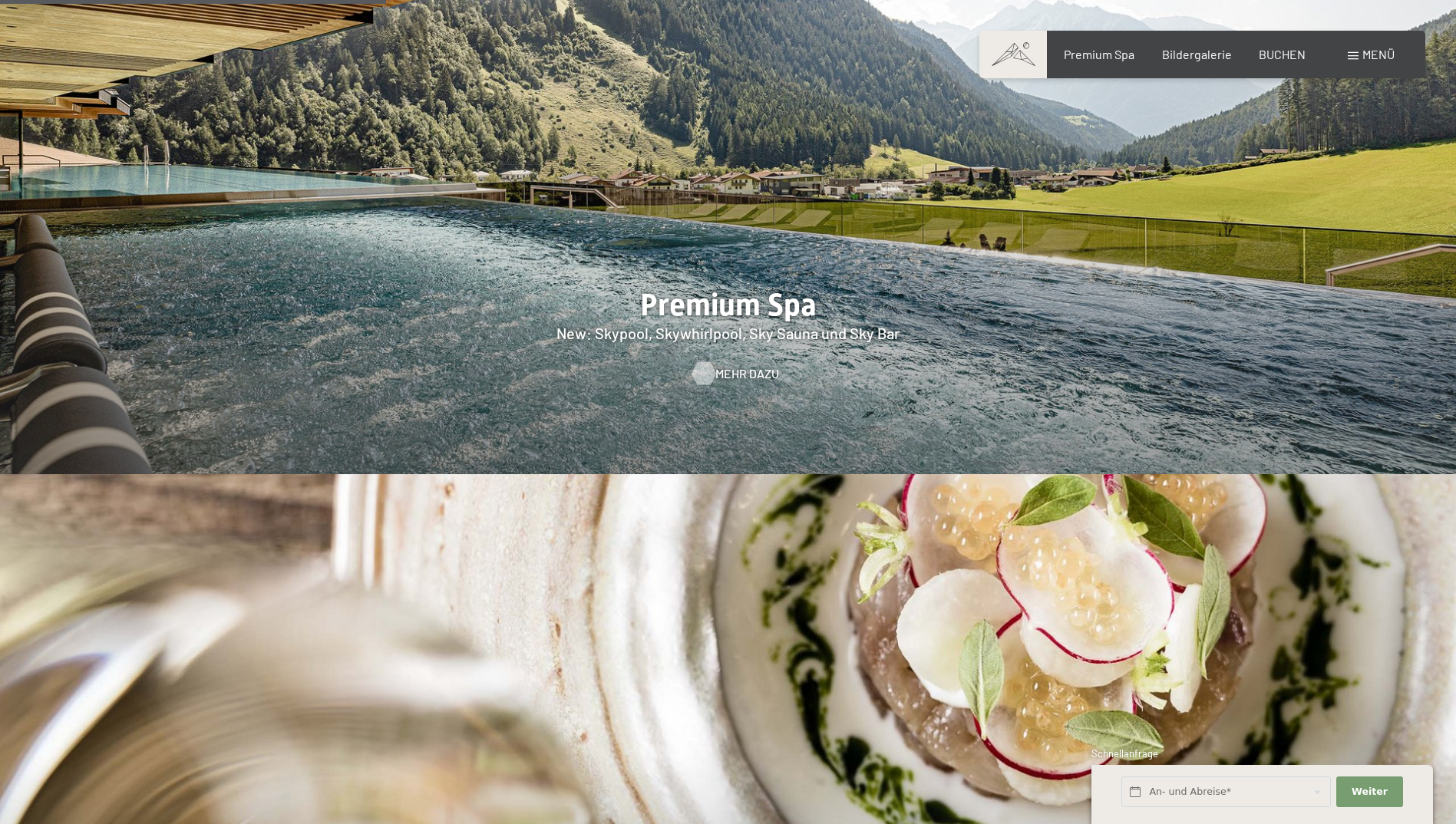
click at [742, 365] on span "Mehr dazu" at bounding box center [748, 373] width 64 height 17
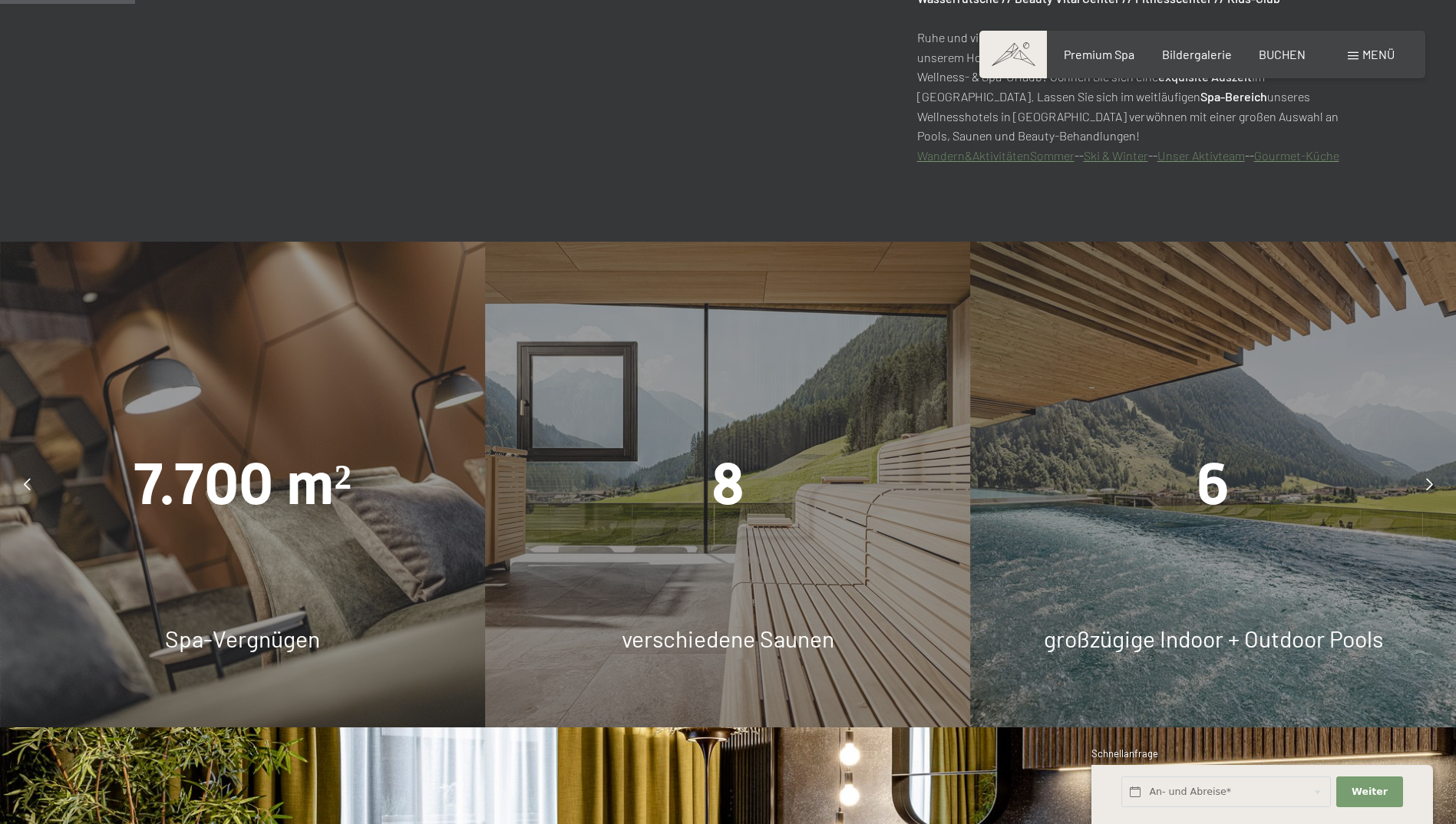
scroll to position [1228, 0]
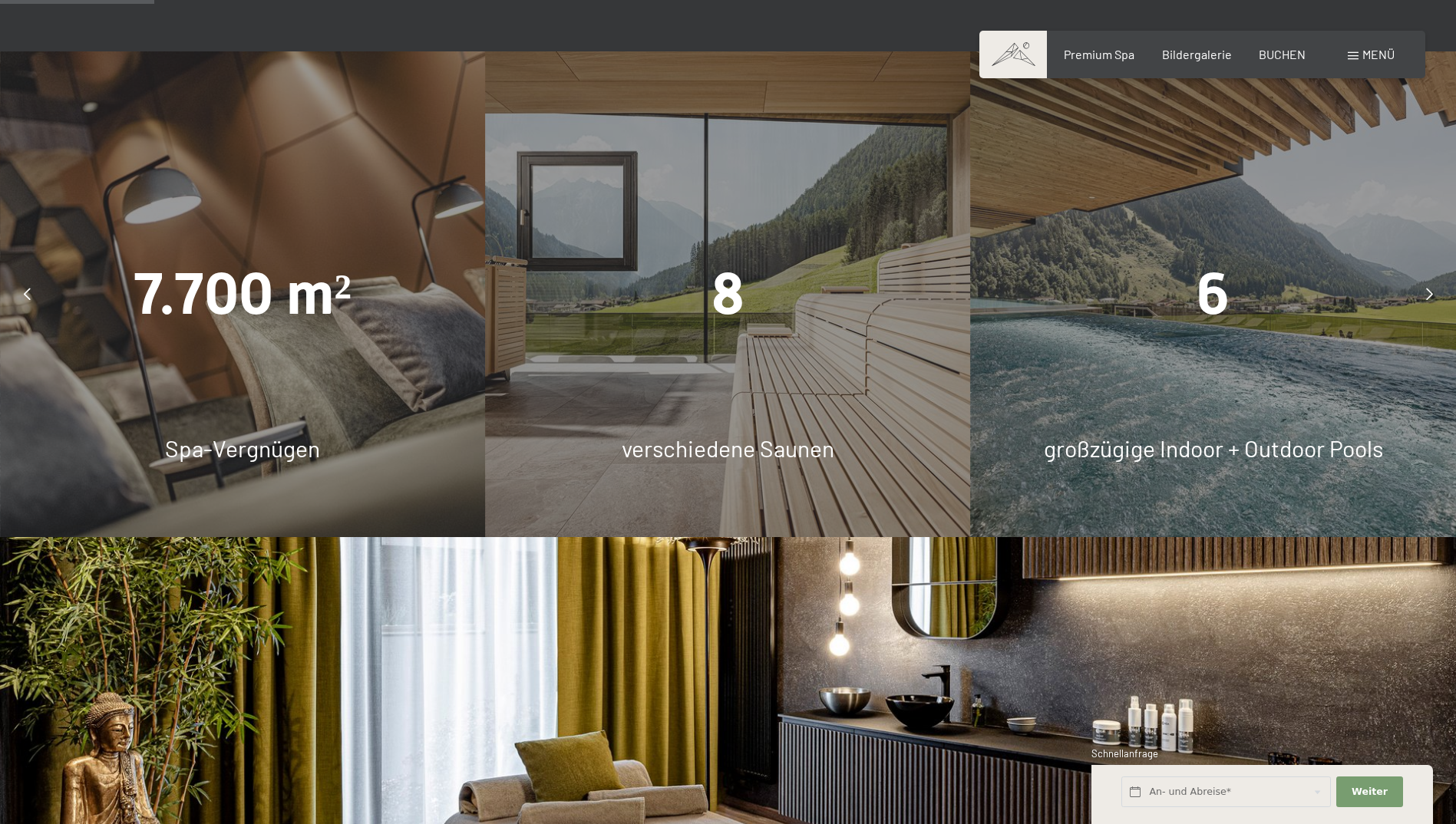
click at [251, 425] on div "7.700 m² Spa-Vergnügen" at bounding box center [242, 293] width 485 height 485
click at [229, 445] on span "Spa-Vergnügen" at bounding box center [242, 448] width 155 height 28
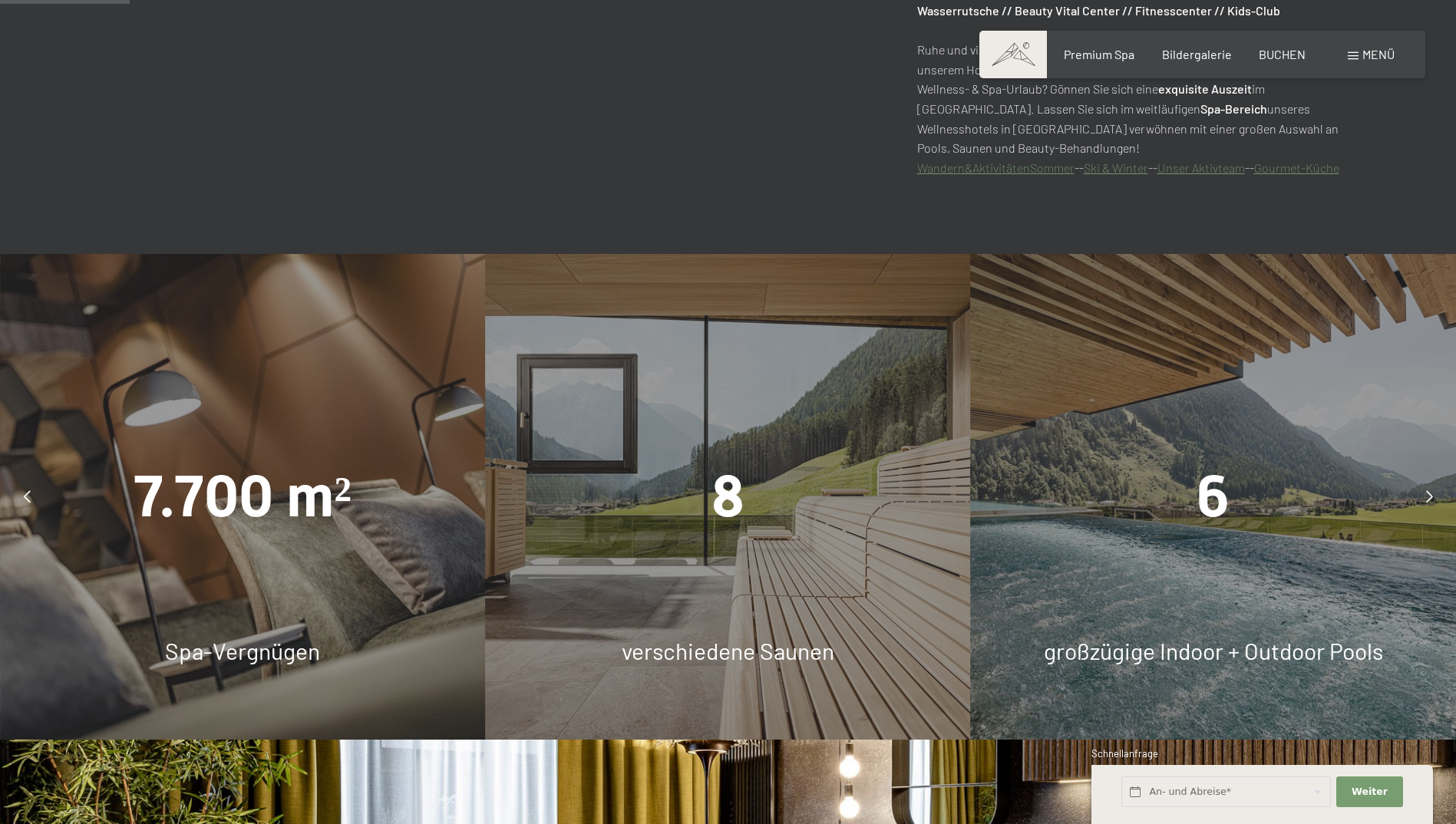
scroll to position [997, 0]
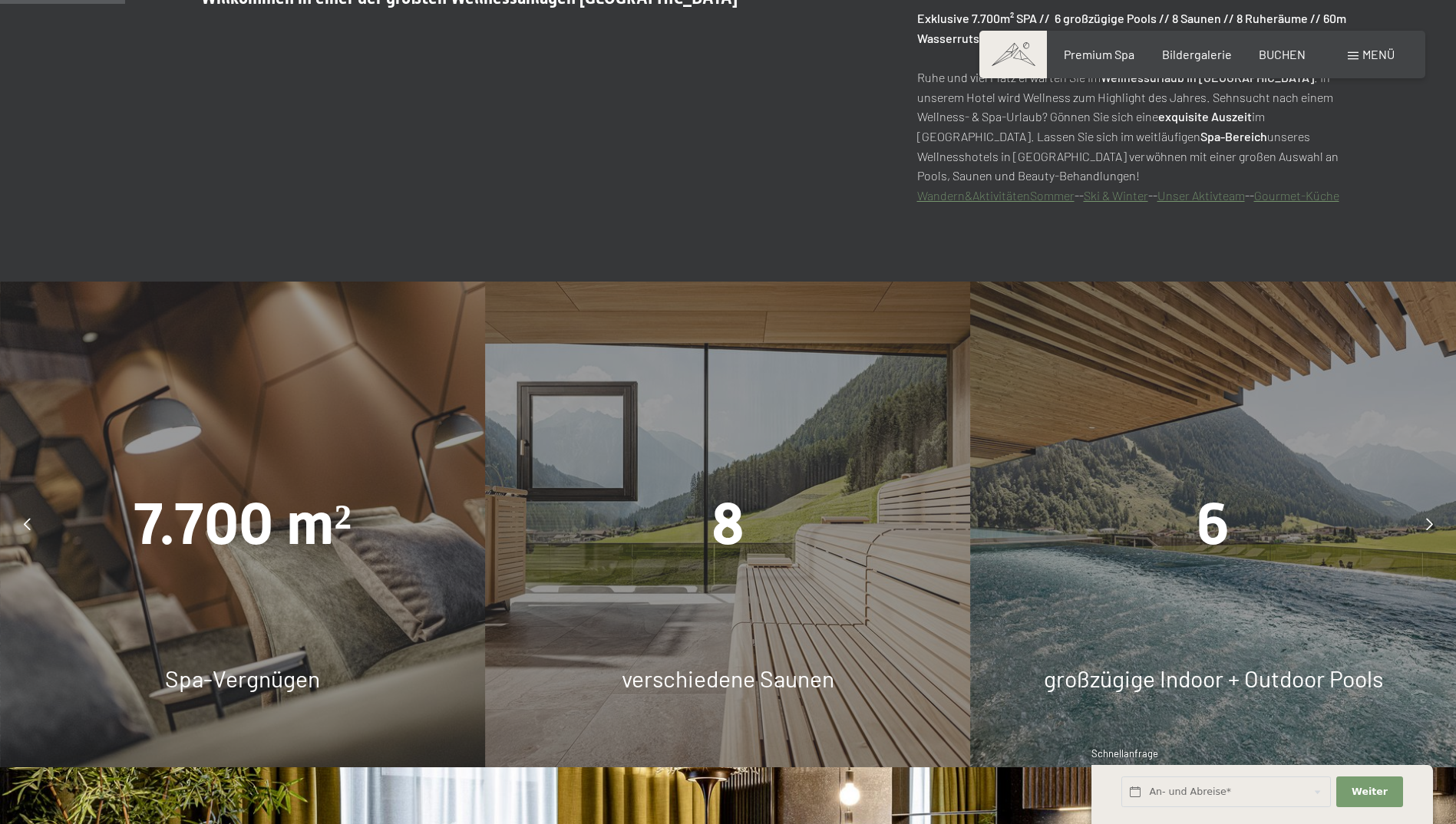
click at [1432, 518] on icon at bounding box center [1430, 524] width 7 height 13
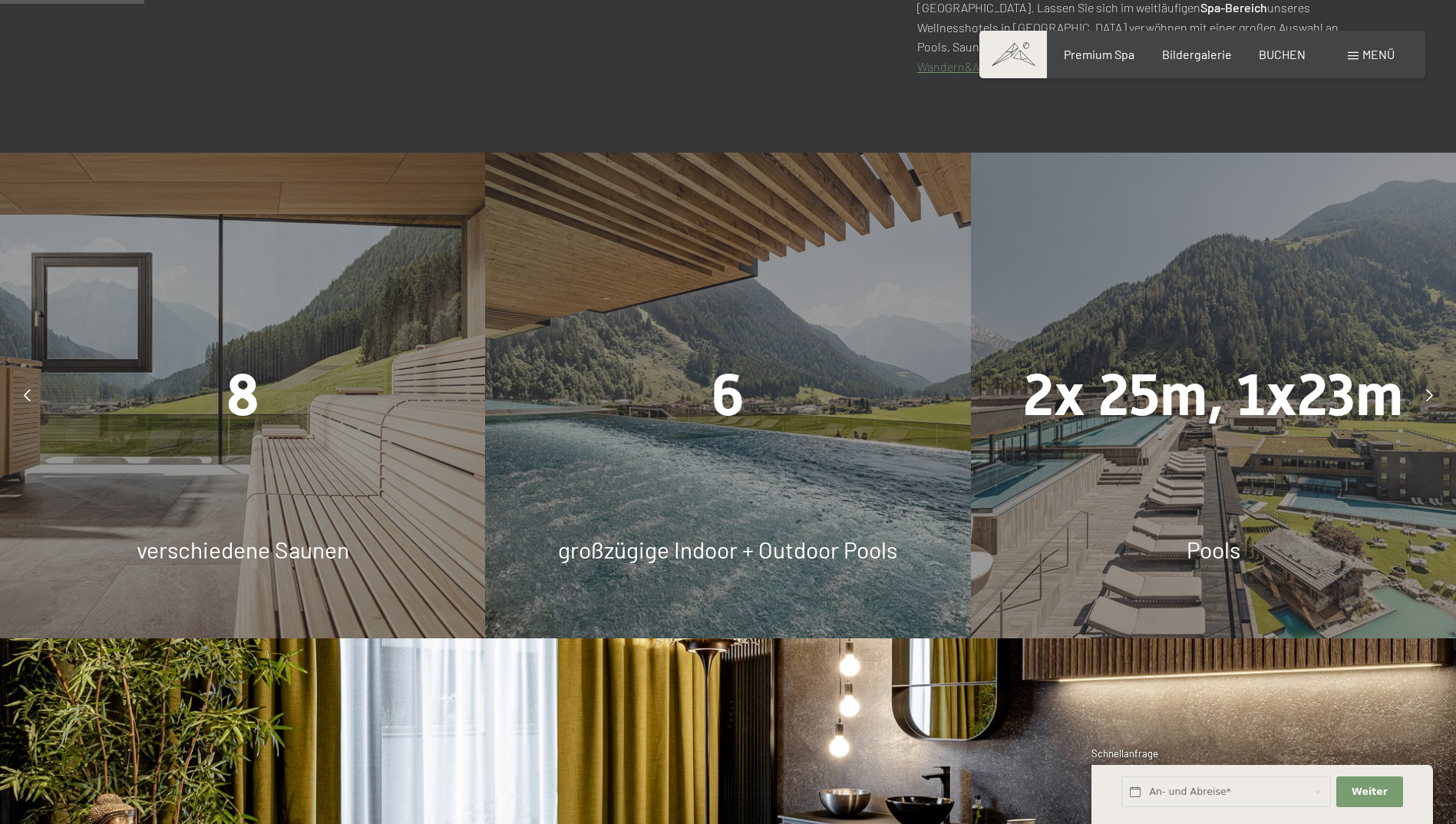
scroll to position [1151, 0]
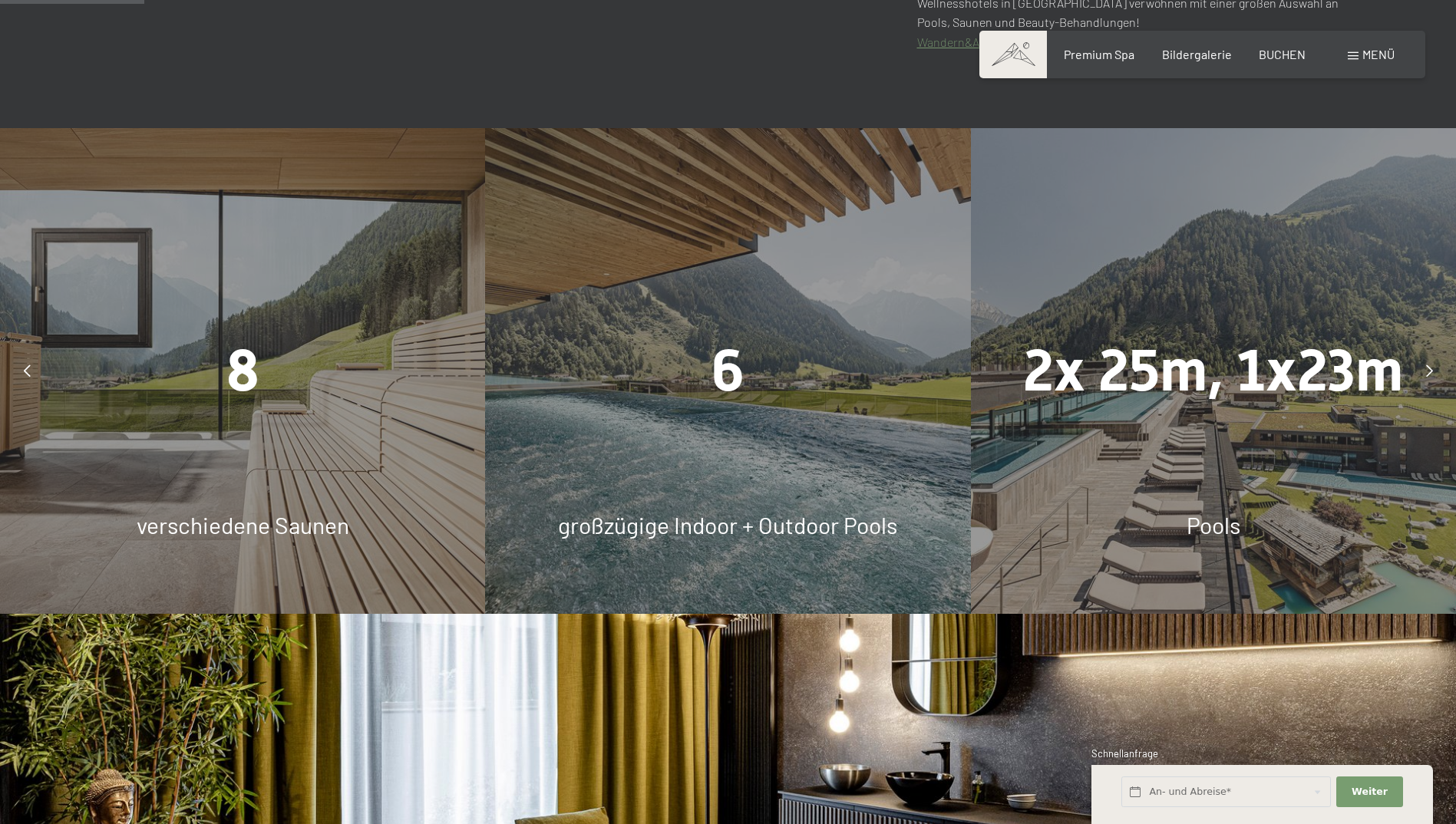
click at [1422, 366] on div at bounding box center [1429, 371] width 39 height 39
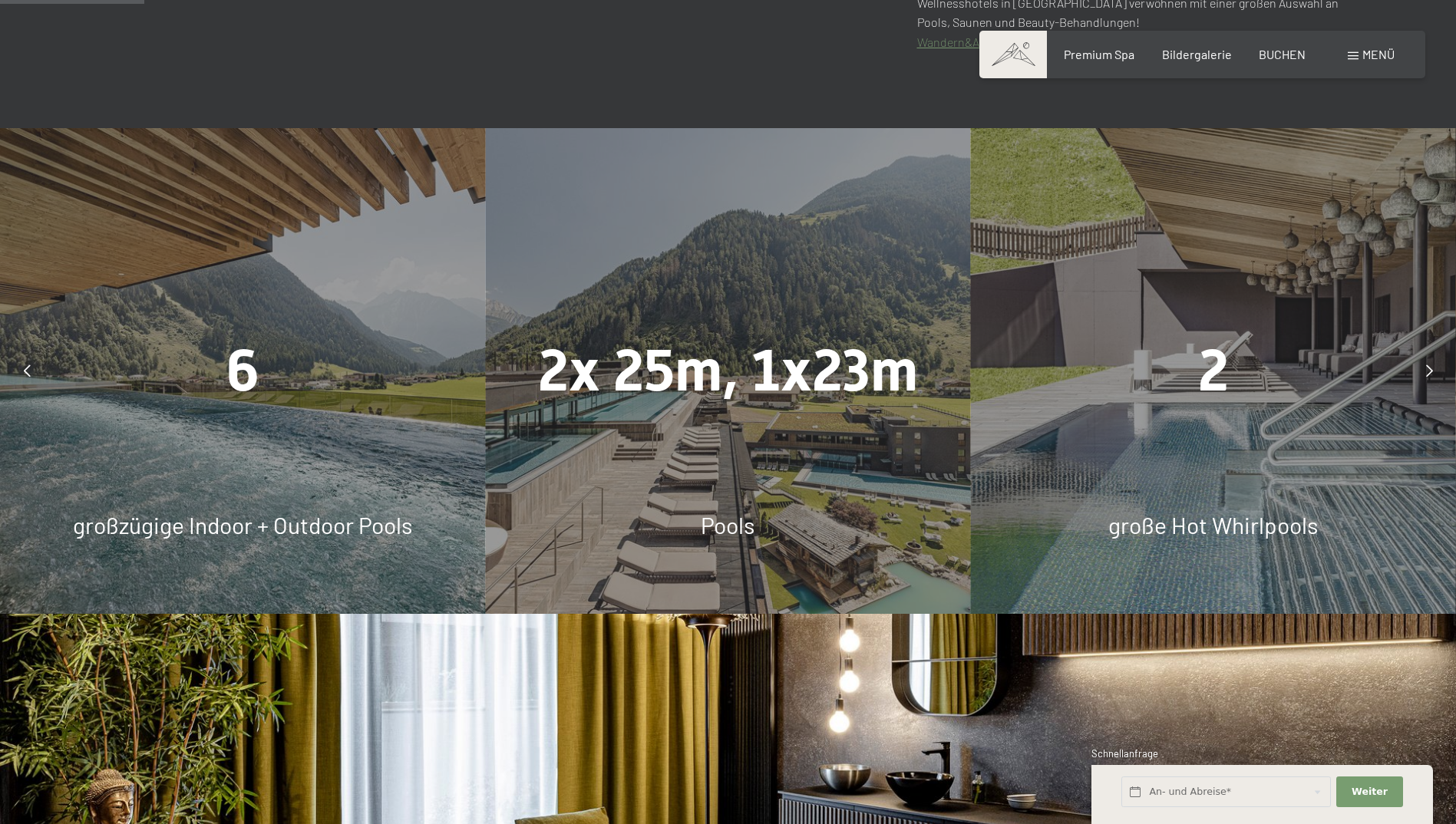
click at [1427, 376] on icon at bounding box center [1430, 370] width 7 height 13
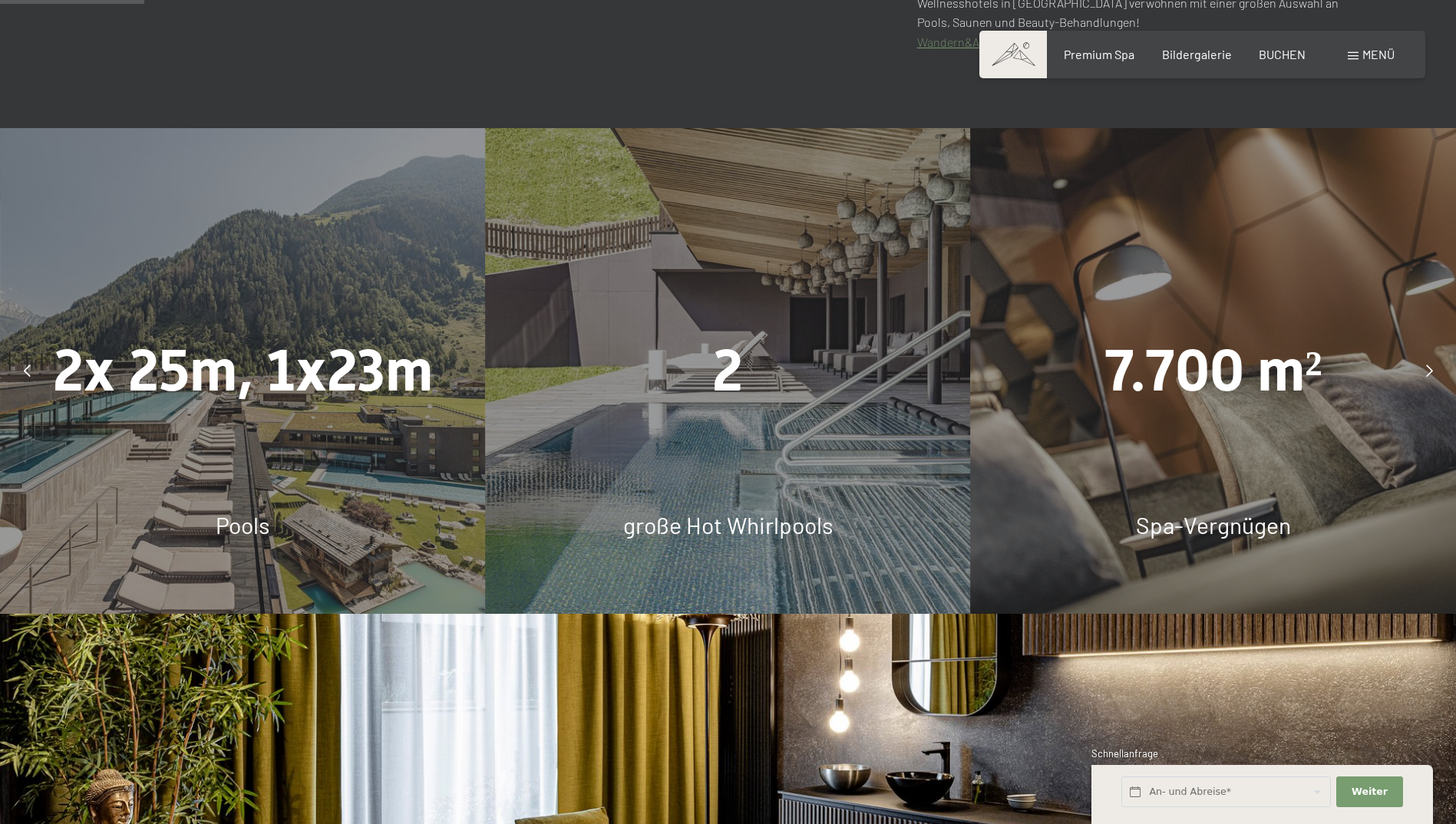
click at [1427, 376] on icon at bounding box center [1430, 370] width 7 height 13
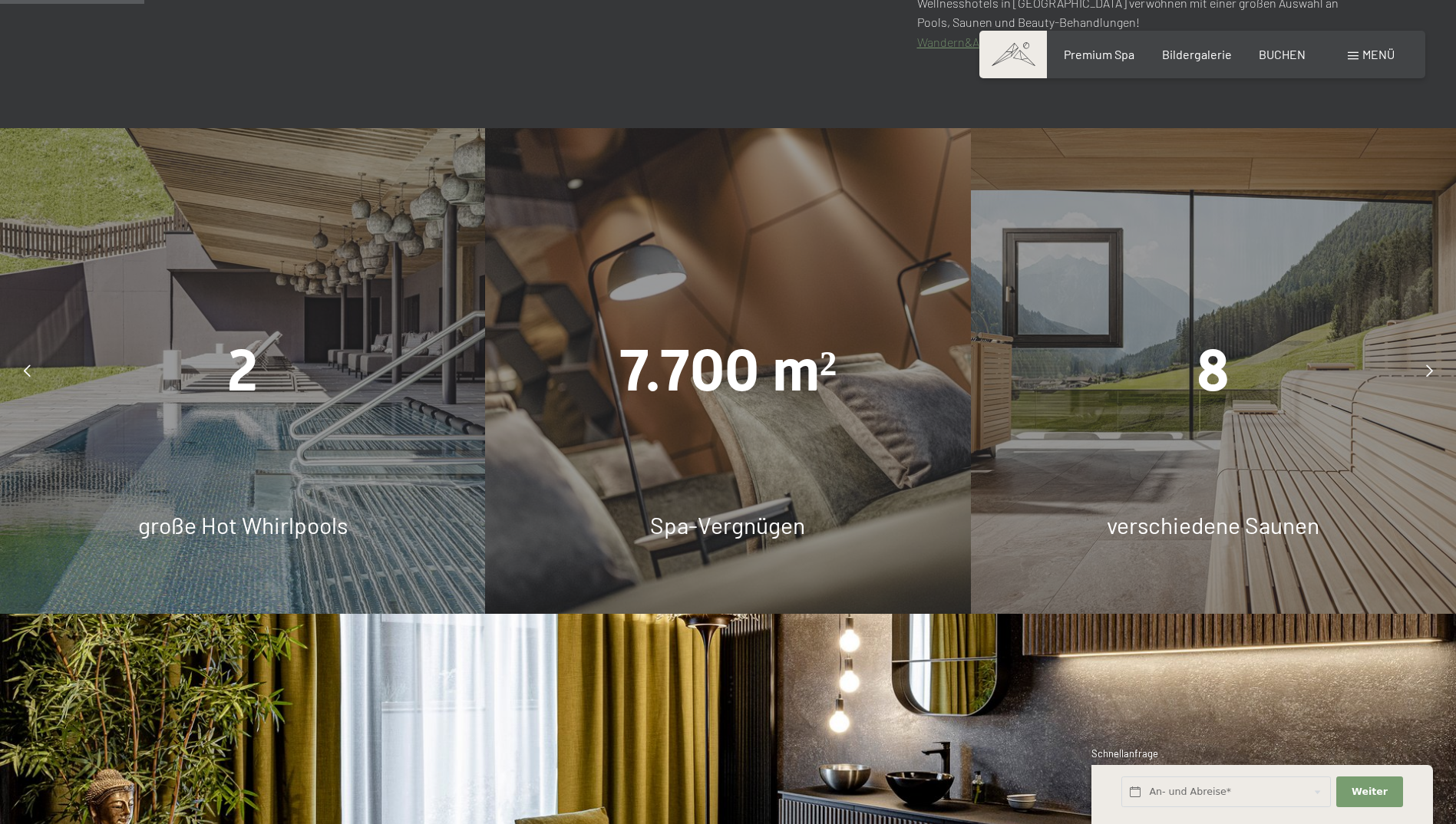
click at [703, 384] on span "7.700 m²" at bounding box center [728, 371] width 218 height 67
click at [1431, 358] on div at bounding box center [1429, 371] width 39 height 39
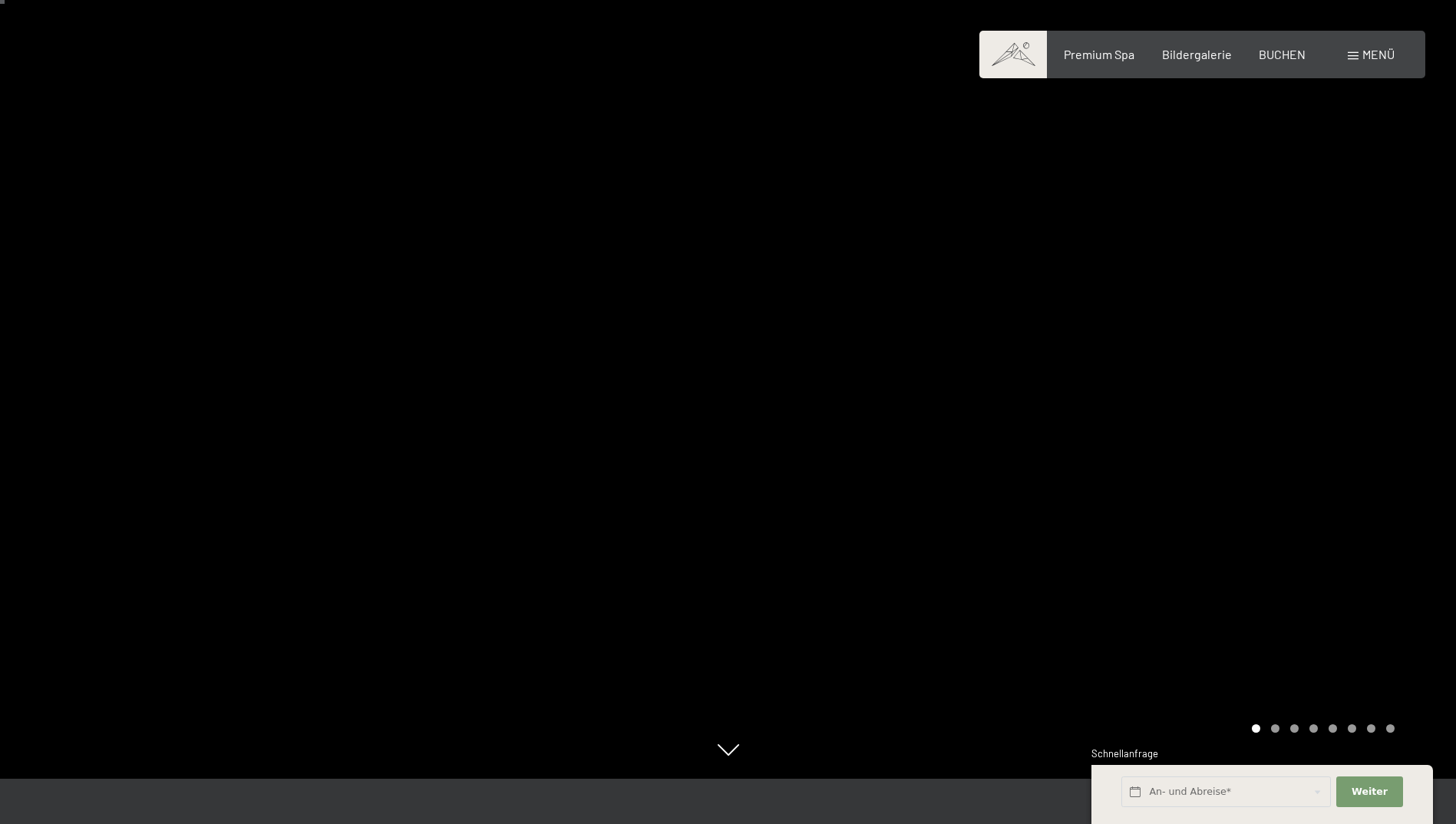
scroll to position [0, 0]
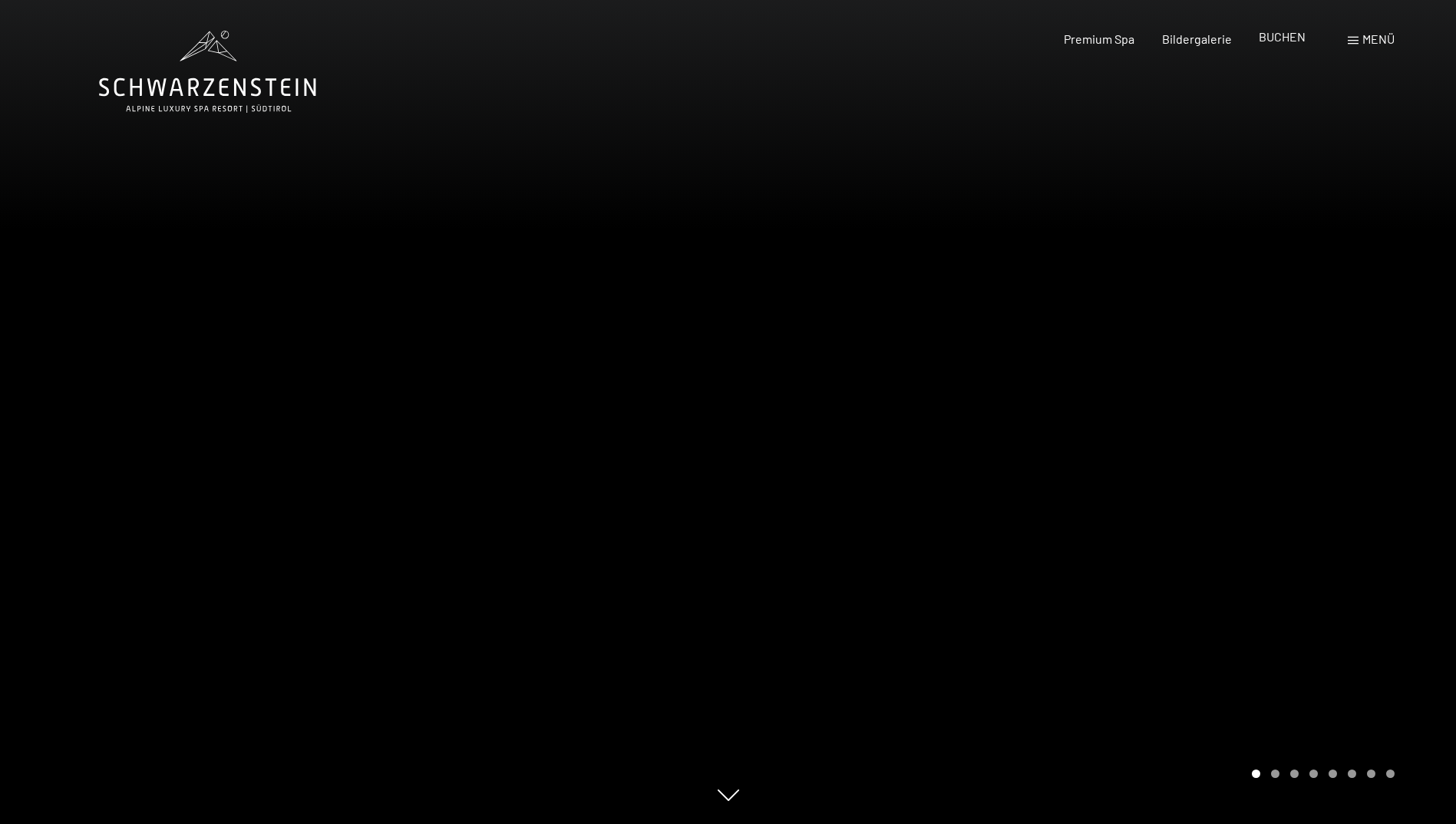
click at [1278, 45] on div "BUCHEN" at bounding box center [1283, 37] width 47 height 17
click at [1283, 36] on span "BUCHEN" at bounding box center [1283, 36] width 47 height 14
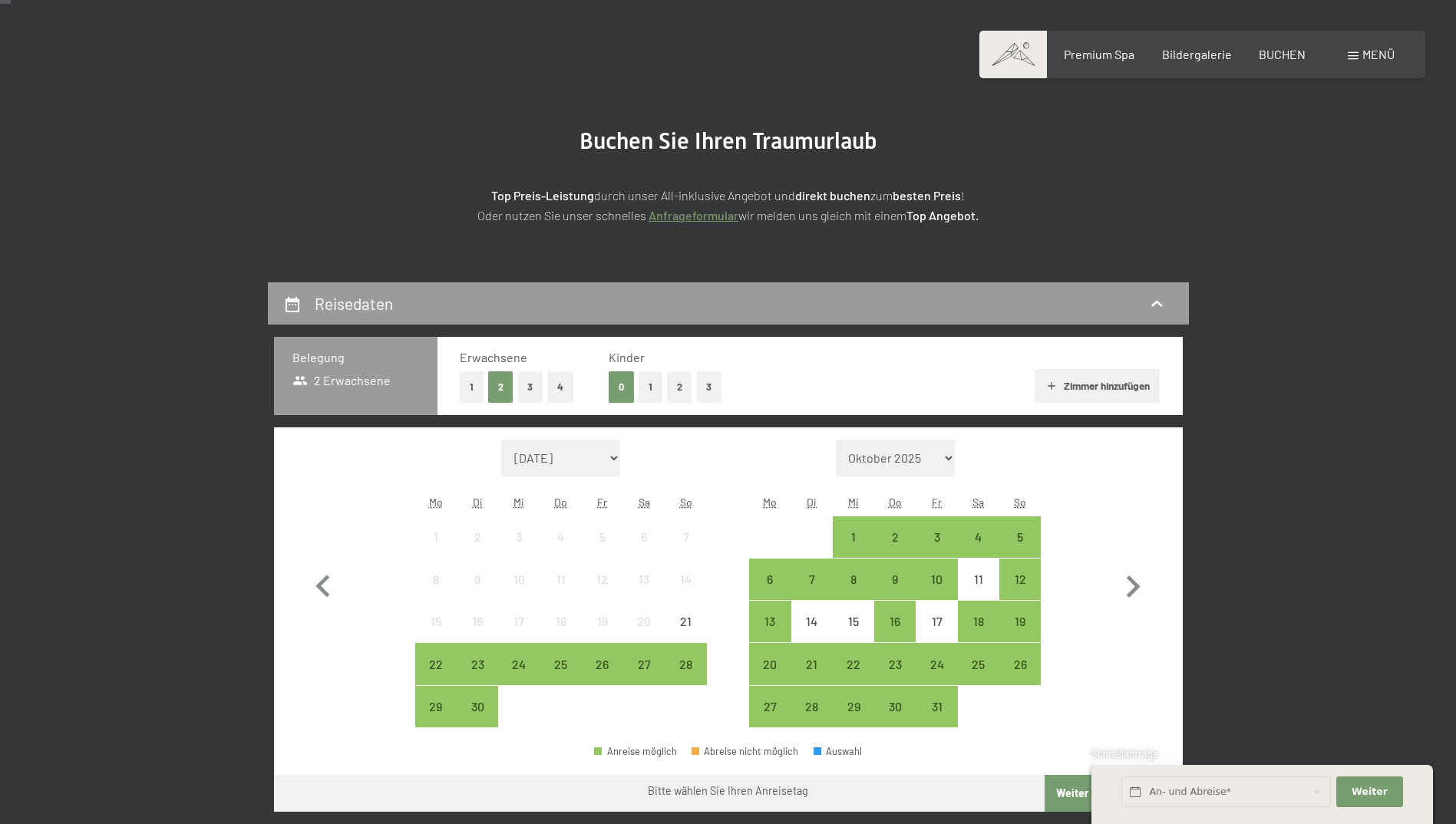
scroll to position [154, 0]
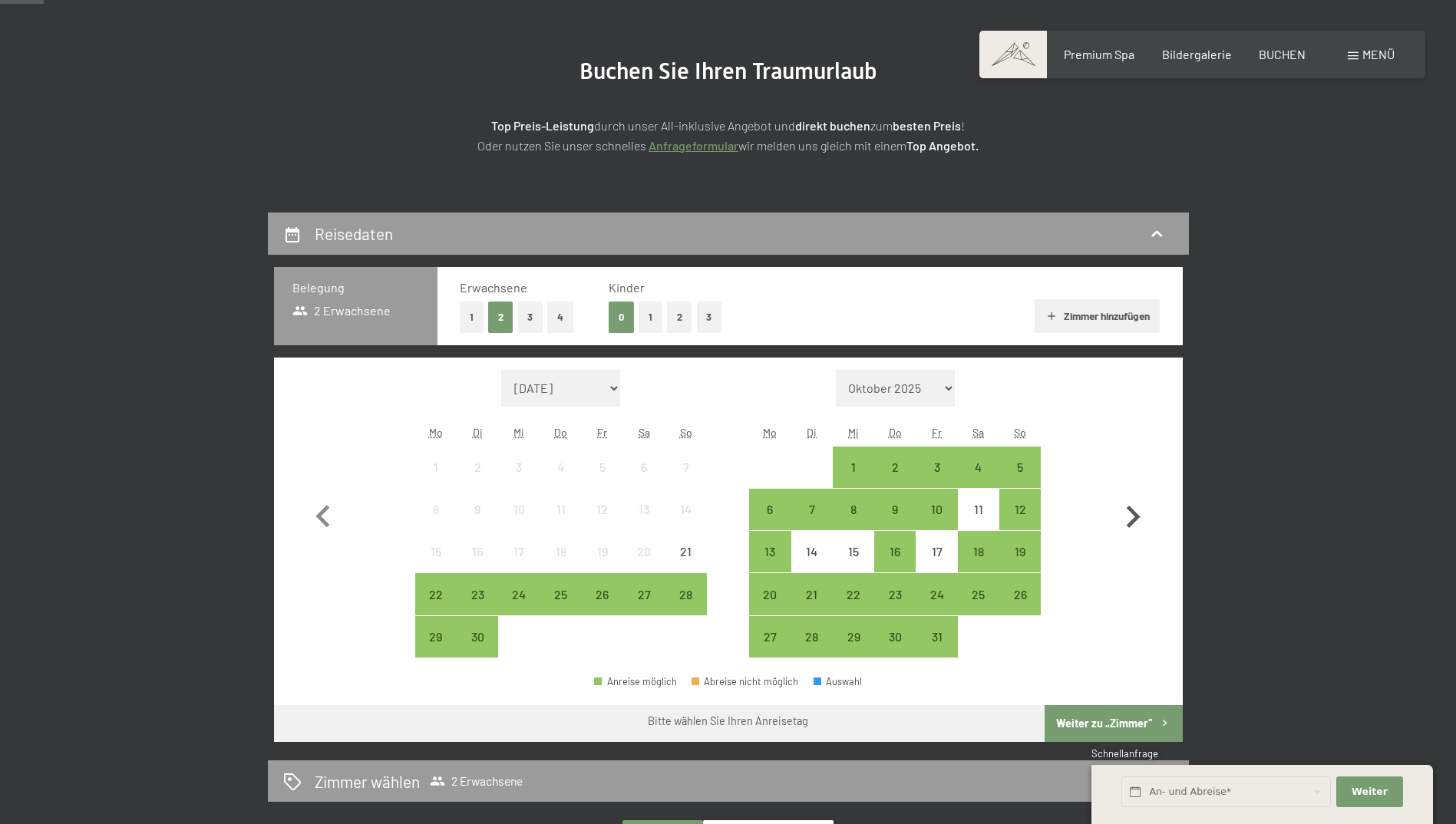
click at [1132, 518] on icon "button" at bounding box center [1133, 517] width 45 height 45
select select "[DATE]"
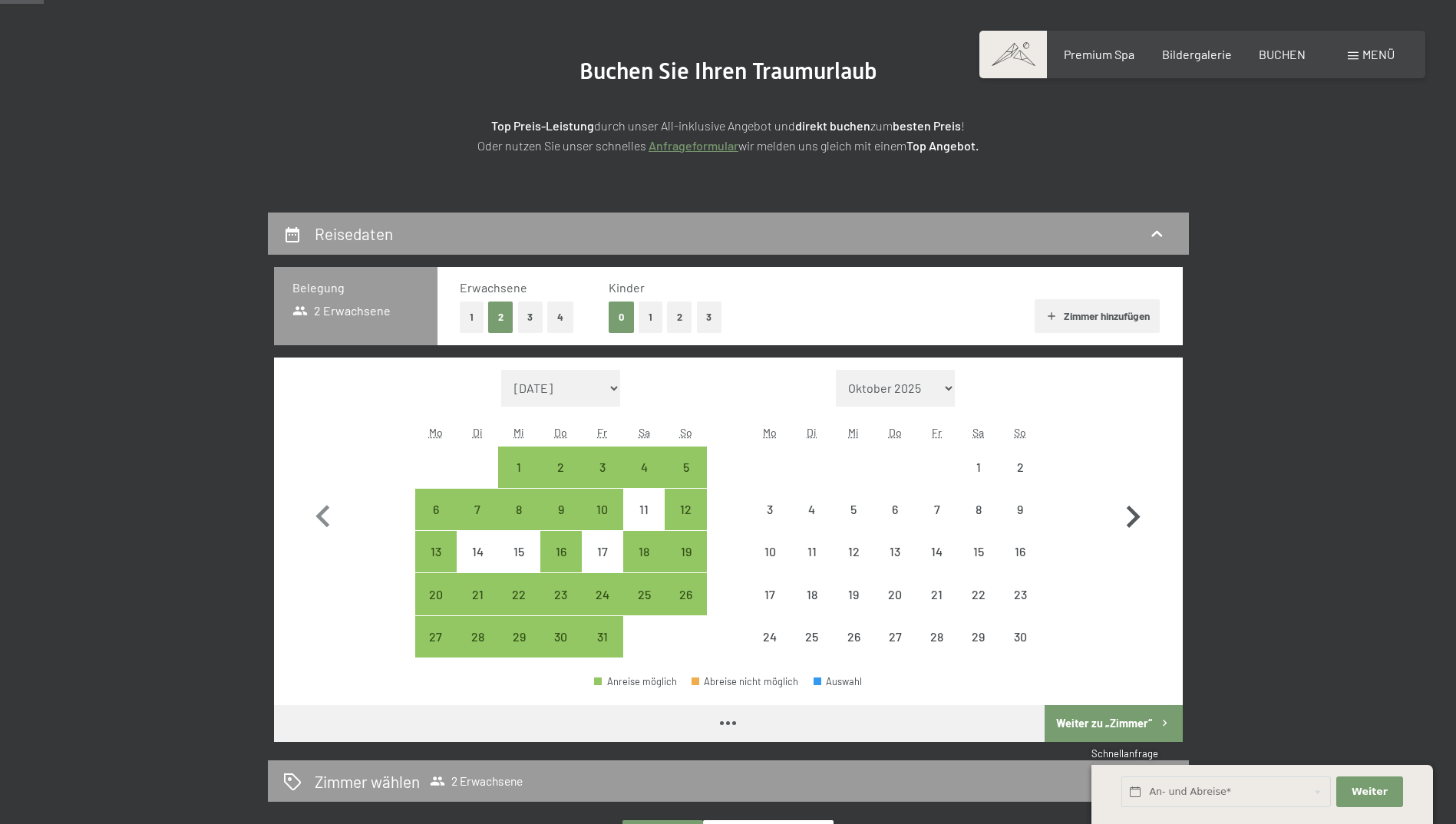
click at [1135, 518] on icon "button" at bounding box center [1134, 516] width 13 height 22
select select "[DATE]"
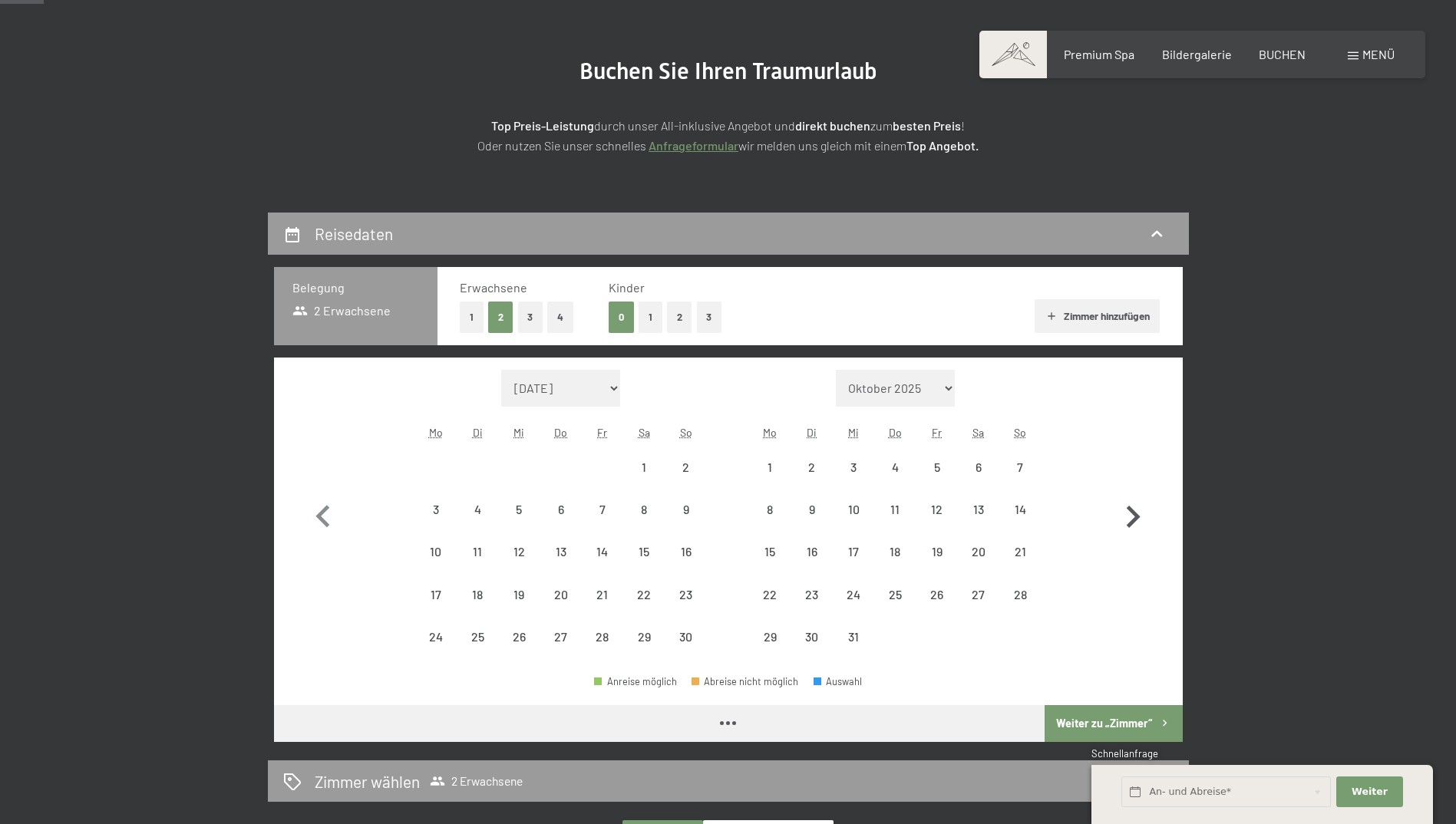
click at [1135, 518] on icon "button" at bounding box center [1134, 516] width 13 height 22
select select "[DATE]"
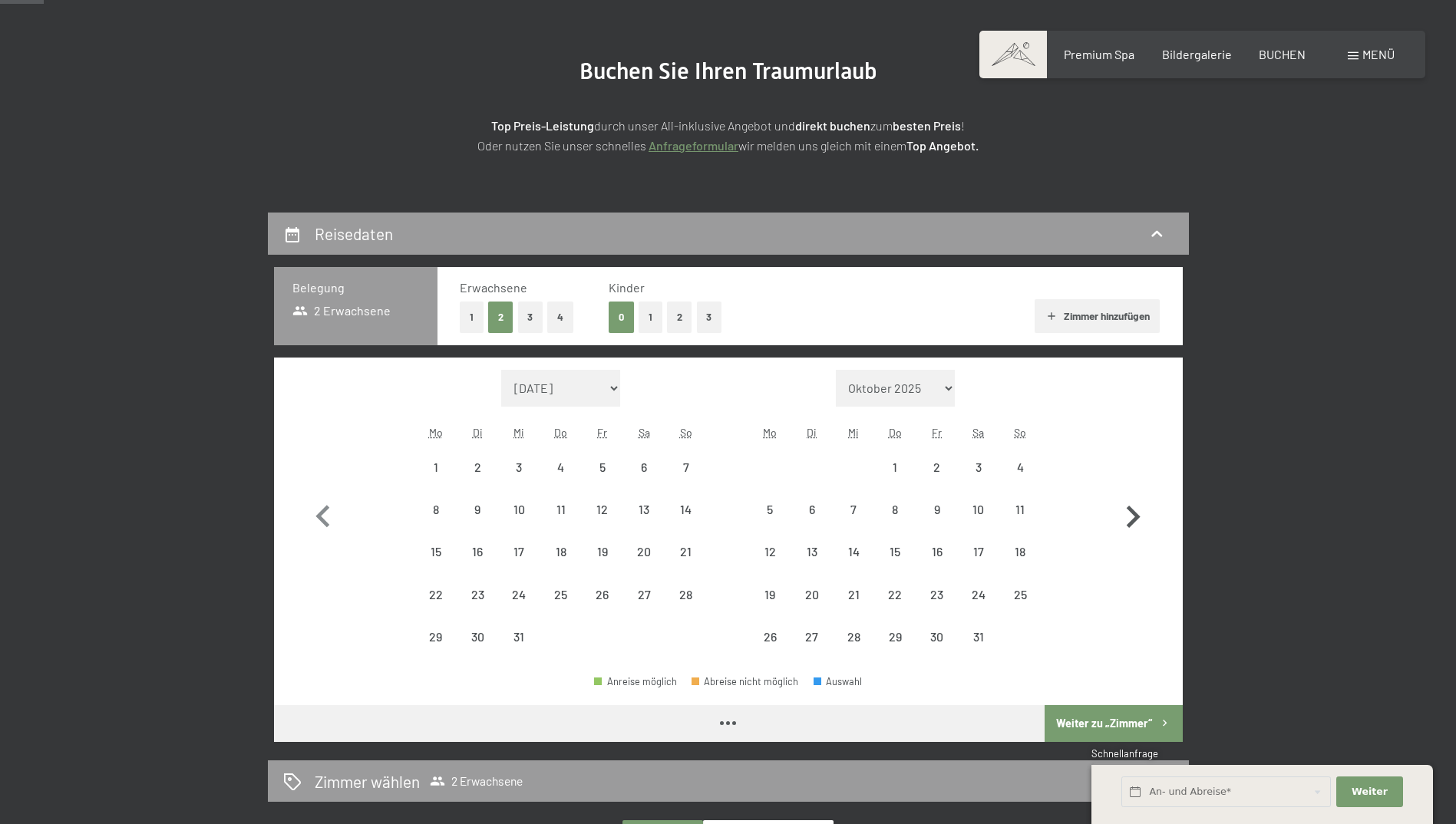
click at [1136, 517] on icon "button" at bounding box center [1134, 516] width 13 height 22
select select "[DATE]"
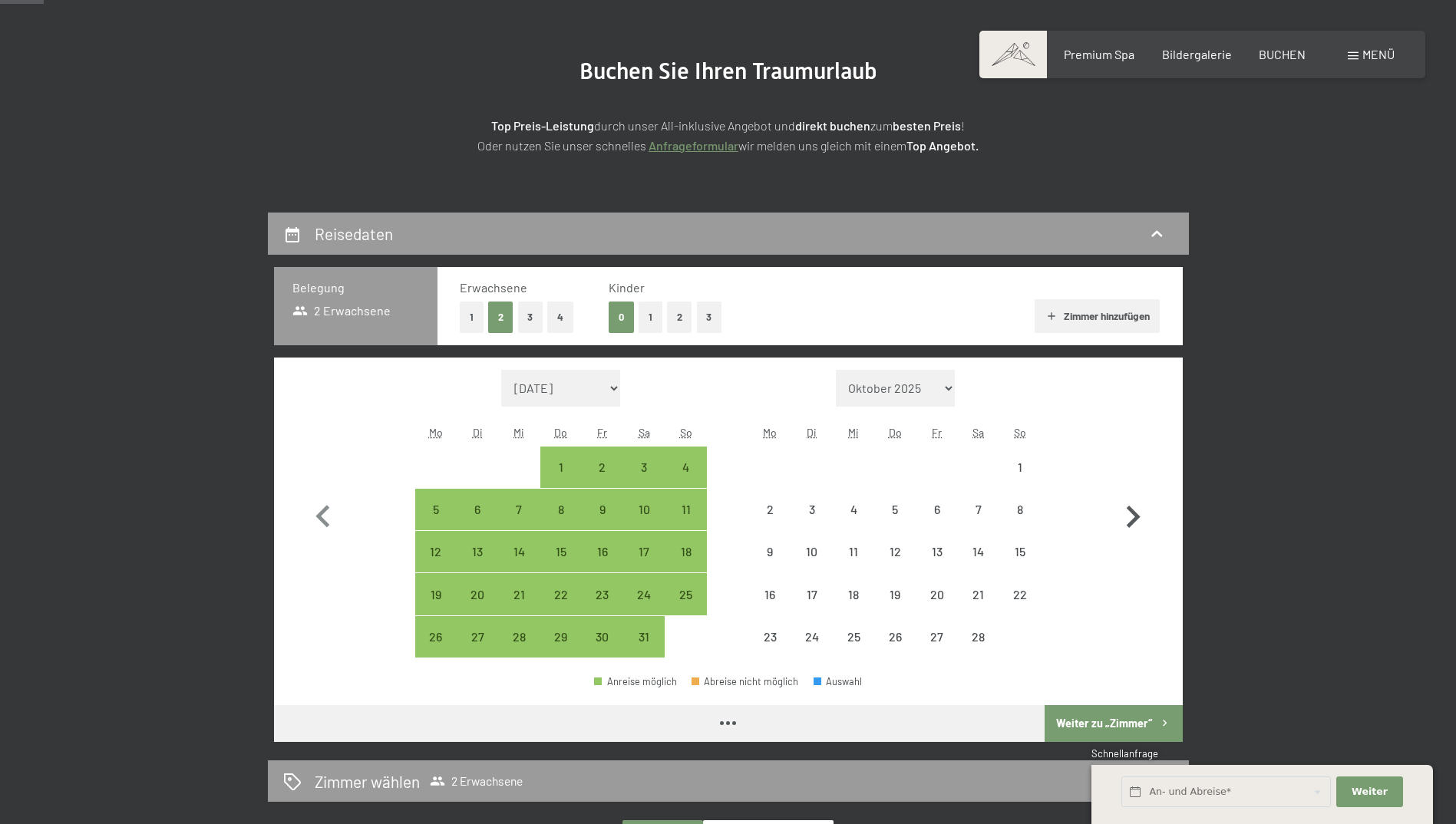
select select "[DATE]"
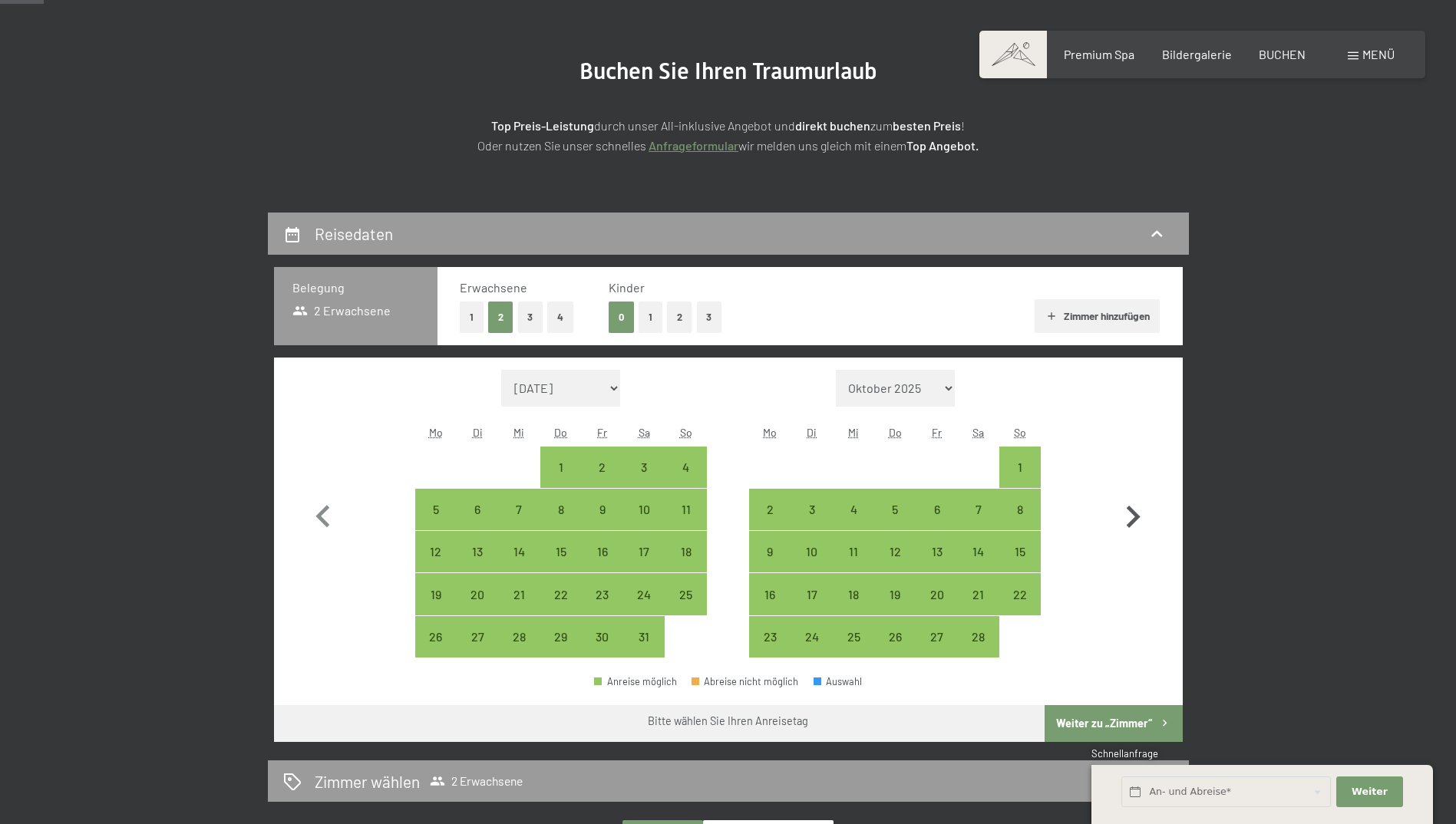
click at [1119, 510] on icon "button" at bounding box center [1133, 517] width 45 height 45
select select "[DATE]"
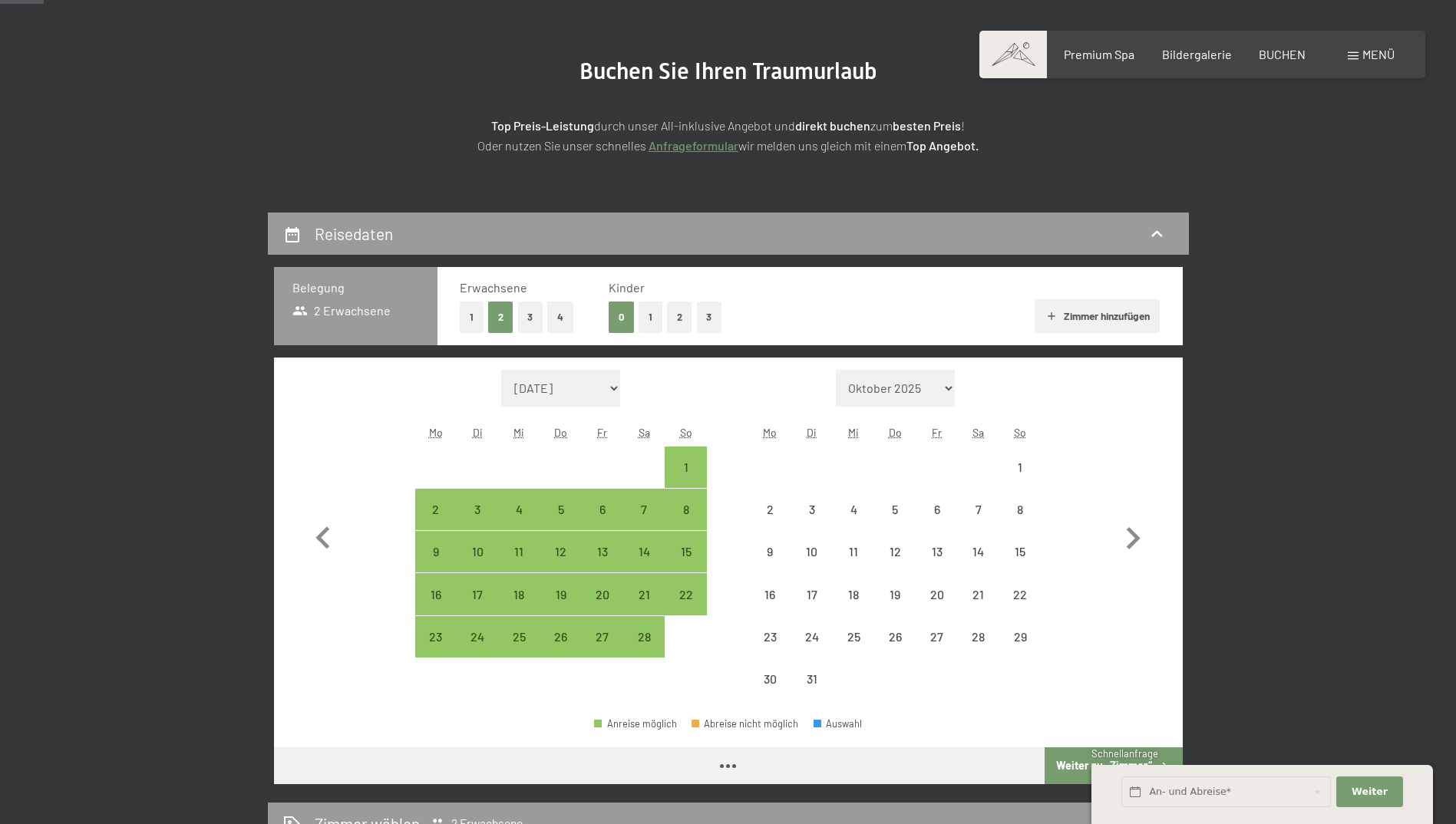
select select "[DATE]"
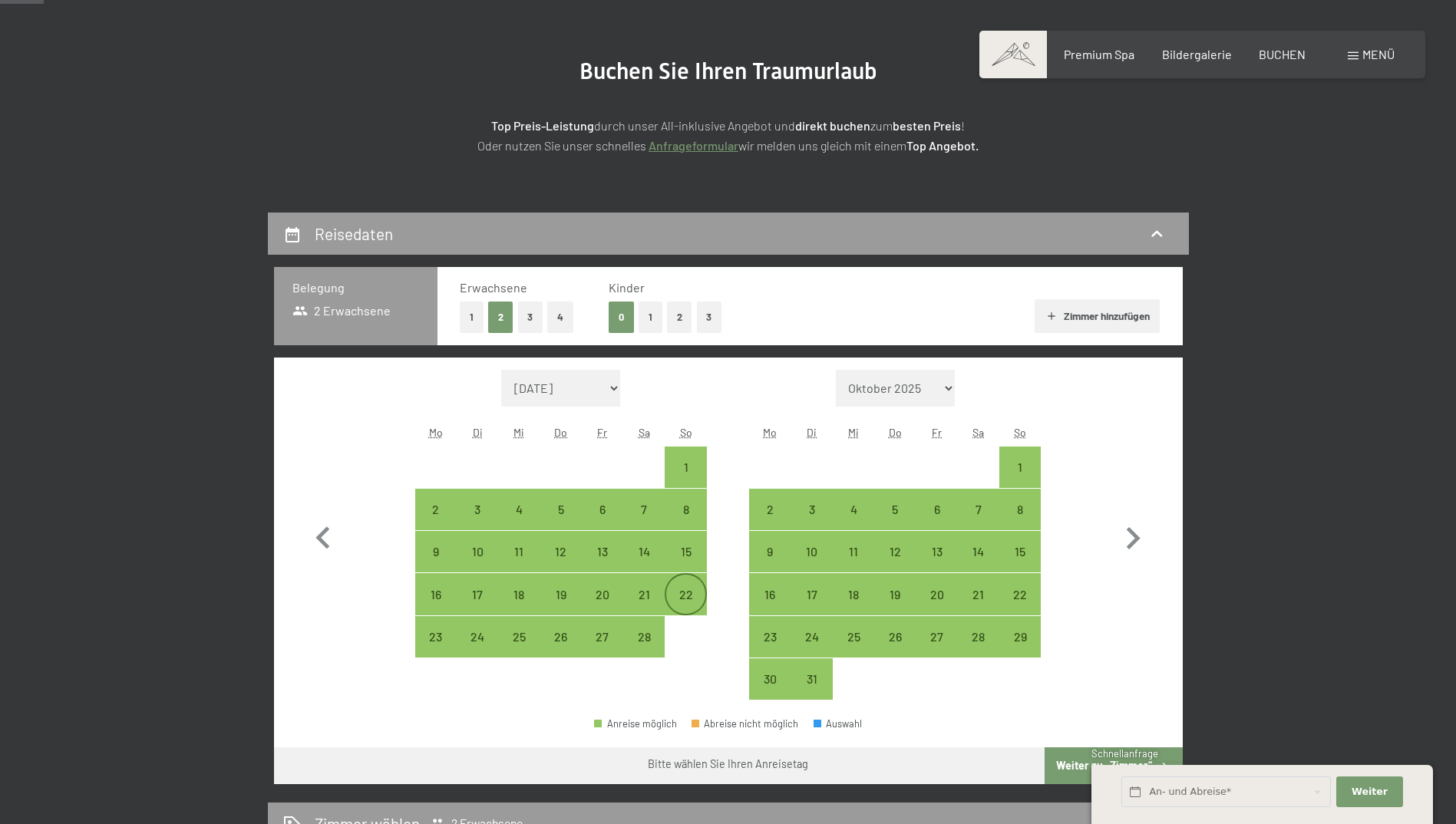
click at [686, 594] on div "22" at bounding box center [686, 608] width 39 height 39
select select "[DATE]"
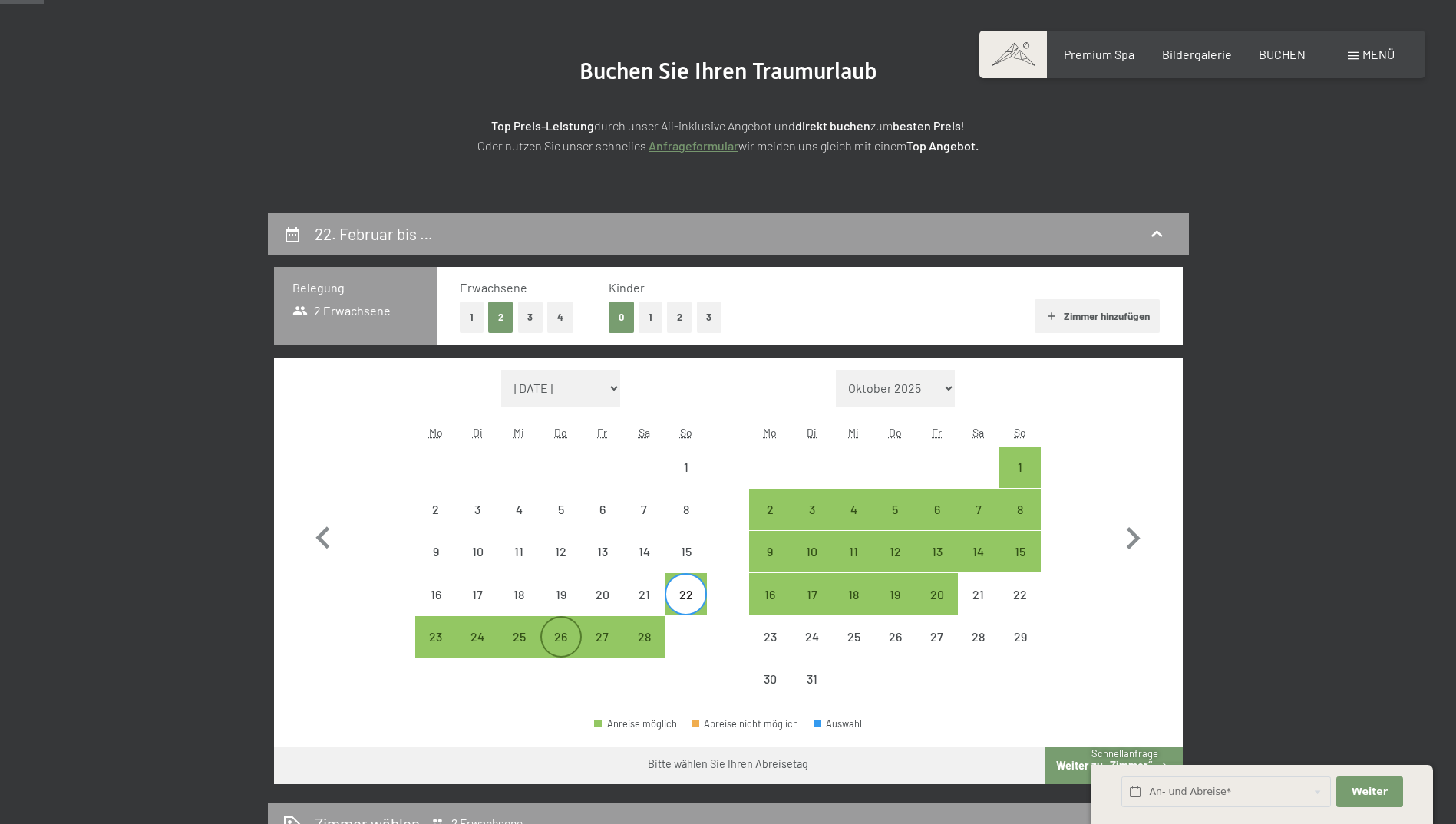
click at [558, 646] on div "26" at bounding box center [561, 650] width 39 height 39
select select "[DATE]"
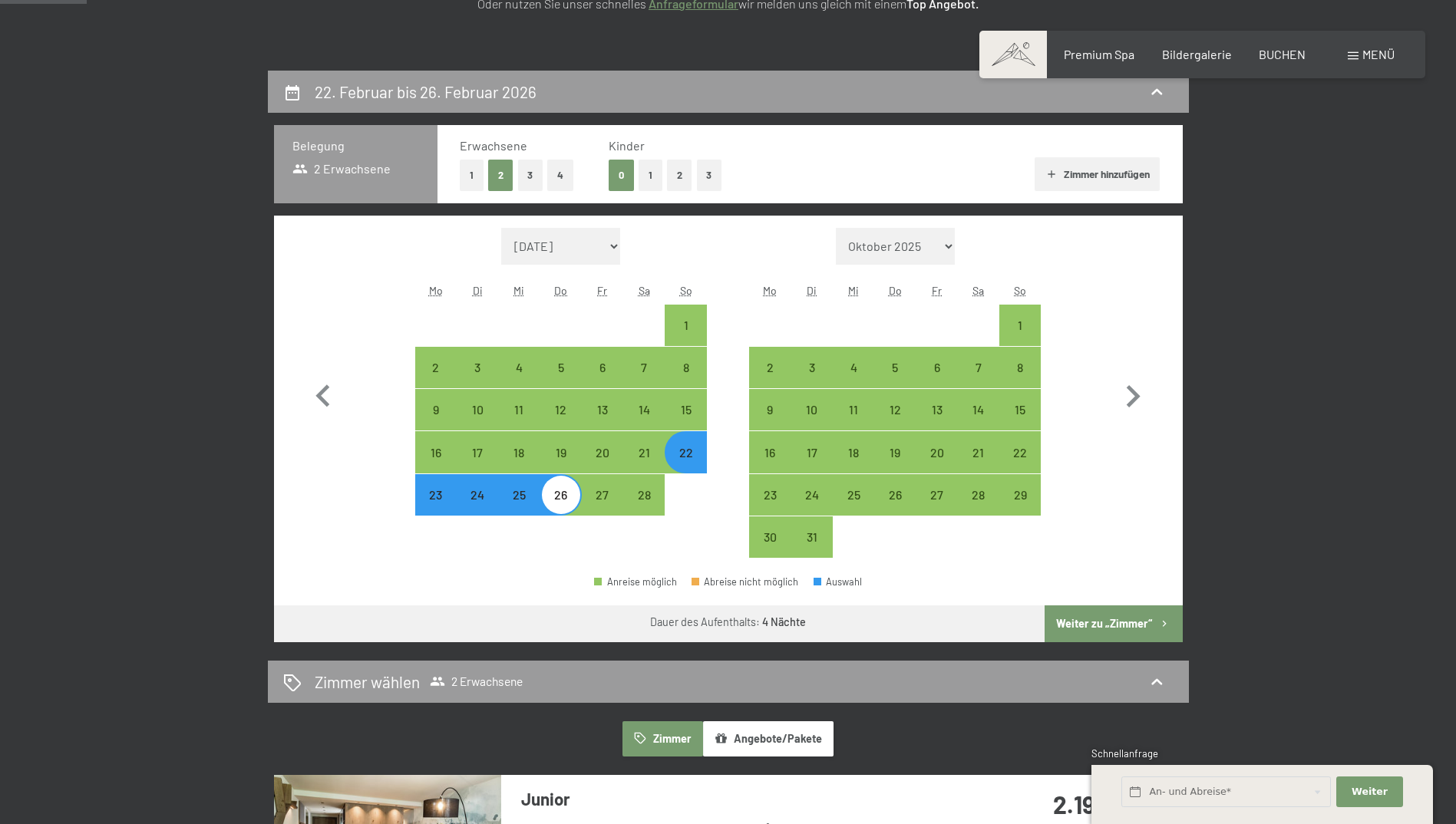
scroll to position [307, 0]
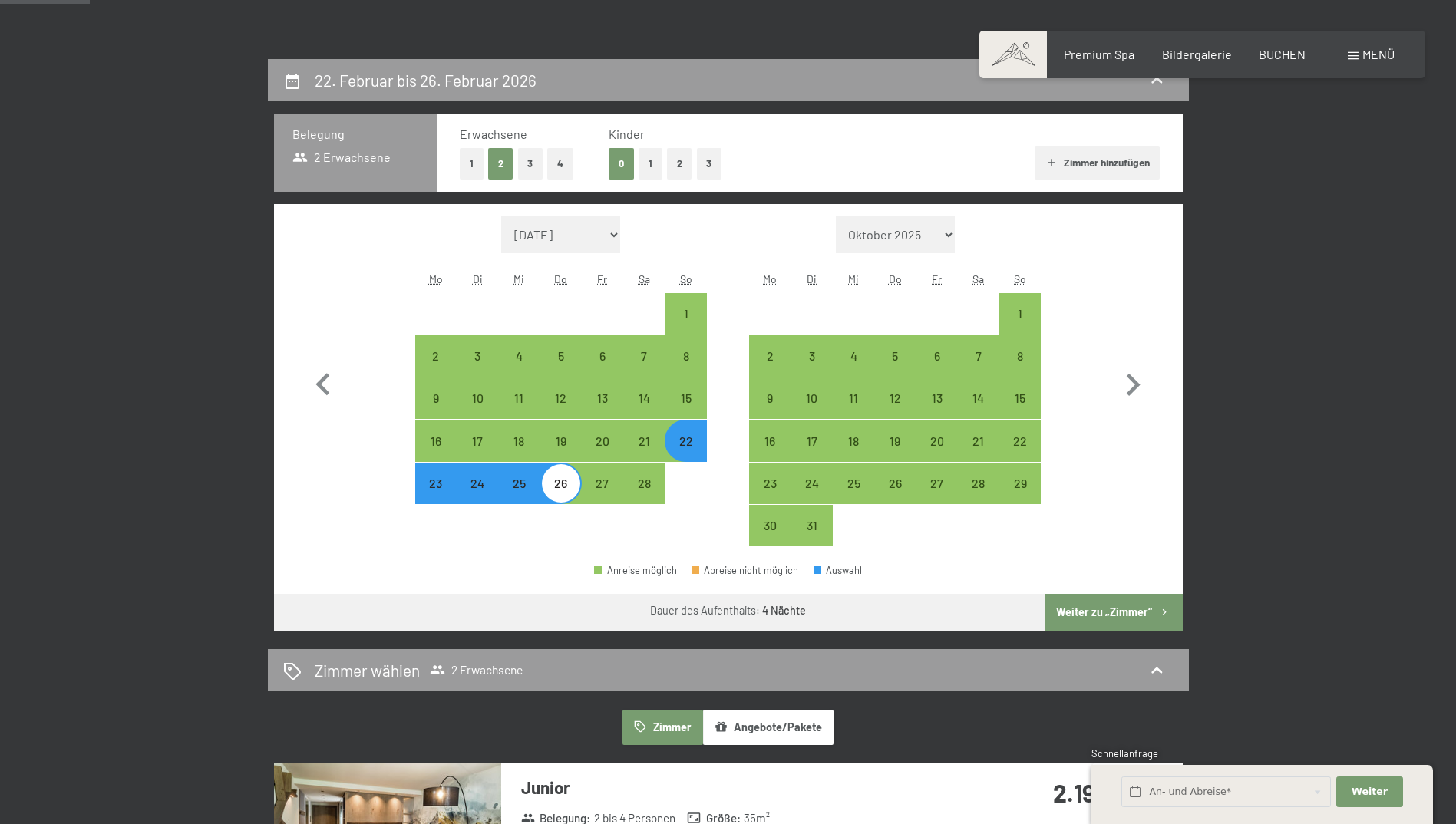
click at [1084, 607] on button "Weiter zu „Zimmer“" at bounding box center [1113, 612] width 137 height 37
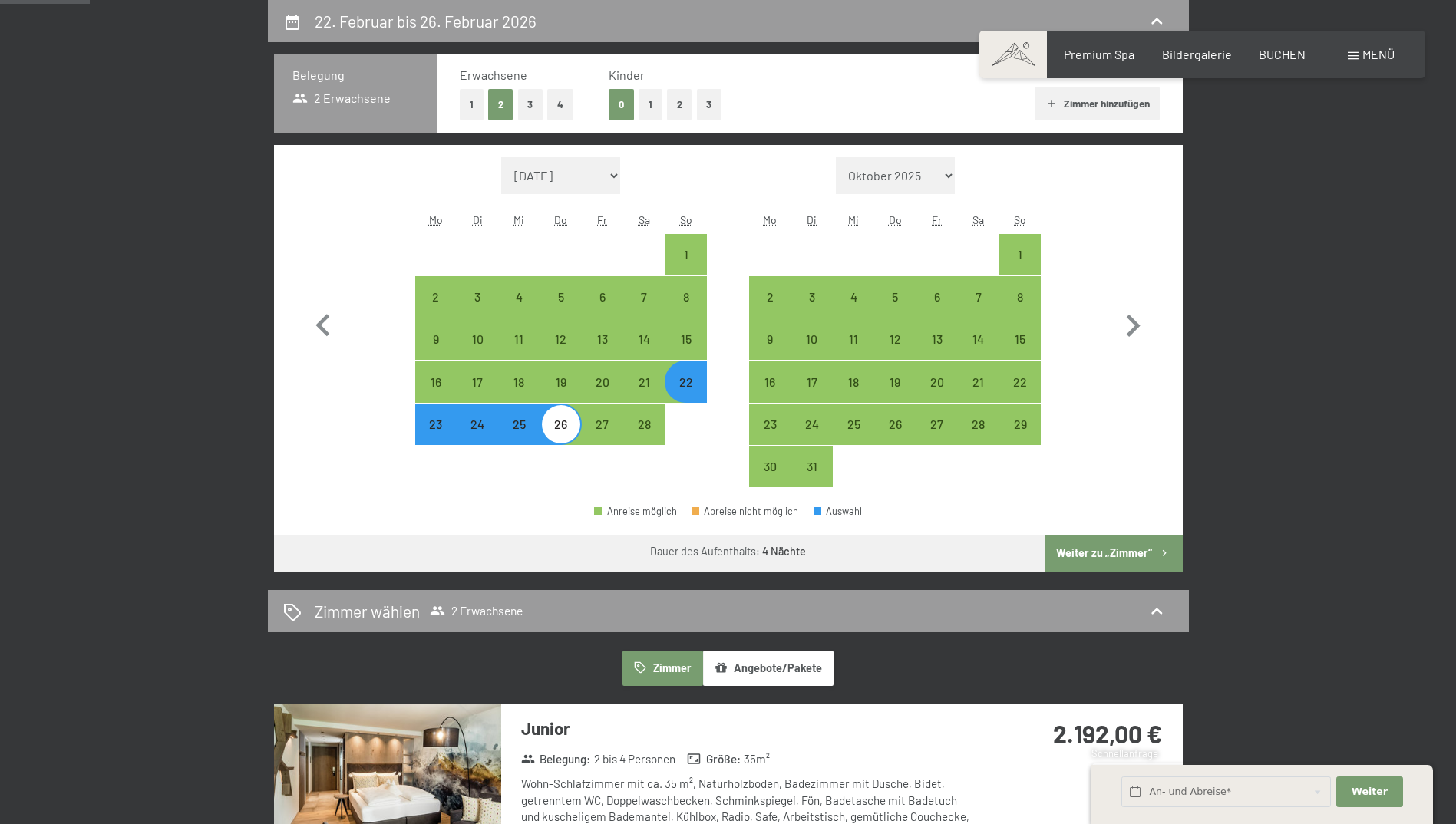
select select "[DATE]"
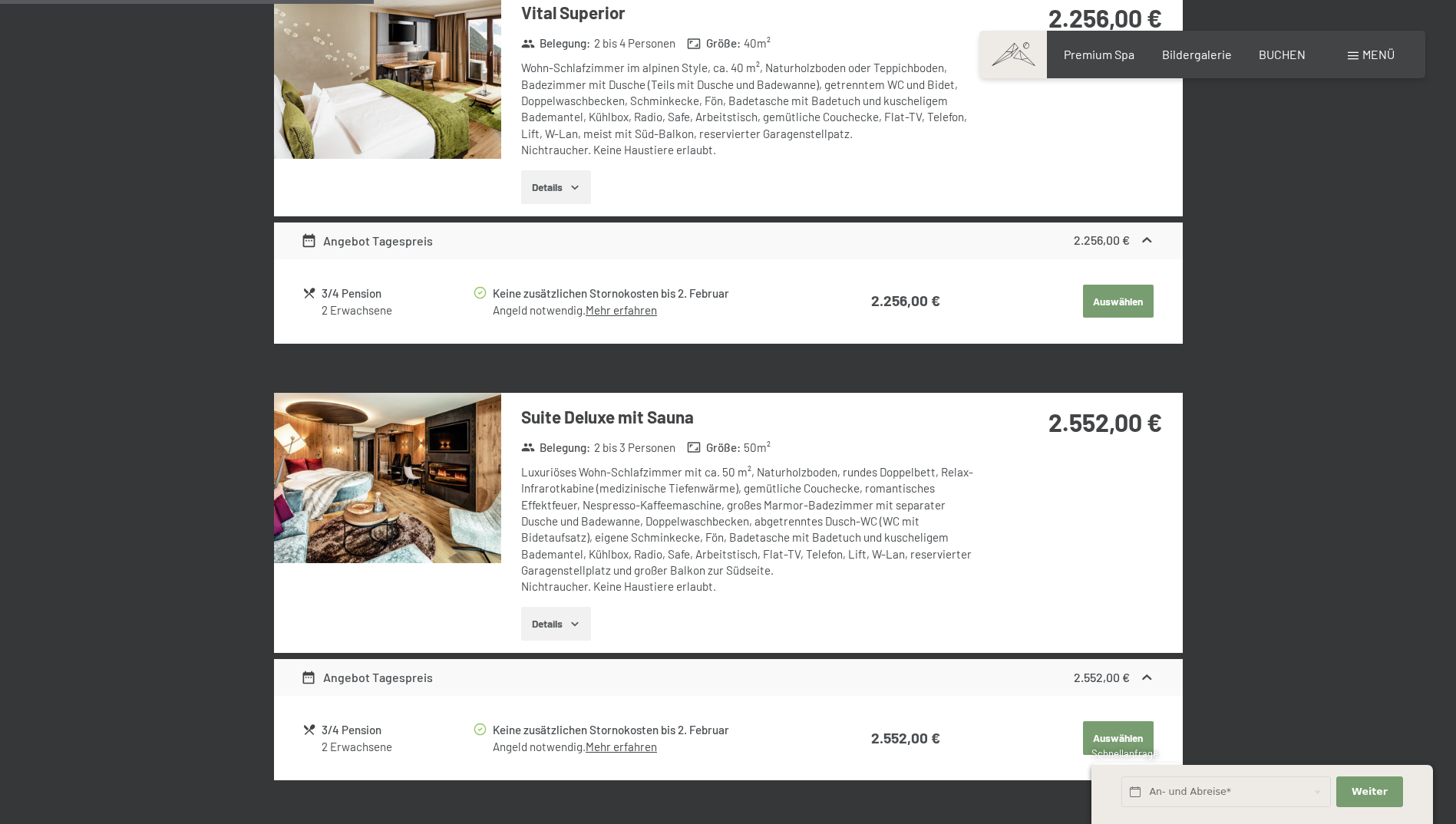
scroll to position [1151, 0]
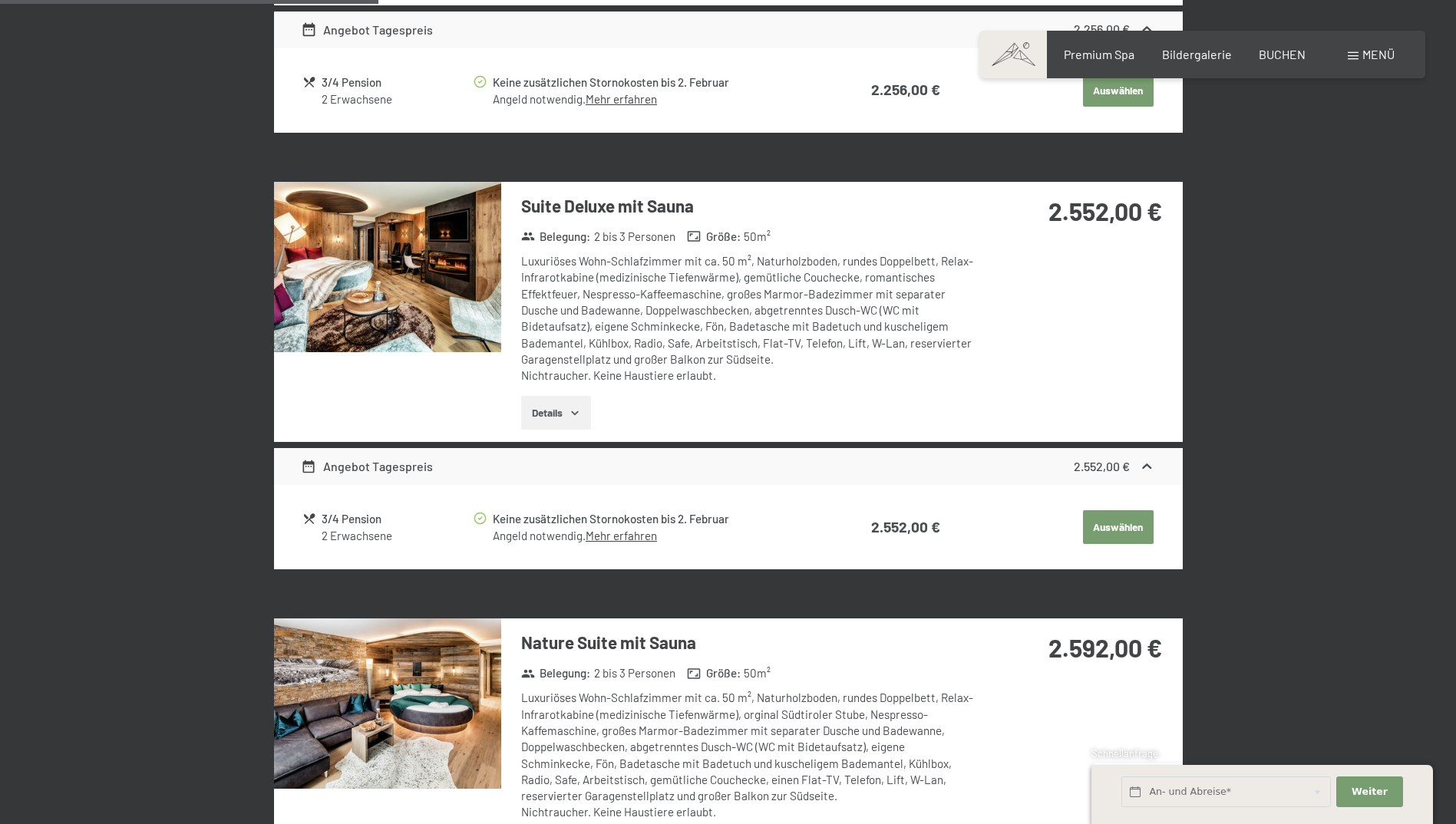
click at [449, 286] on img at bounding box center [388, 267] width 227 height 171
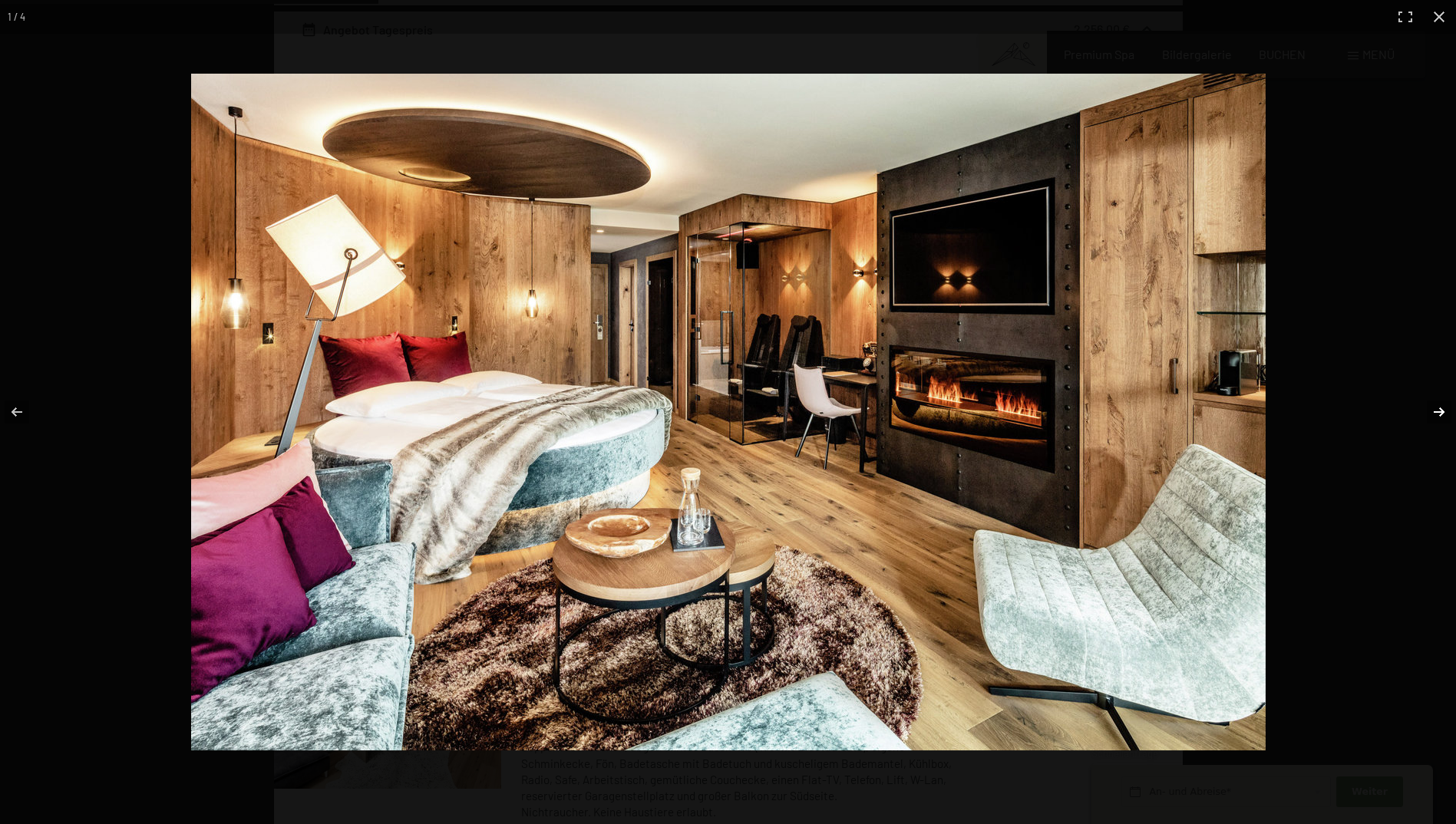
click at [1443, 414] on button "button" at bounding box center [1429, 411] width 54 height 77
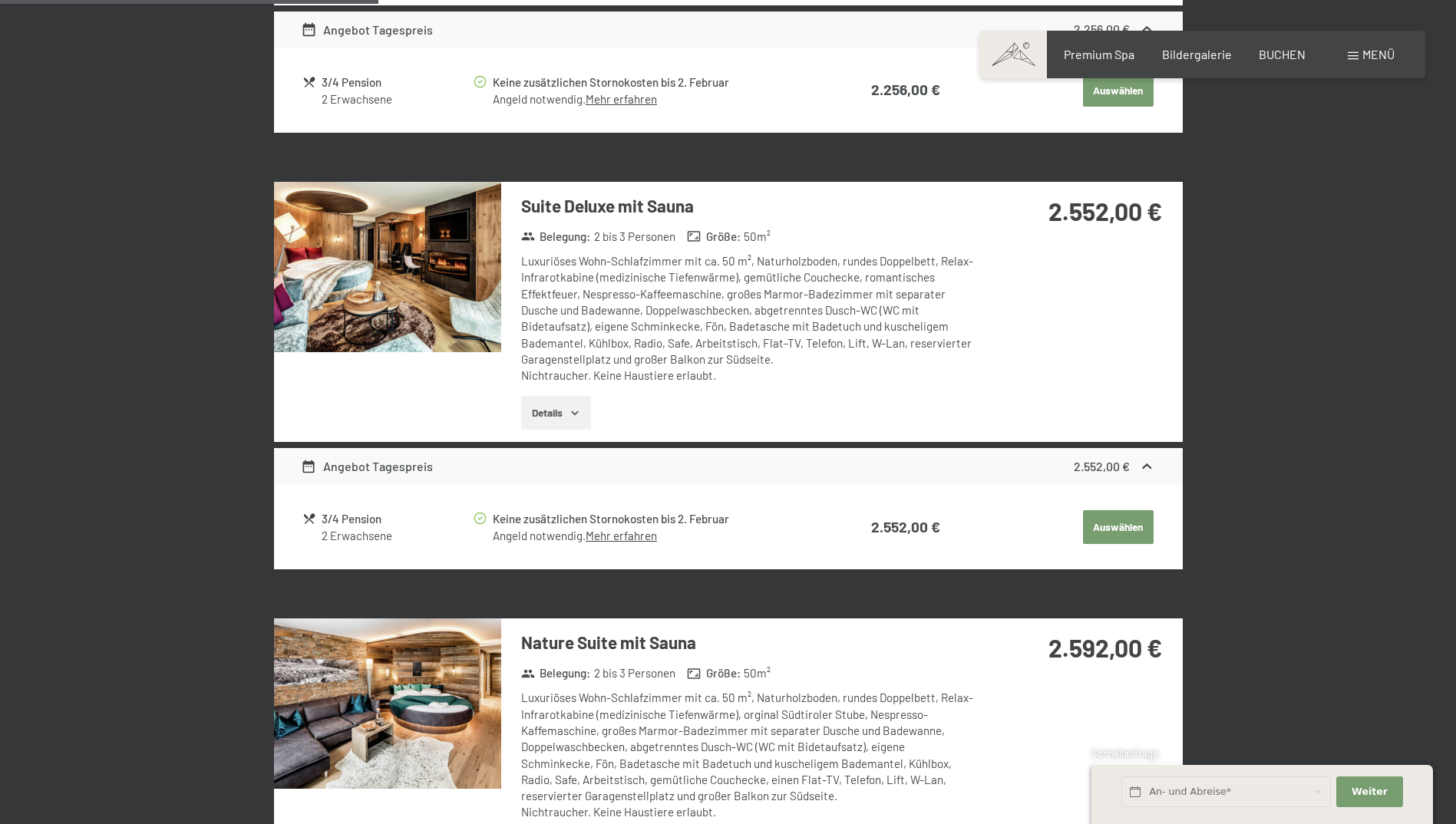
click at [0, 0] on div at bounding box center [0, 0] width 0 height 0
click at [287, 296] on img at bounding box center [388, 267] width 227 height 171
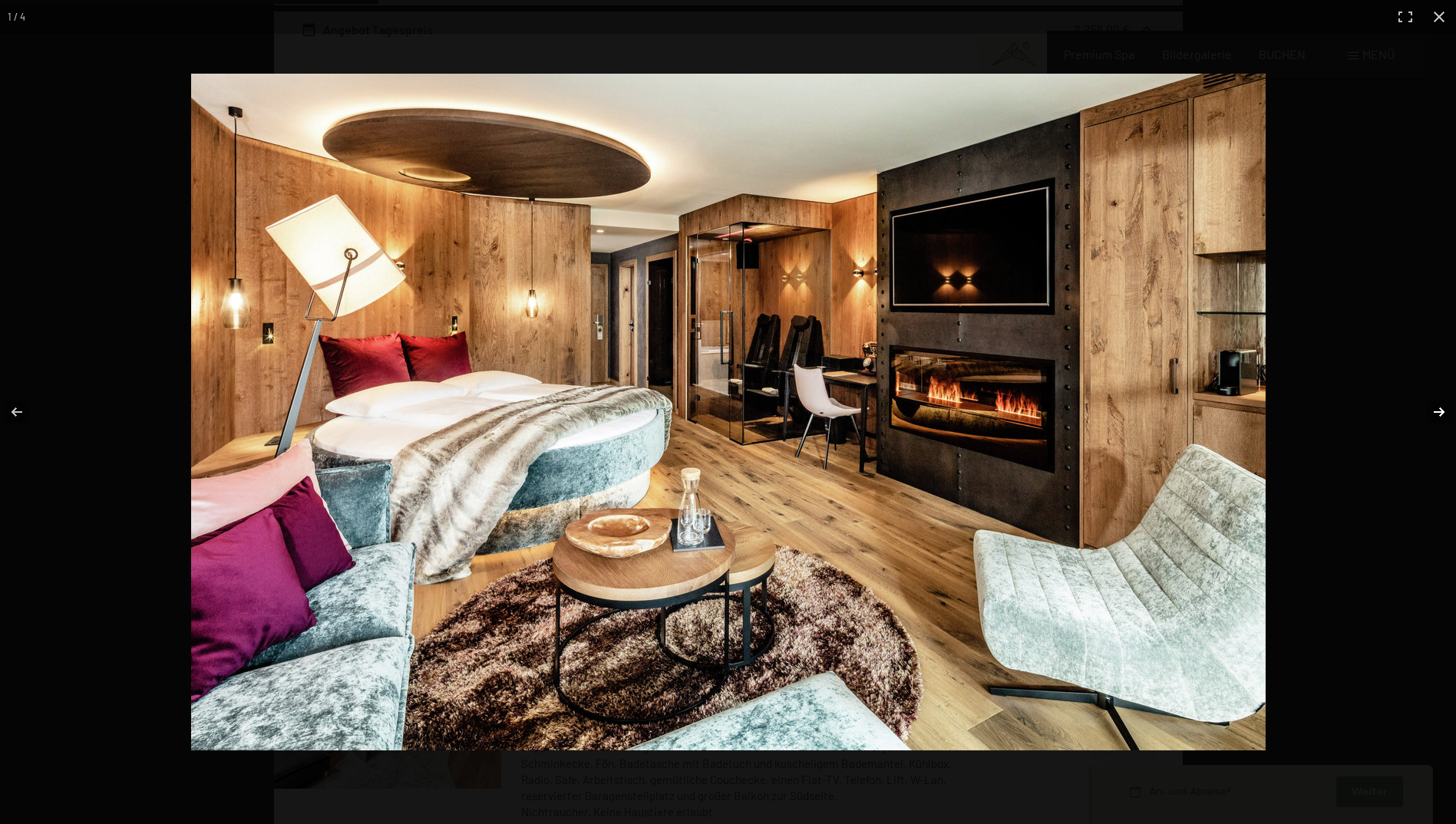
click at [1439, 412] on button "button" at bounding box center [1429, 411] width 54 height 77
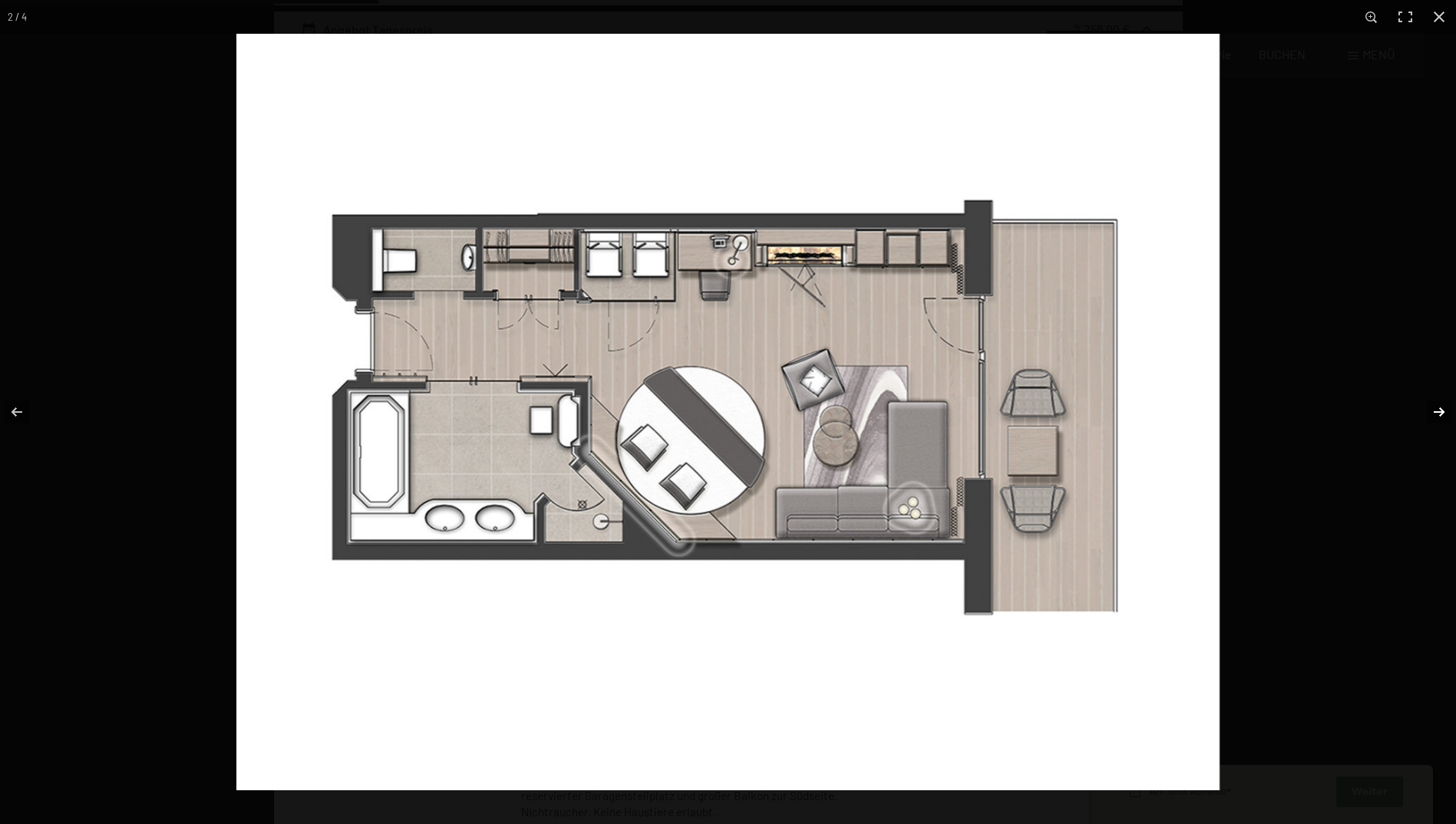
click at [1439, 412] on button "button" at bounding box center [1429, 411] width 54 height 77
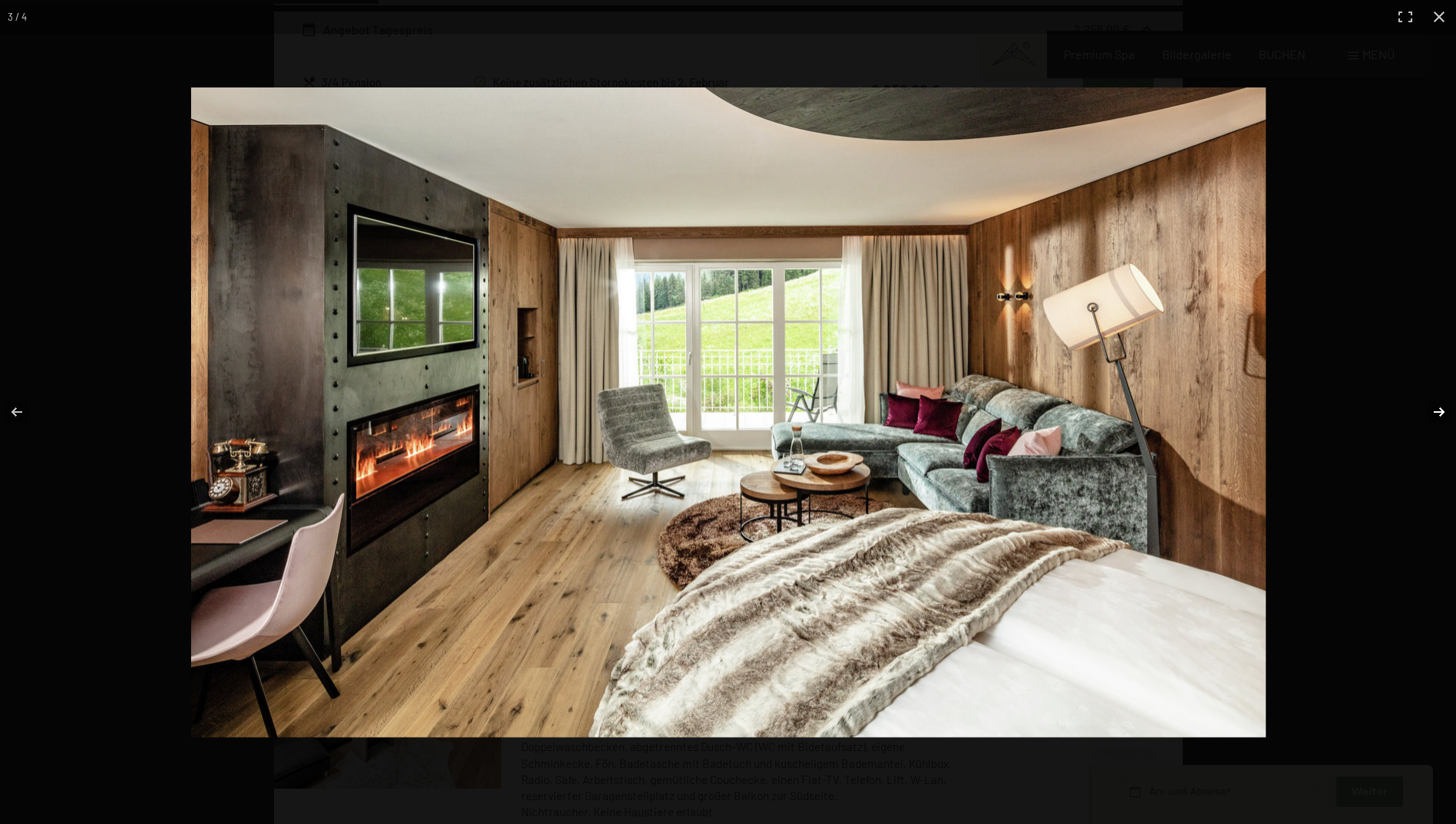
click at [1439, 412] on button "button" at bounding box center [1429, 411] width 54 height 77
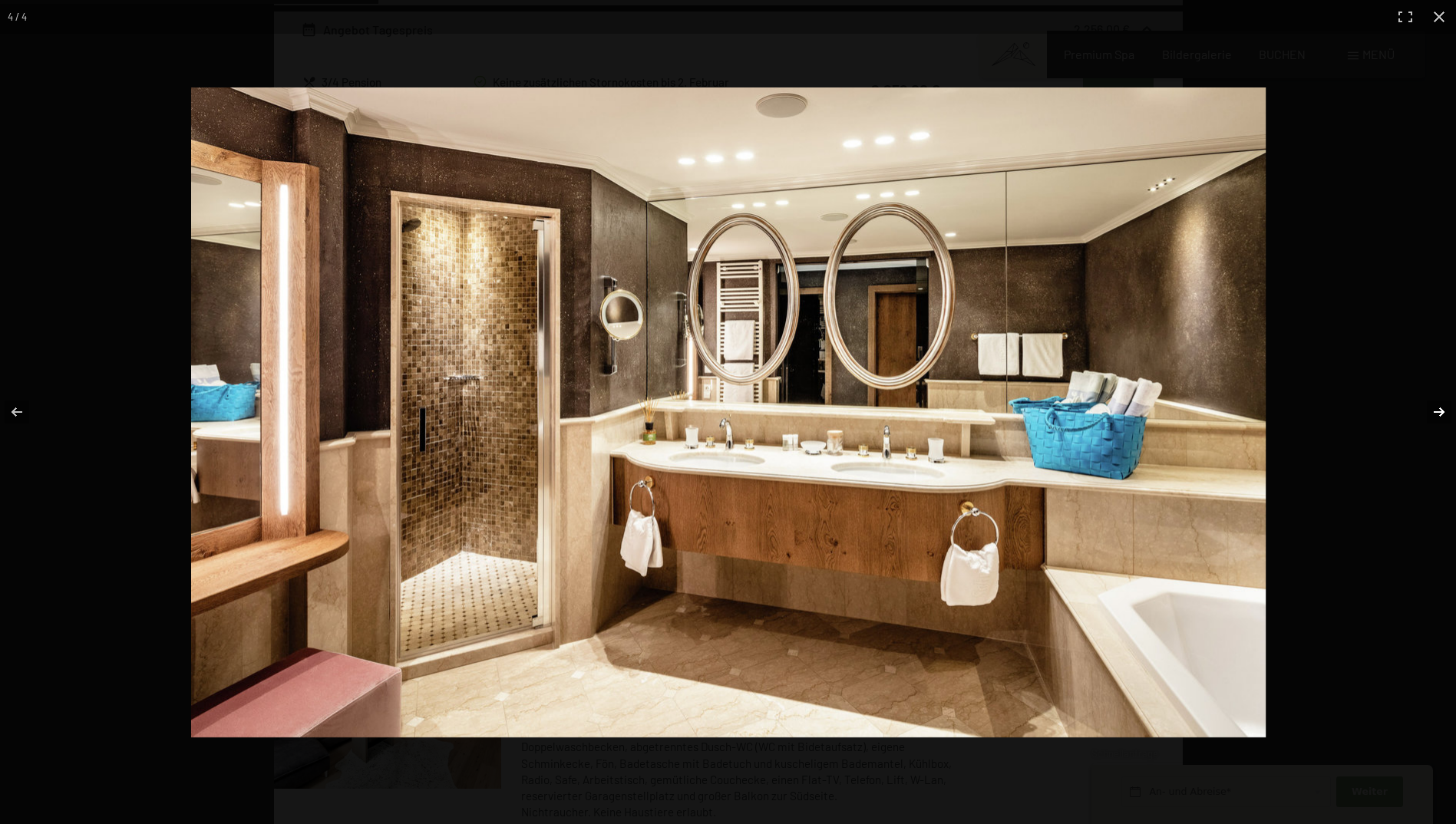
click at [1439, 412] on button "button" at bounding box center [1429, 411] width 54 height 77
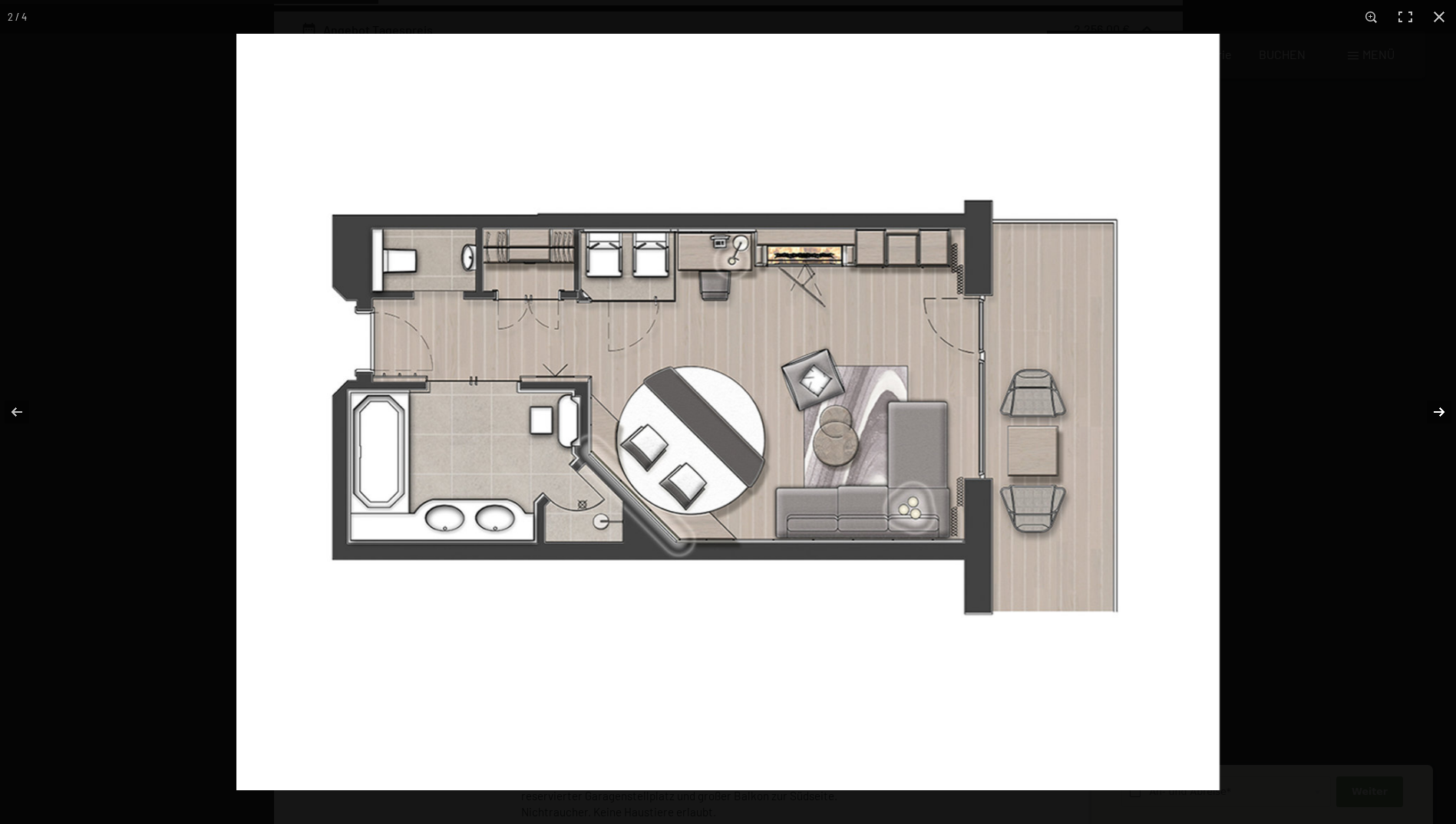
click at [580, 626] on img at bounding box center [728, 412] width 983 height 757
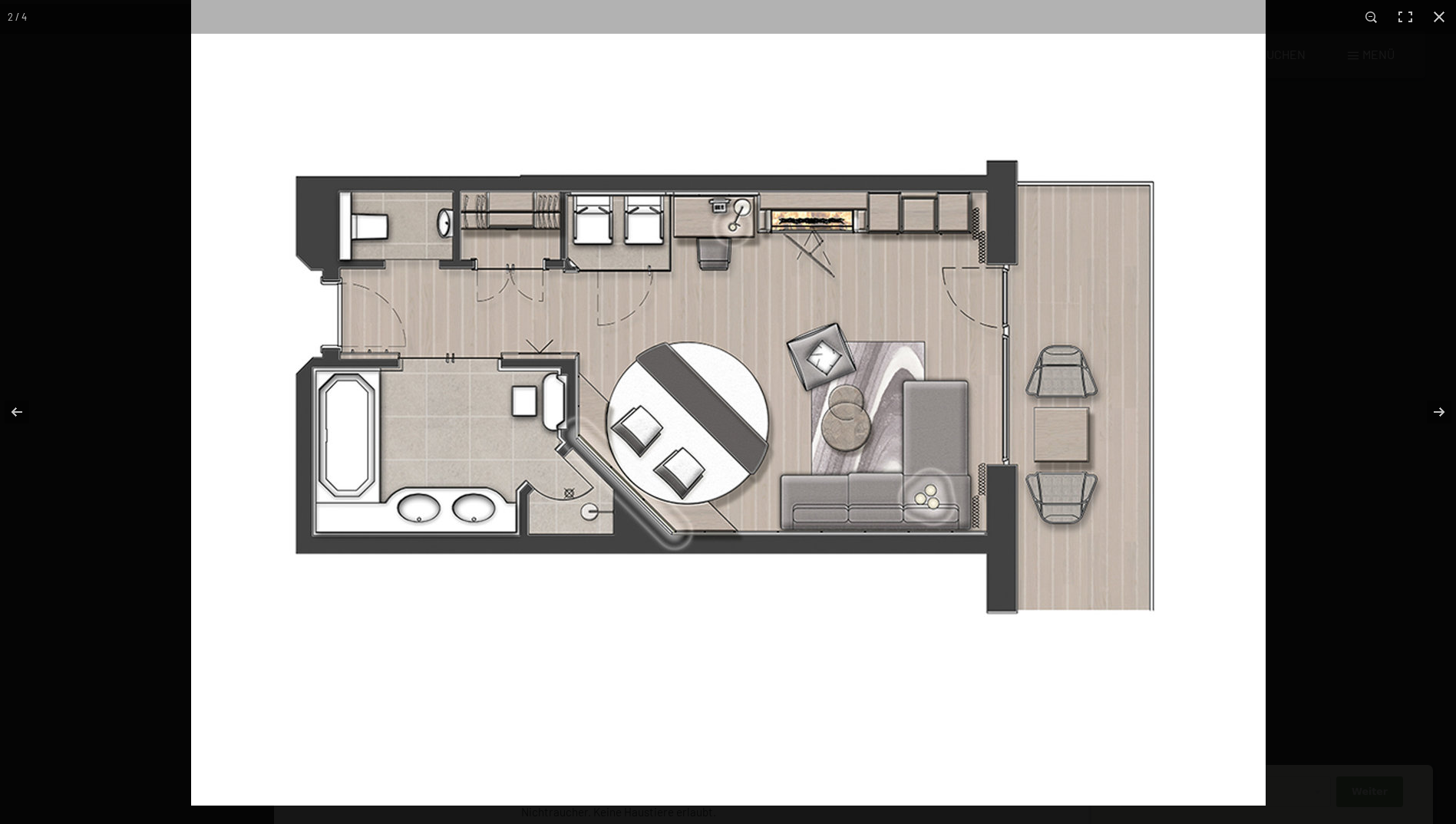
click at [639, 243] on img at bounding box center [728, 392] width 1075 height 827
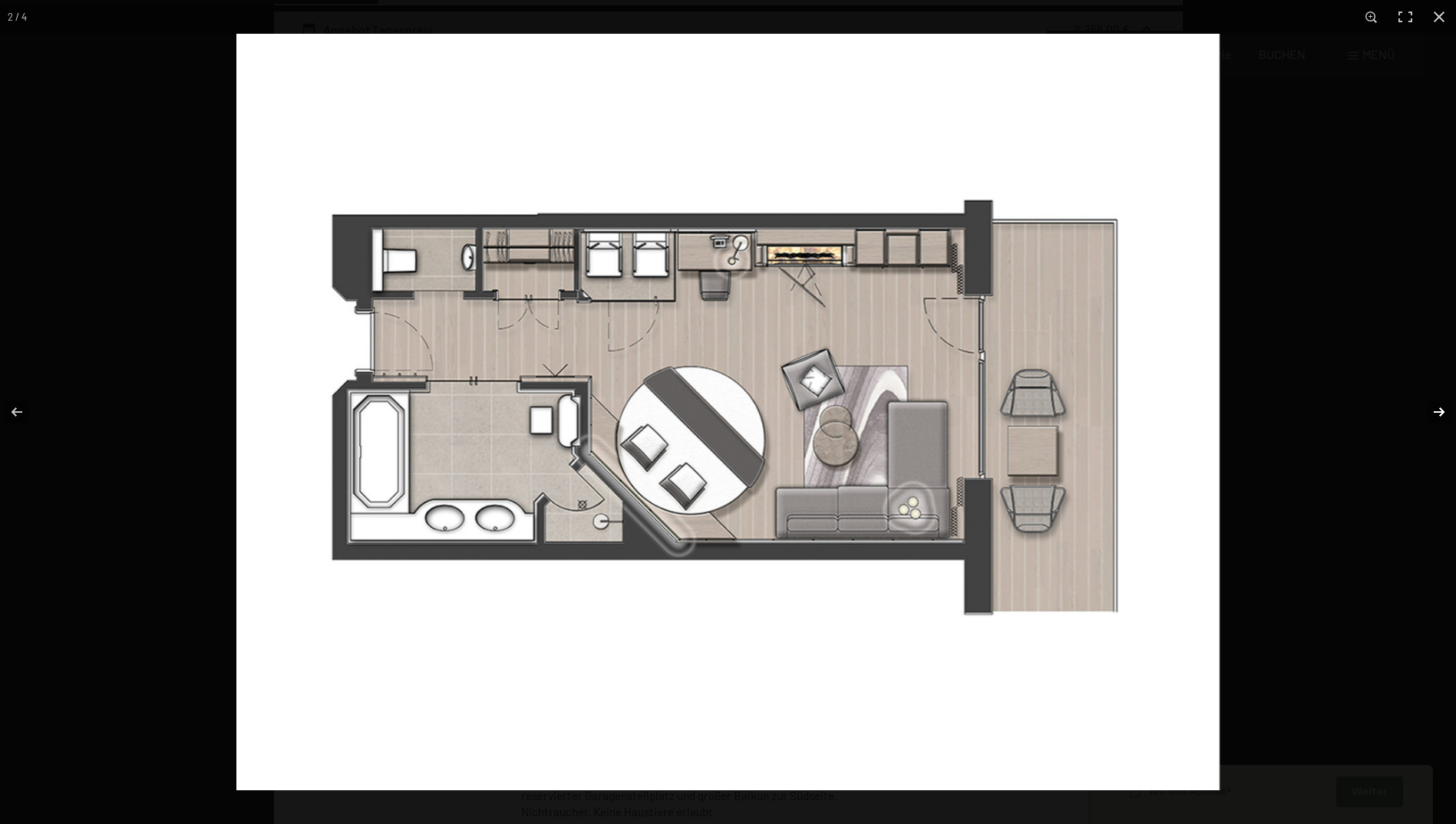
click at [1444, 412] on button "button" at bounding box center [1429, 411] width 54 height 77
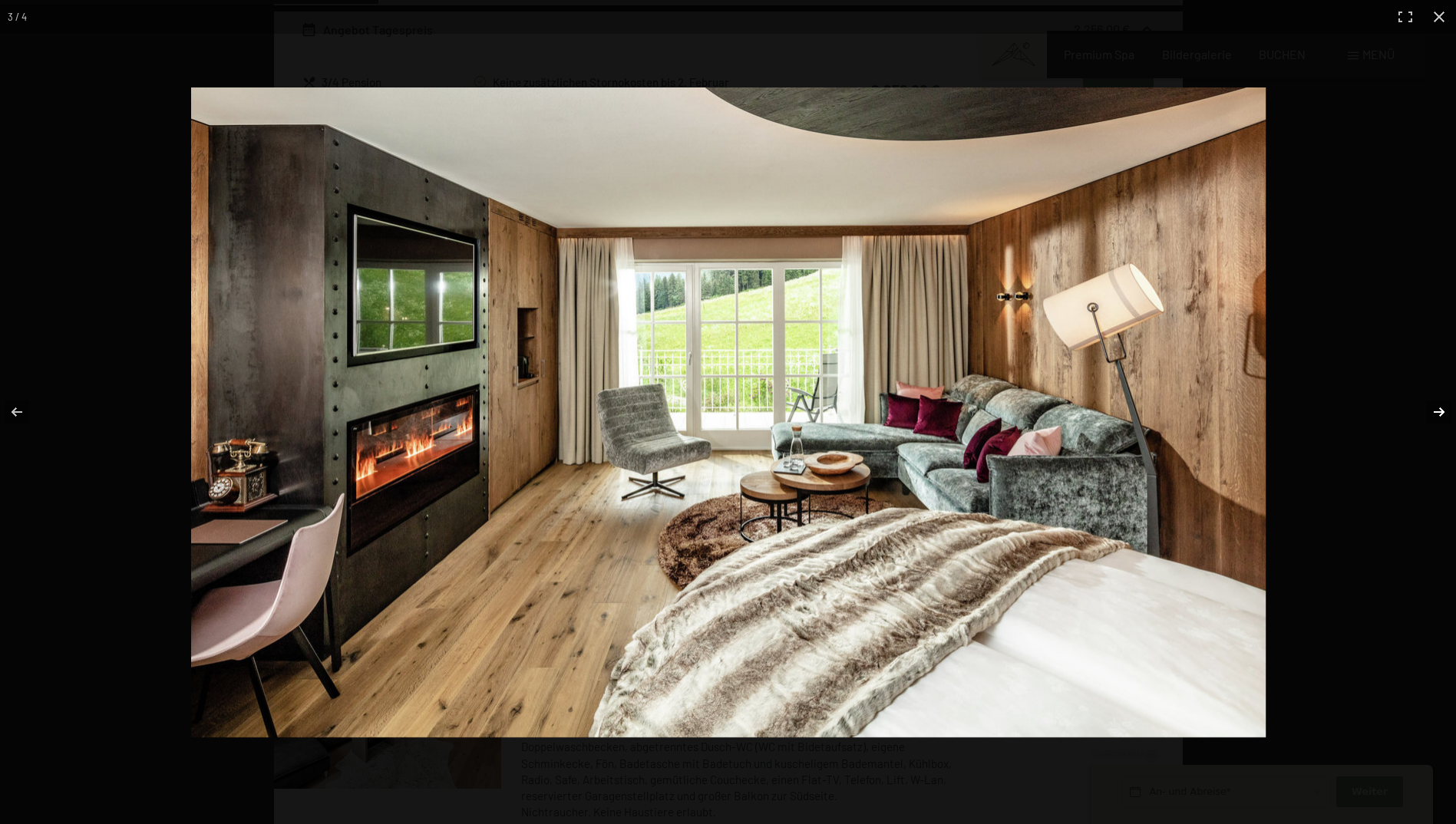
click at [1444, 412] on button "button" at bounding box center [1429, 411] width 54 height 77
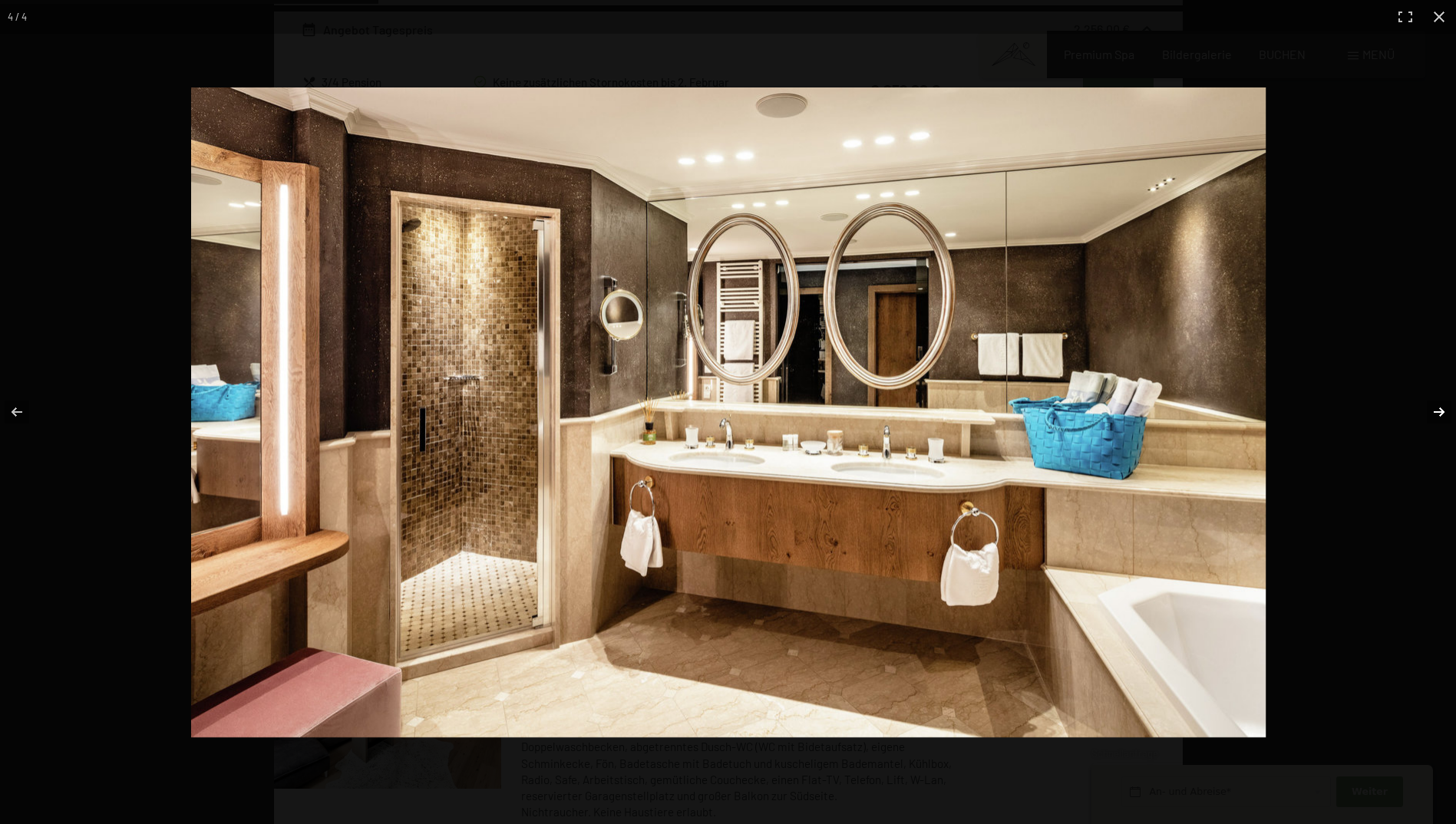
click at [1444, 412] on button "button" at bounding box center [1429, 411] width 54 height 77
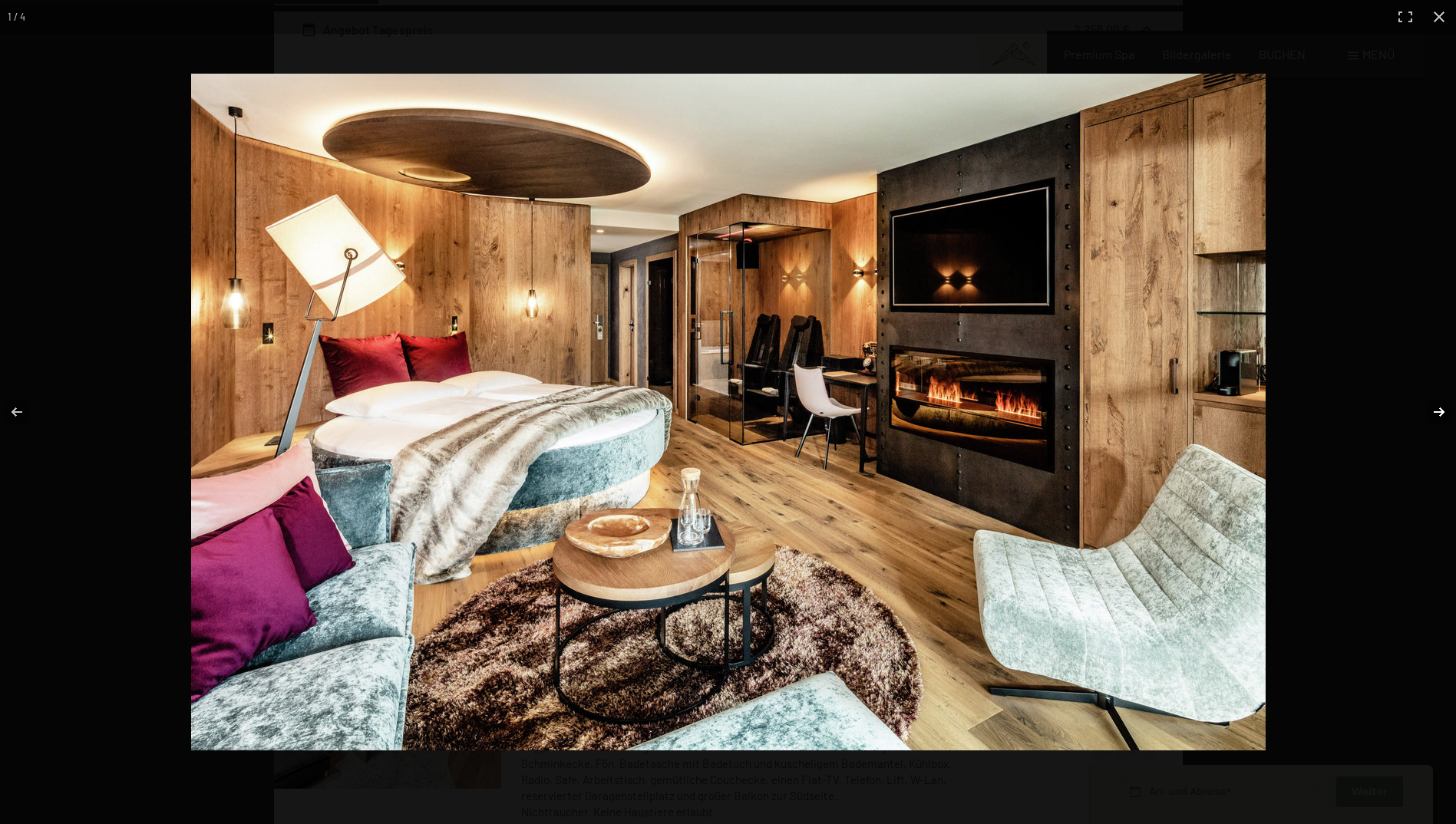
click at [1443, 412] on button "button" at bounding box center [1429, 411] width 54 height 77
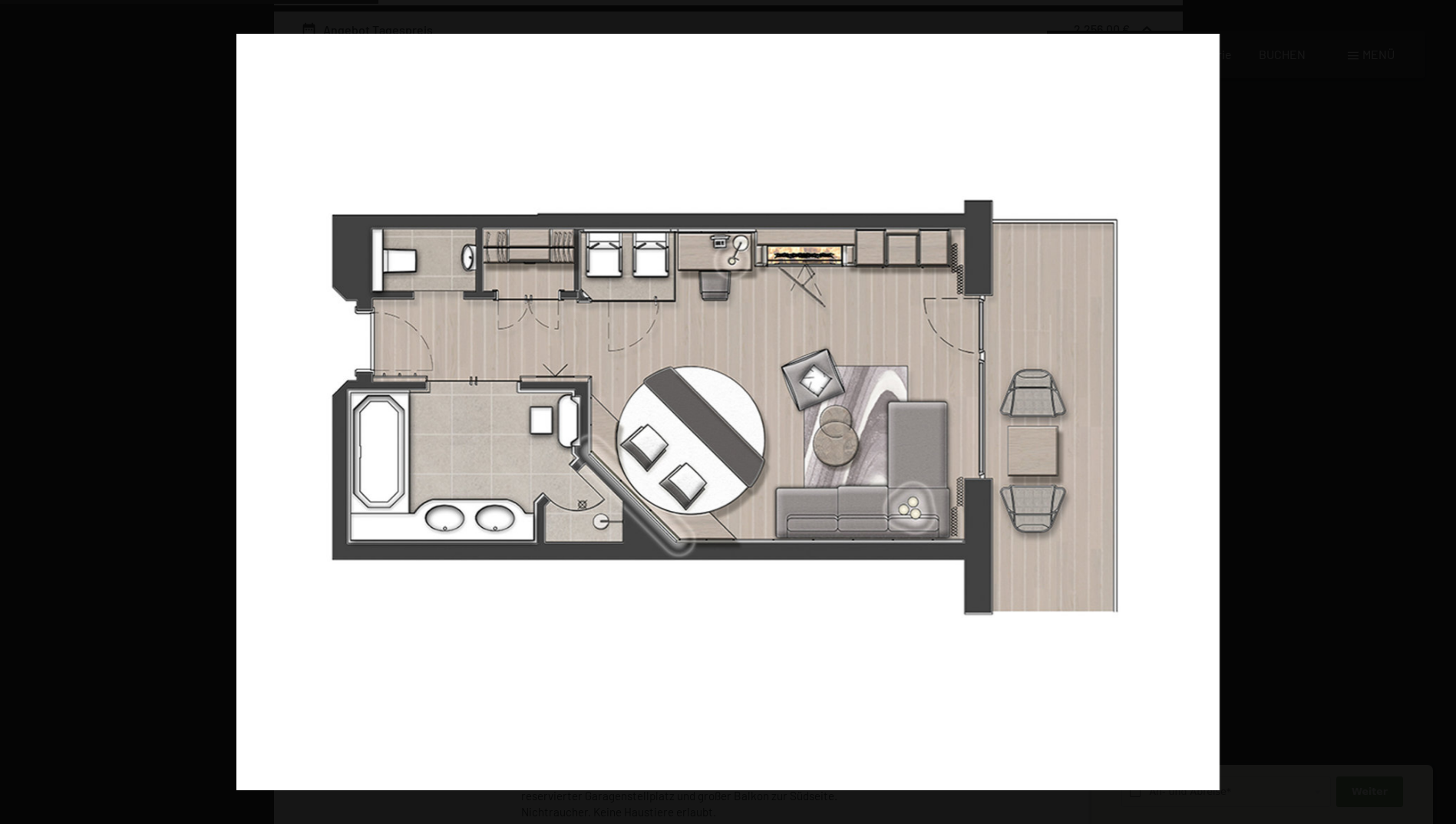
click at [1443, 412] on button "button" at bounding box center [1429, 411] width 54 height 77
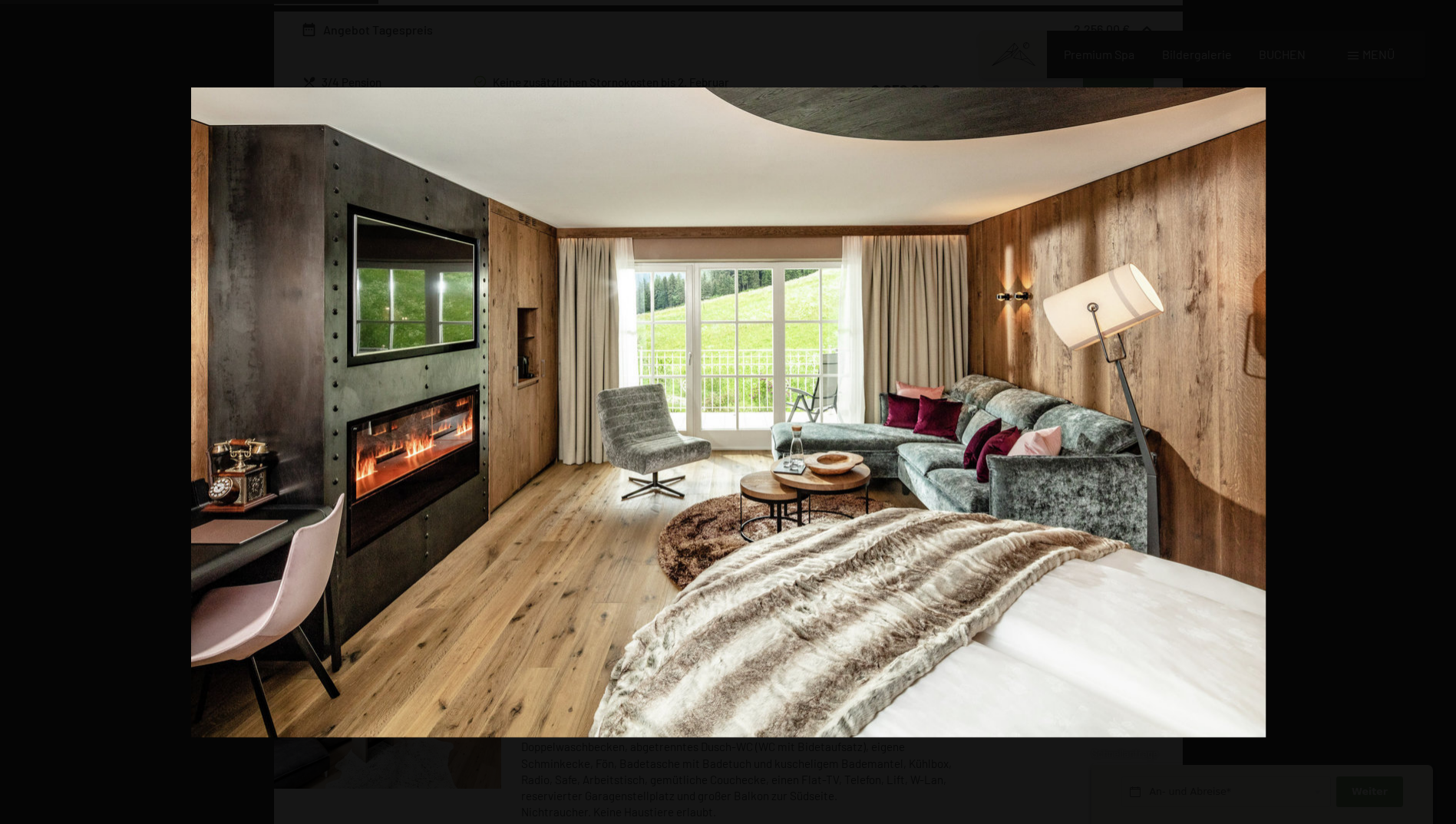
click at [1443, 412] on button "button" at bounding box center [1429, 411] width 54 height 77
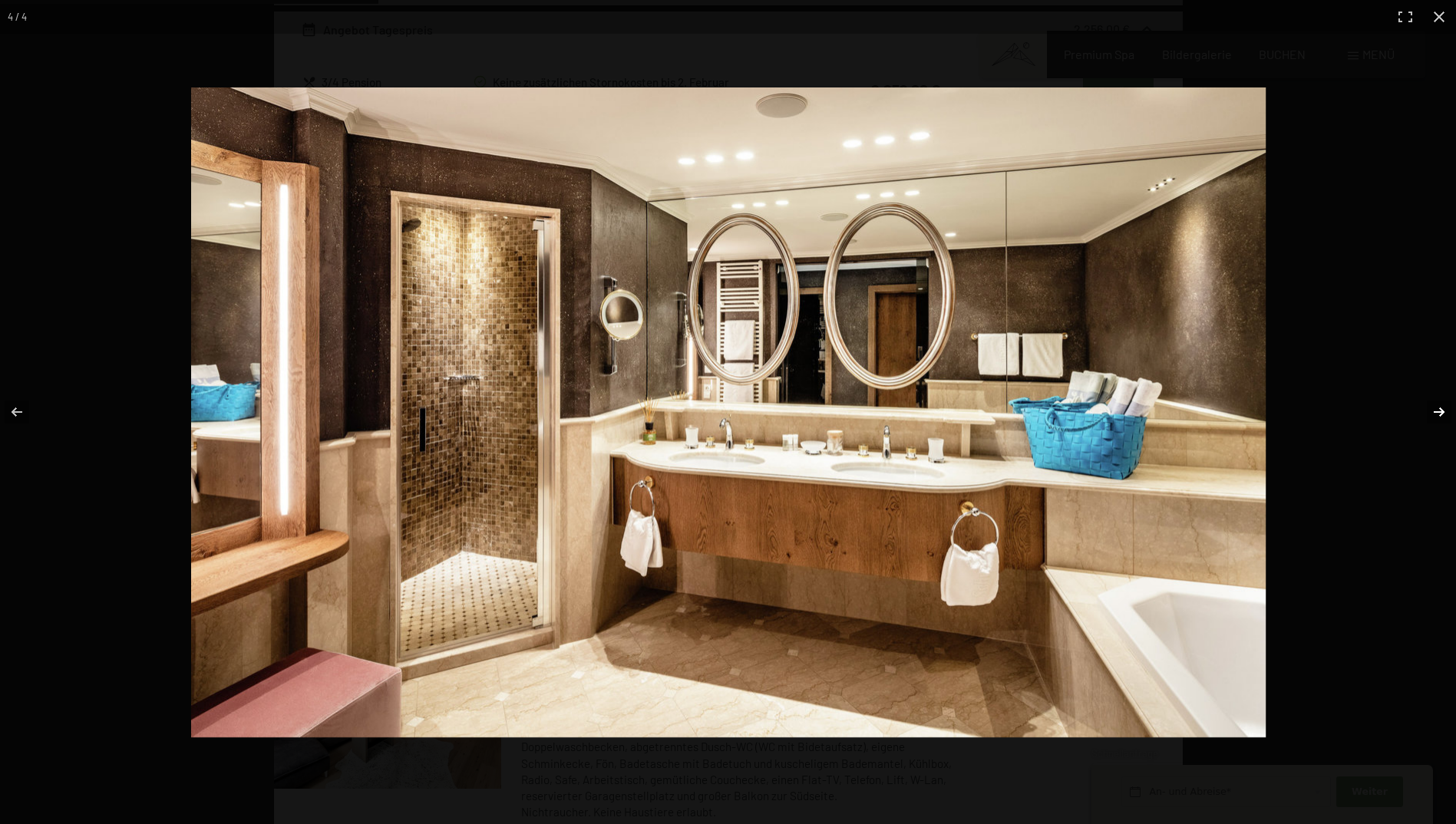
click at [1437, 414] on button "button" at bounding box center [1429, 411] width 54 height 77
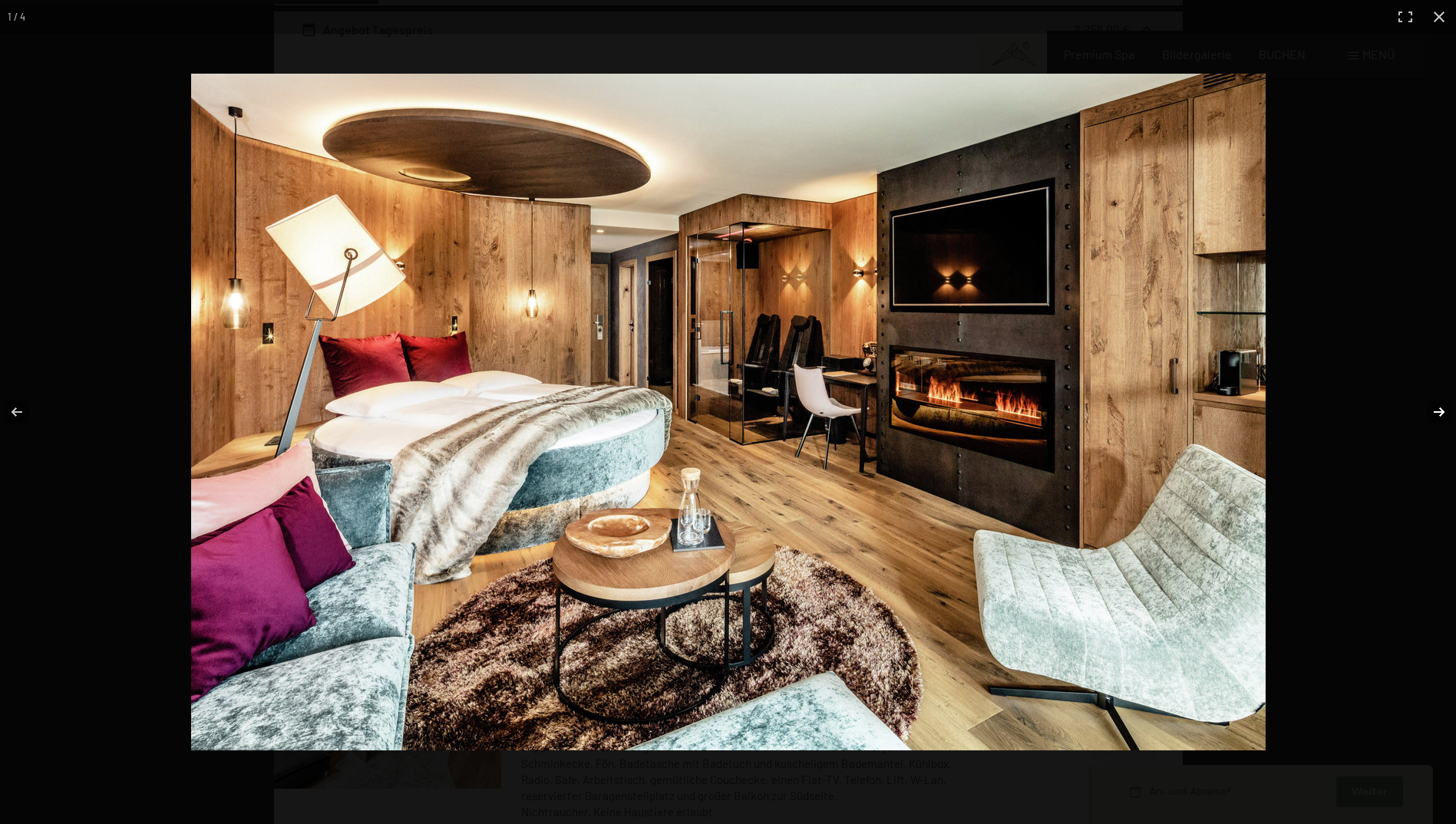
click at [1437, 414] on button "button" at bounding box center [1429, 411] width 54 height 77
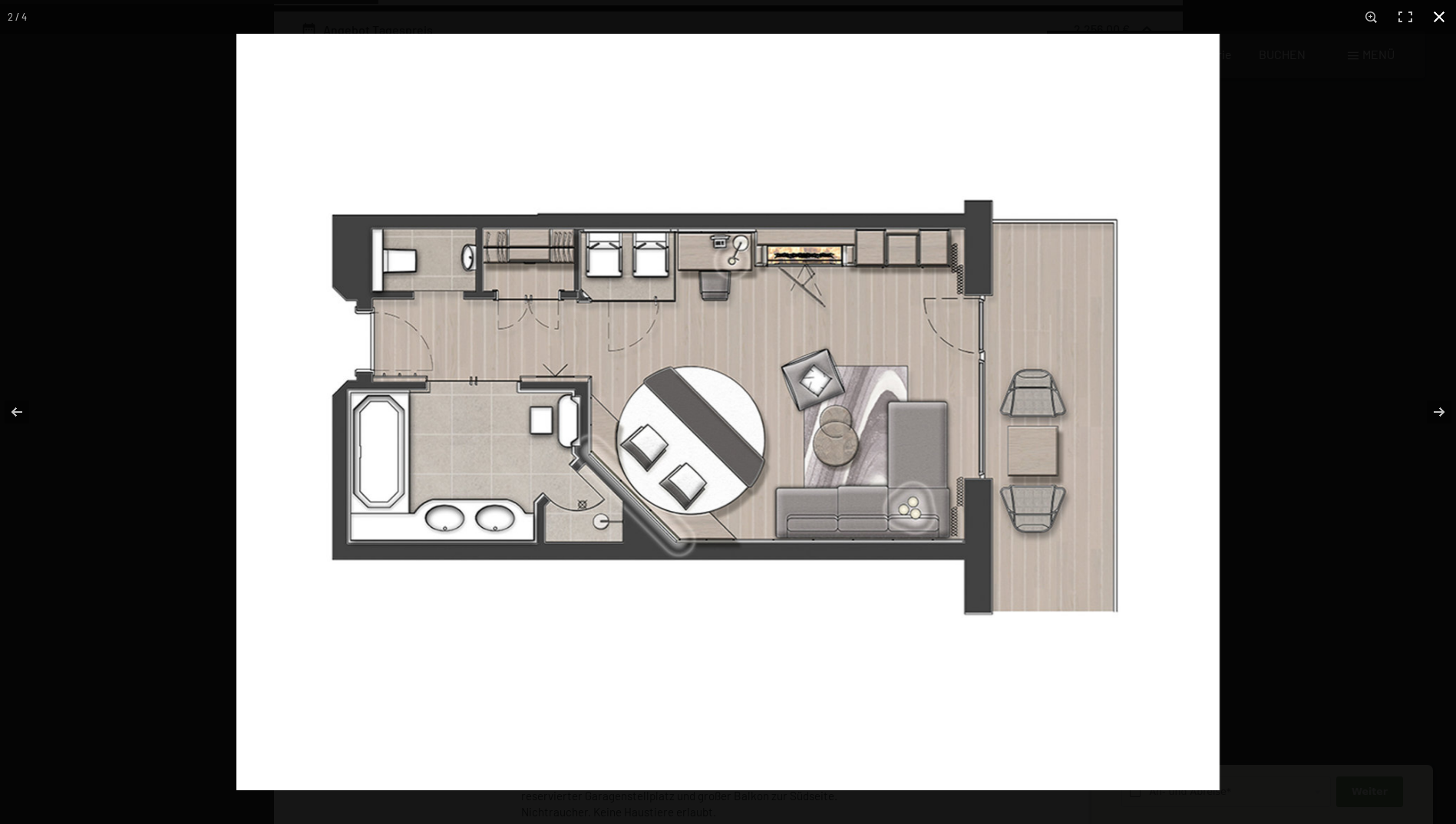
click at [1432, 15] on button "button" at bounding box center [1439, 17] width 34 height 34
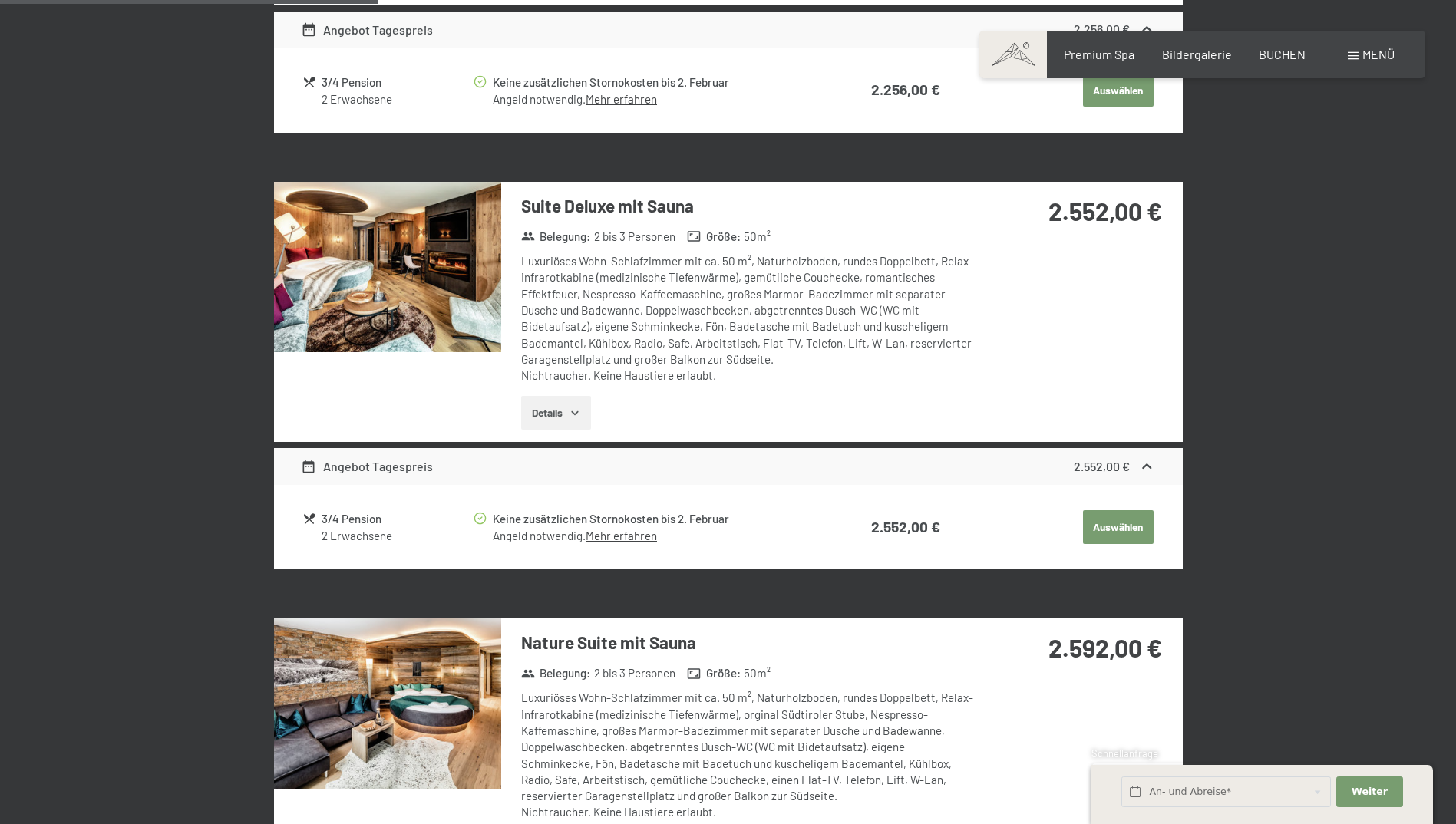
click at [566, 414] on button "Details" at bounding box center [556, 413] width 70 height 34
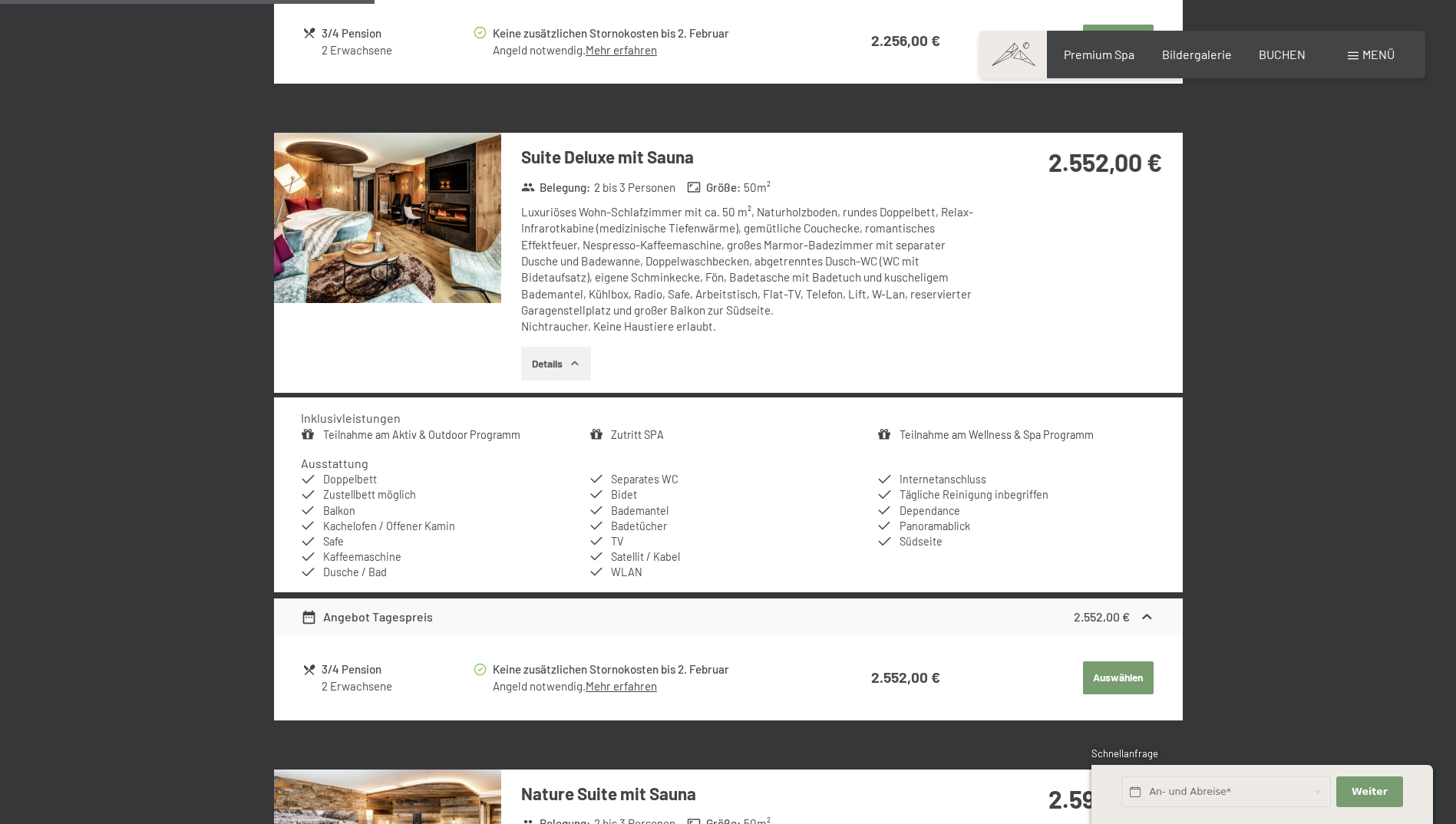
scroll to position [1228, 0]
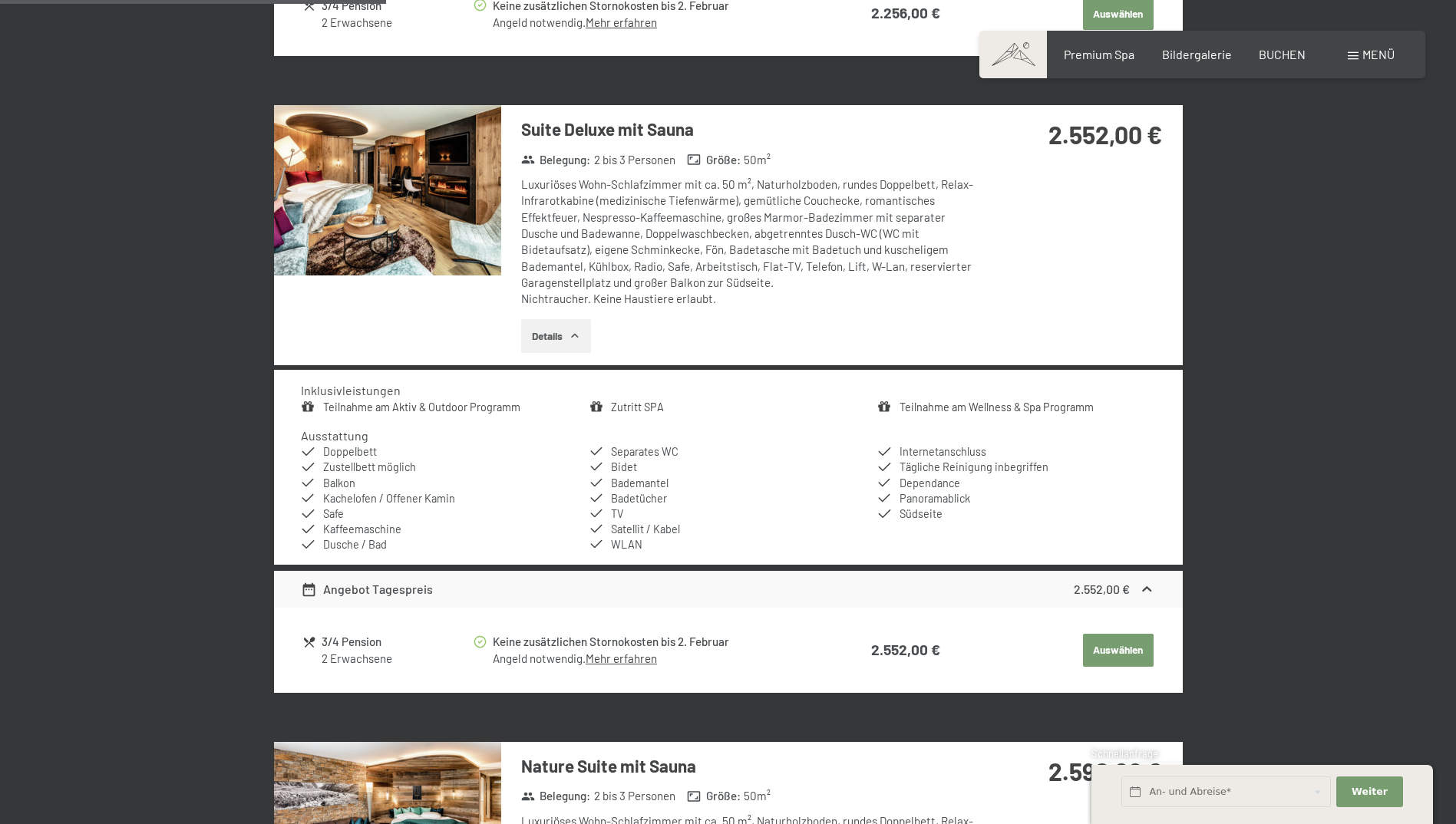
drag, startPoint x: 649, startPoint y: 206, endPoint x: 742, endPoint y: 209, distance: 93.0
click at [742, 209] on div "Luxuriöses Wohn-Schlafzimmer mit ca. 50 m², Naturholzboden, rundes Doppelbett, …" at bounding box center [749, 241] width 457 height 130
drag, startPoint x: 742, startPoint y: 209, endPoint x: 786, endPoint y: 209, distance: 44.0
click at [786, 209] on div "Luxuriöses Wohn-Schlafzimmer mit ca. 50 m², Naturholzboden, rundes Doppelbett, …" at bounding box center [749, 241] width 457 height 130
